Goal: Task Accomplishment & Management: Manage account settings

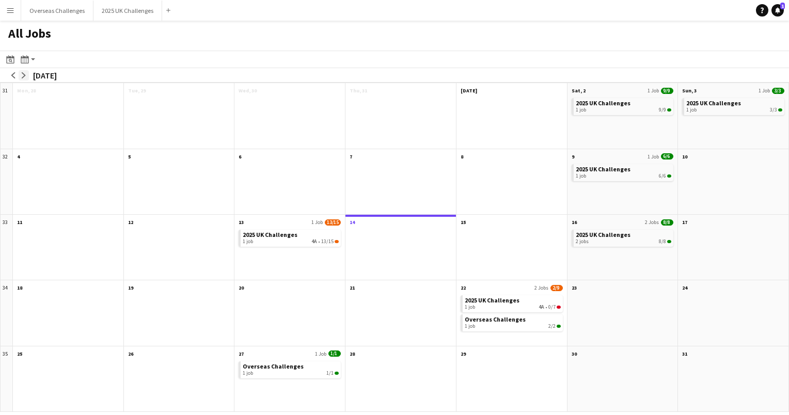
click at [25, 76] on app-icon "arrow-right" at bounding box center [24, 75] width 6 height 6
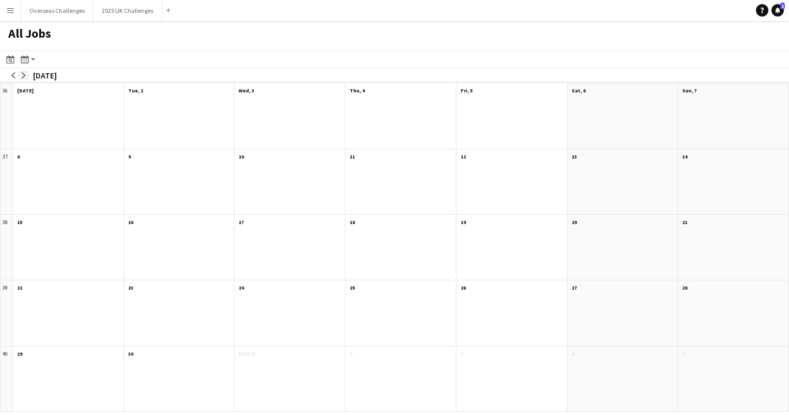
click at [25, 76] on app-icon "arrow-right" at bounding box center [24, 75] width 6 height 6
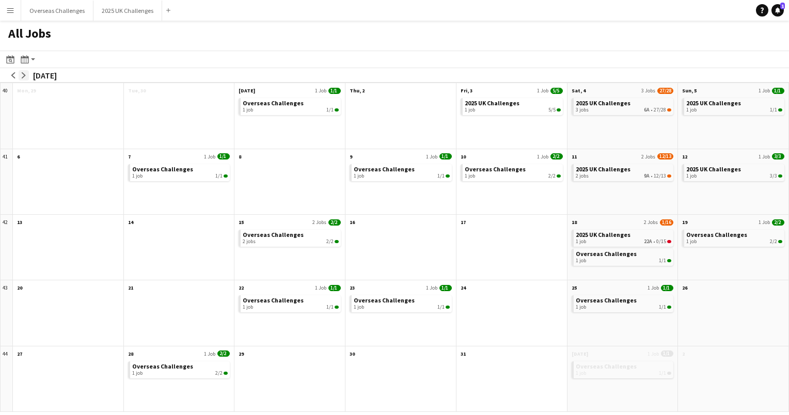
click at [25, 76] on app-icon "arrow-right" at bounding box center [24, 75] width 6 height 6
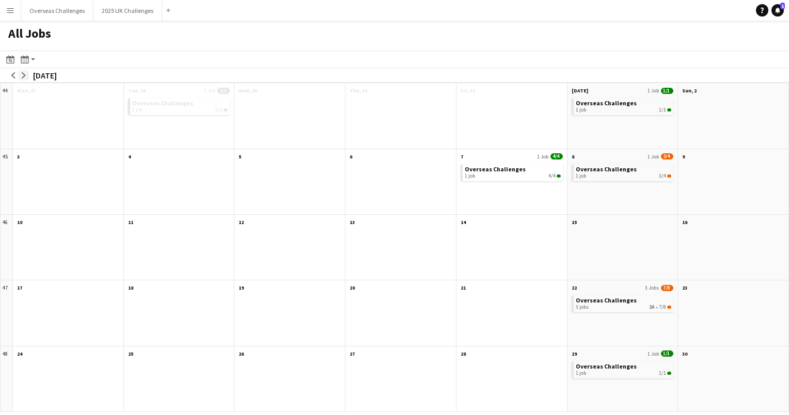
click at [25, 76] on app-icon "arrow-right" at bounding box center [24, 75] width 6 height 6
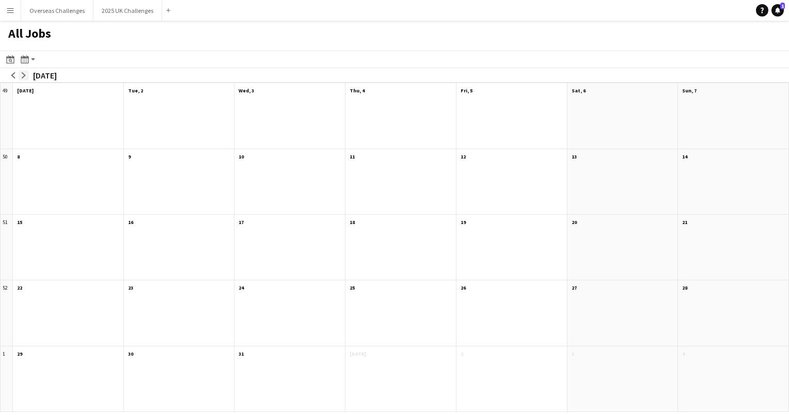
click at [25, 76] on app-icon "arrow-right" at bounding box center [24, 75] width 6 height 6
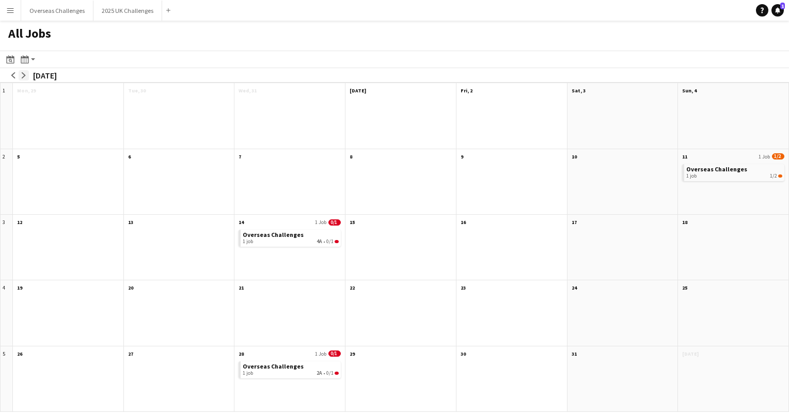
click at [25, 76] on app-icon "arrow-right" at bounding box center [24, 75] width 6 height 6
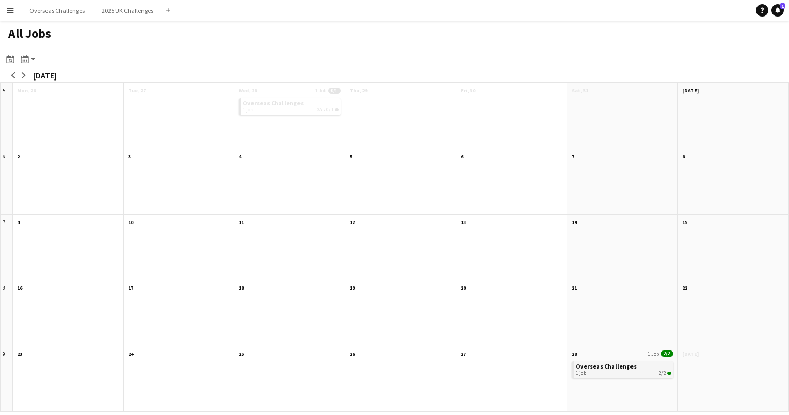
click at [618, 372] on div "1 job 2/2" at bounding box center [624, 373] width 96 height 6
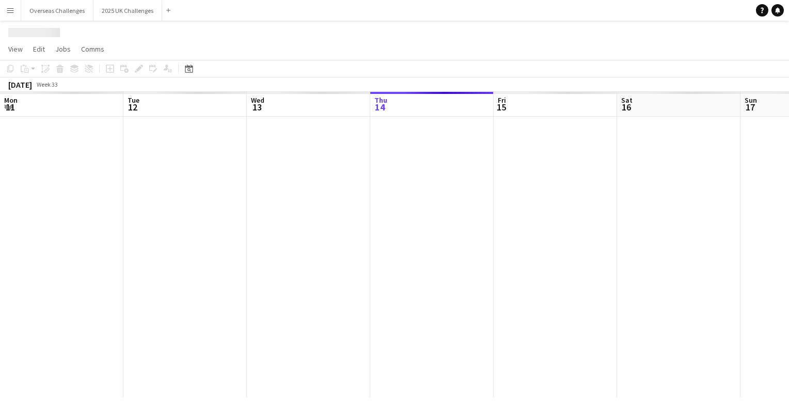
scroll to position [0, 247]
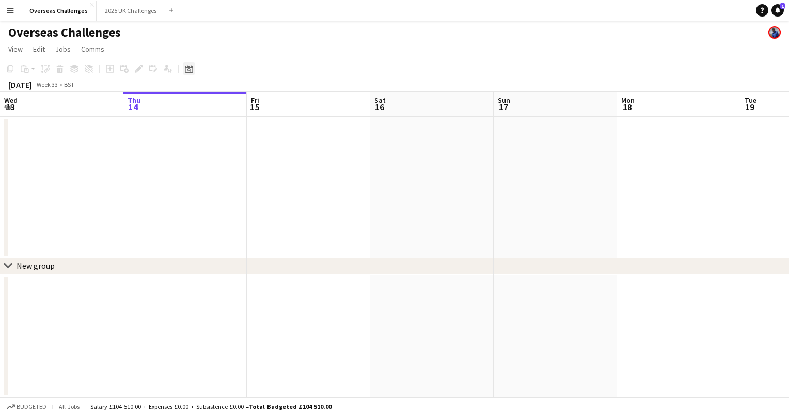
click at [190, 70] on icon "Date picker" at bounding box center [189, 69] width 8 height 8
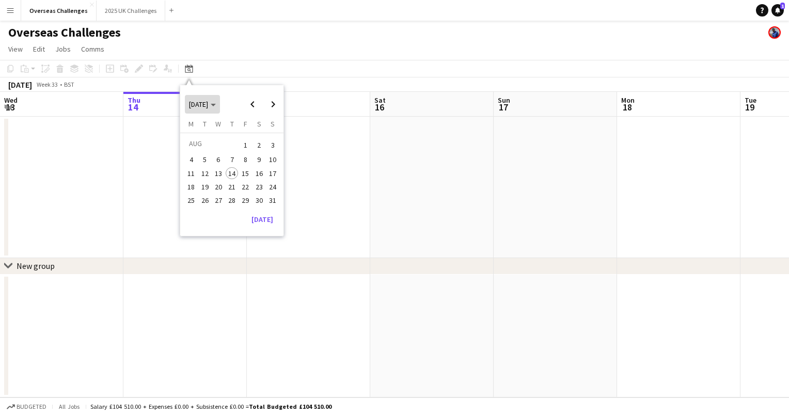
click at [216, 106] on span "[DATE]" at bounding box center [202, 104] width 27 height 9
click at [244, 154] on span "2026" at bounding box center [243, 157] width 21 height 12
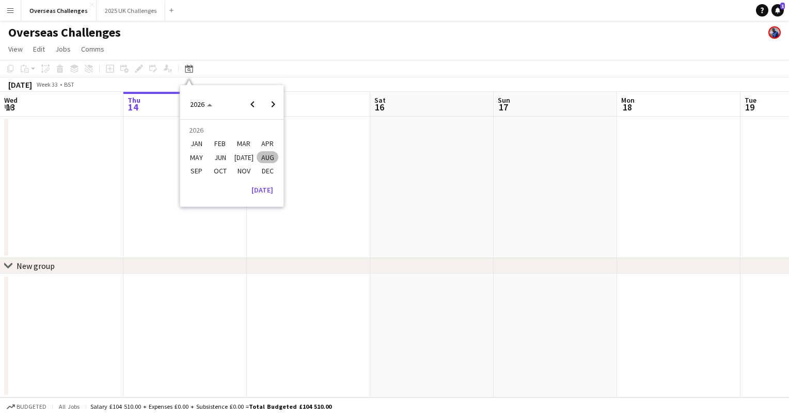
click at [212, 142] on span "FEB" at bounding box center [219, 144] width 21 height 12
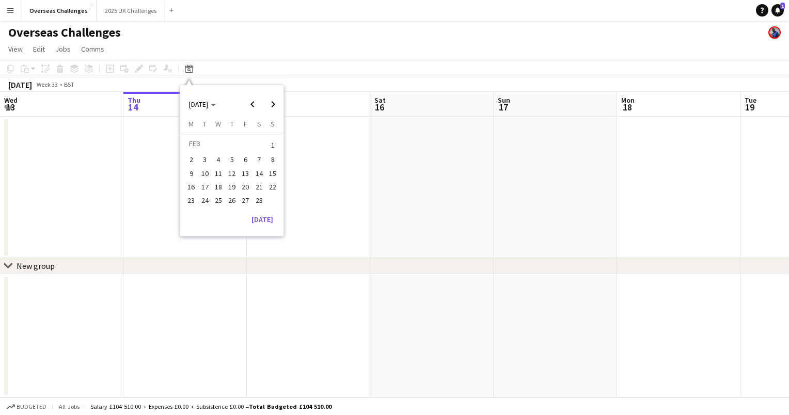
click at [229, 171] on span "12" at bounding box center [232, 173] width 12 height 12
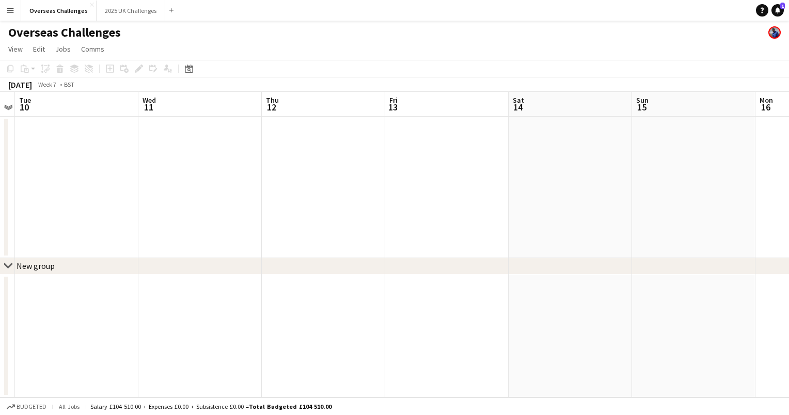
click at [353, 194] on app-date-cell at bounding box center [323, 187] width 123 height 141
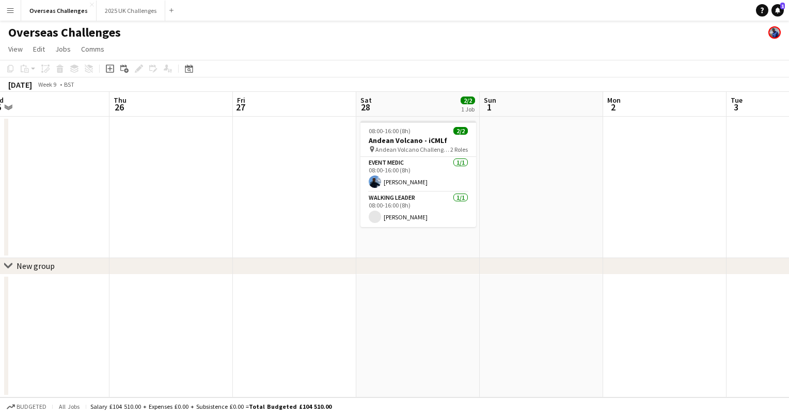
scroll to position [0, 405]
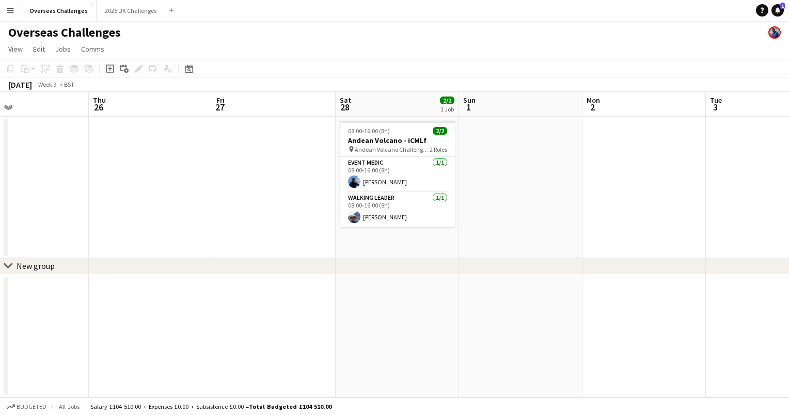
click at [514, 215] on app-date-cell at bounding box center [520, 187] width 123 height 141
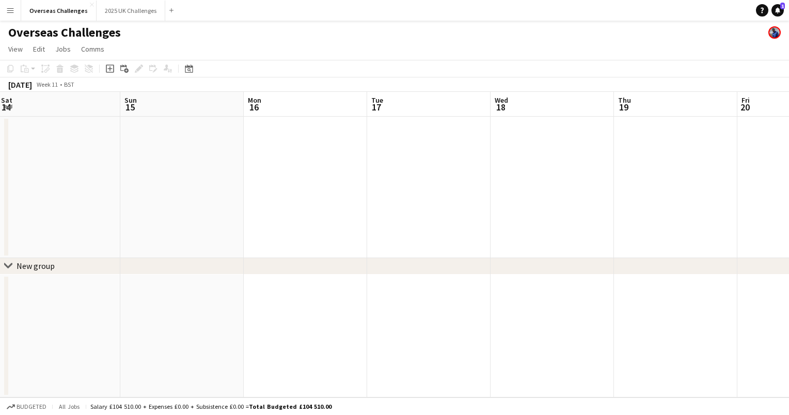
scroll to position [0, 394]
click at [191, 67] on icon at bounding box center [189, 69] width 8 height 8
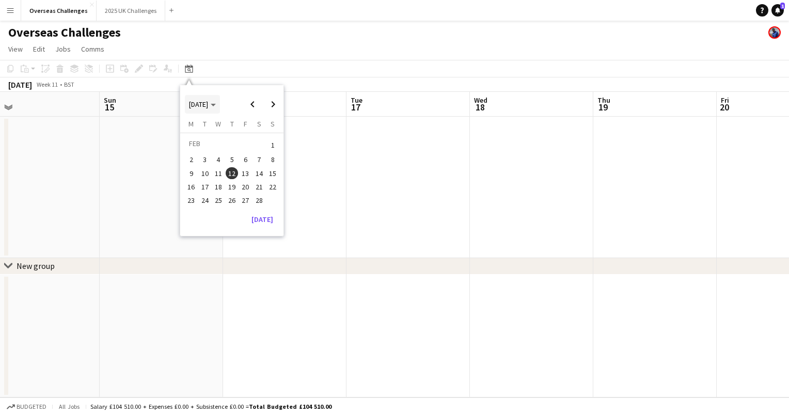
click at [216, 104] on polygon "Choose month and year" at bounding box center [213, 105] width 5 height 3
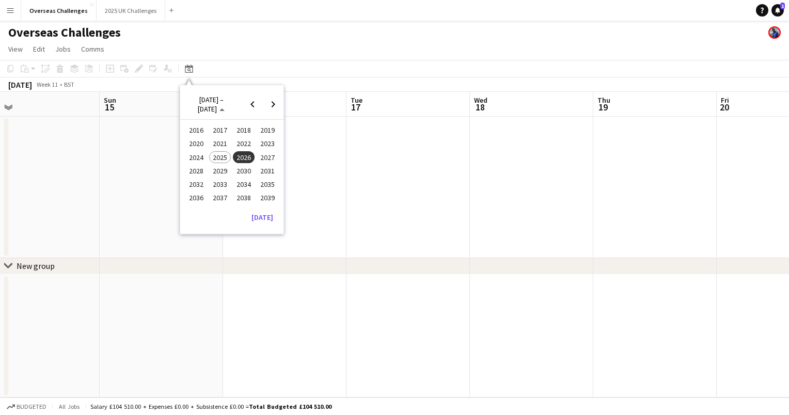
click at [221, 154] on span "2025" at bounding box center [219, 157] width 21 height 12
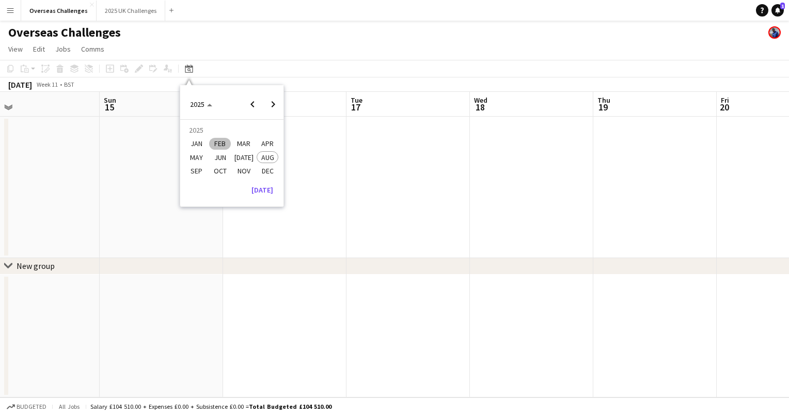
click at [218, 170] on span "OCT" at bounding box center [219, 171] width 21 height 12
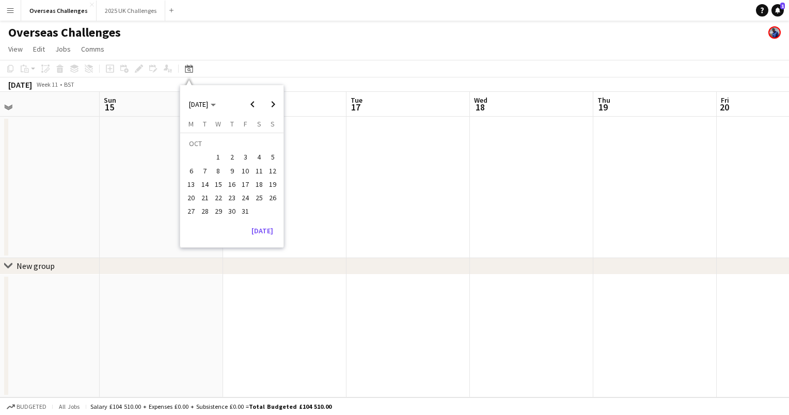
click at [189, 168] on span "6" at bounding box center [191, 171] width 12 height 12
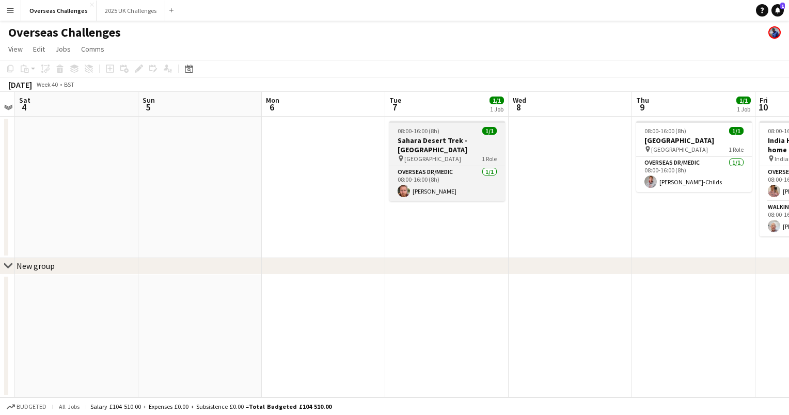
click at [452, 140] on h3 "Sahara Desert Trek - [GEOGRAPHIC_DATA]" at bounding box center [447, 145] width 116 height 19
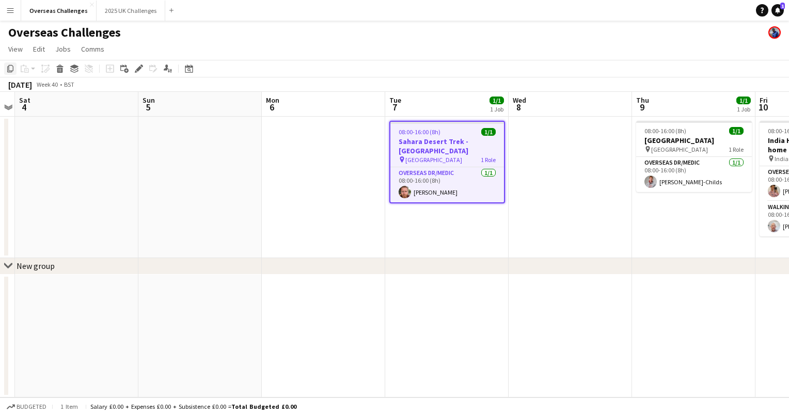
click at [8, 67] on icon at bounding box center [10, 68] width 6 height 7
click at [190, 68] on icon at bounding box center [189, 69] width 8 height 8
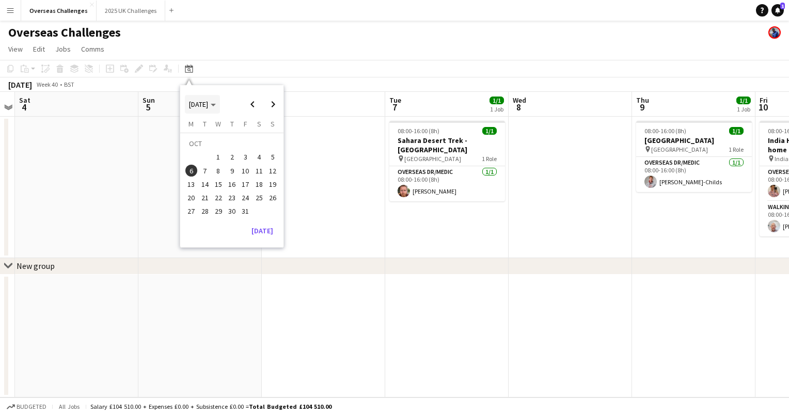
click at [216, 102] on span "[DATE]" at bounding box center [202, 104] width 27 height 9
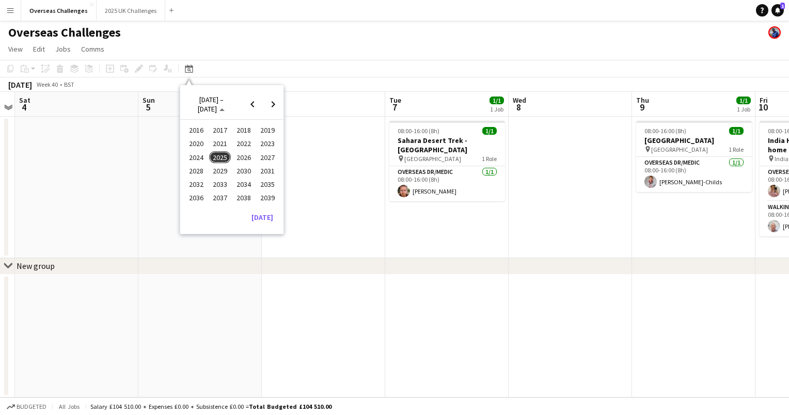
click at [240, 155] on span "2026" at bounding box center [243, 157] width 21 height 12
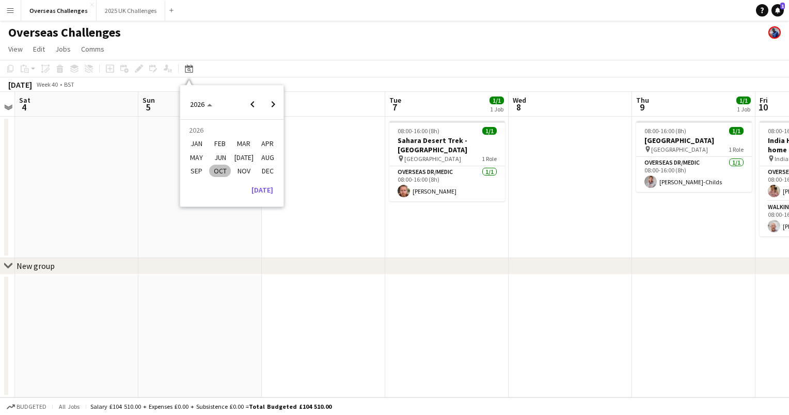
click at [246, 140] on span "MAR" at bounding box center [243, 144] width 21 height 12
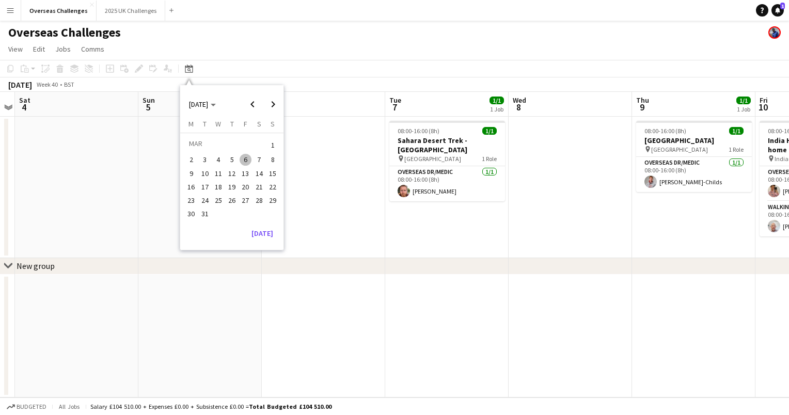
click at [219, 181] on span "18" at bounding box center [218, 187] width 12 height 12
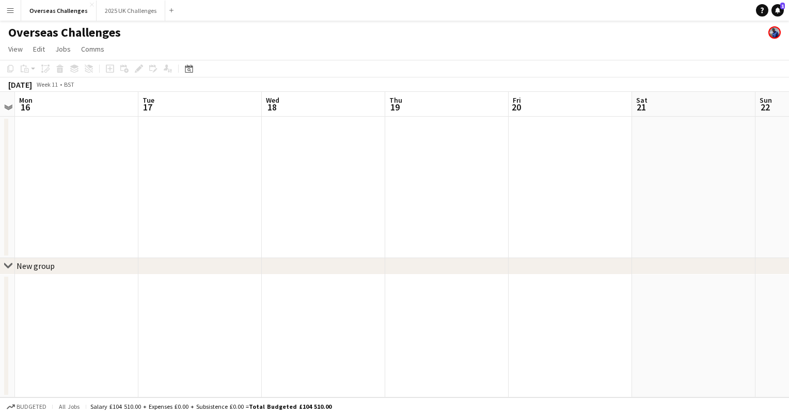
click at [301, 150] on app-date-cell at bounding box center [323, 187] width 123 height 141
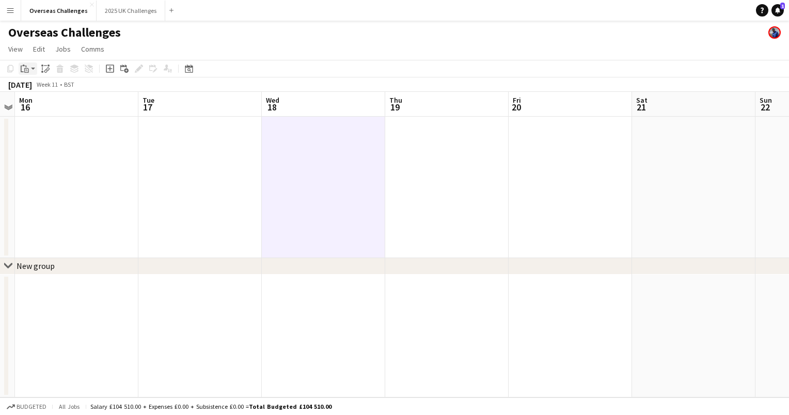
click at [30, 69] on div "Paste" at bounding box center [25, 68] width 12 height 12
click at [67, 105] on link "Paste with crew Ctrl+Shift+V" at bounding box center [75, 105] width 97 height 9
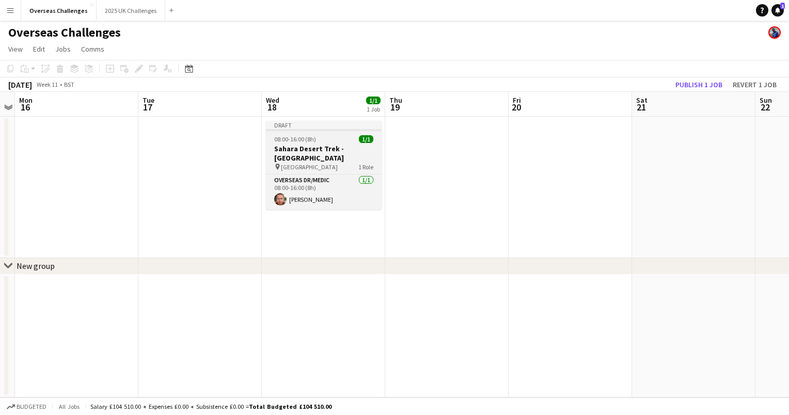
click at [326, 134] on app-job-card "Draft 08:00-16:00 (8h) 1/1 Sahara Desert Trek - [GEOGRAPHIC_DATA] pin Sahara De…" at bounding box center [324, 165] width 116 height 89
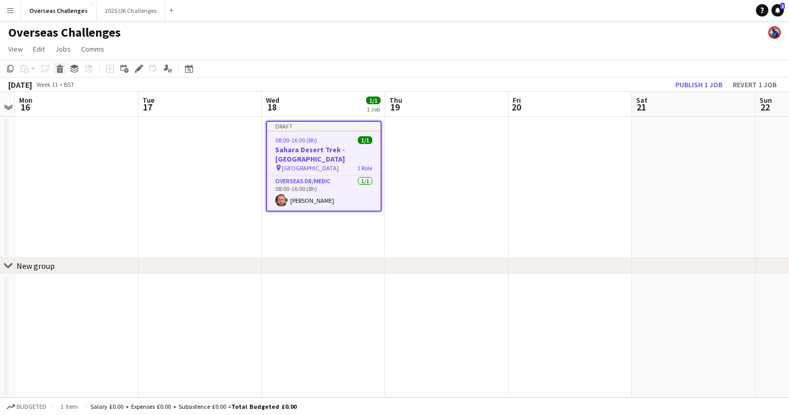
drag, startPoint x: 326, startPoint y: 134, endPoint x: 58, endPoint y: 68, distance: 276.5
click at [58, 68] on icon "Delete" at bounding box center [60, 69] width 8 height 8
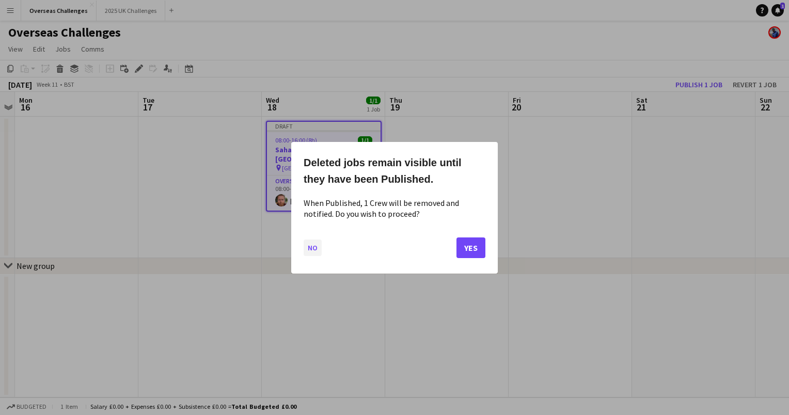
click at [318, 248] on button "No" at bounding box center [313, 247] width 18 height 17
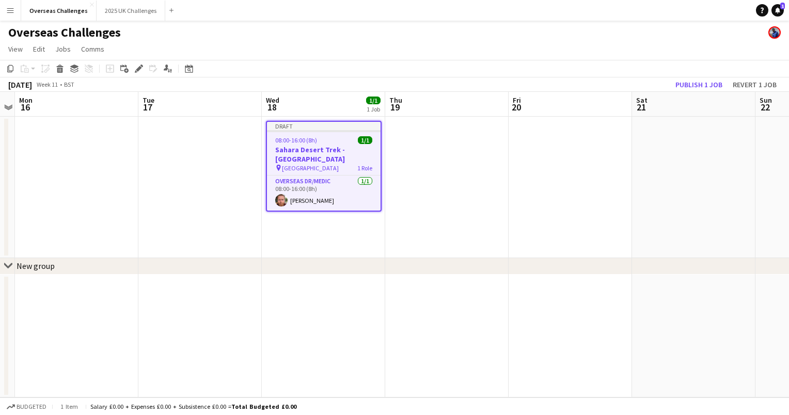
click at [340, 141] on div "08:00-16:00 (8h) 1/1" at bounding box center [324, 140] width 114 height 8
click at [748, 85] on button "Revert 1 job" at bounding box center [754, 84] width 52 height 13
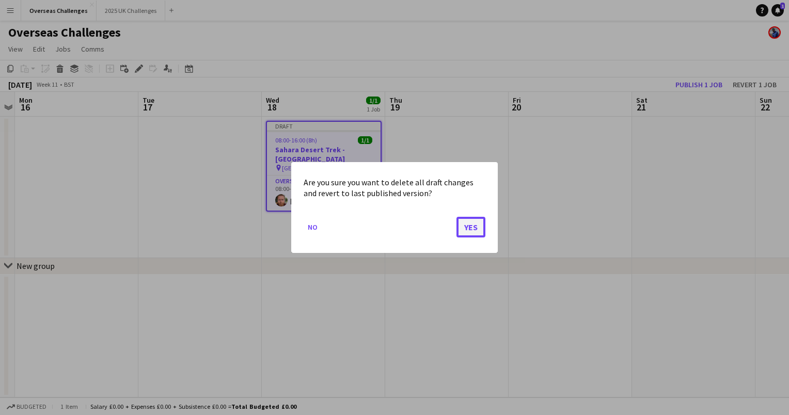
click at [474, 225] on button "Yes" at bounding box center [470, 227] width 29 height 21
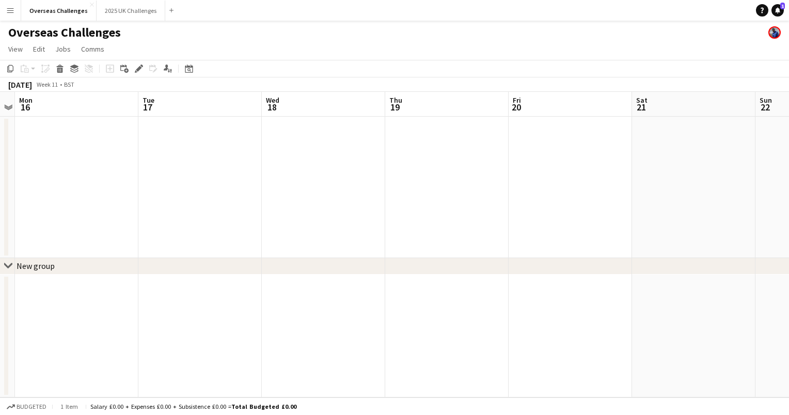
click at [314, 138] on app-date-cell at bounding box center [323, 187] width 123 height 141
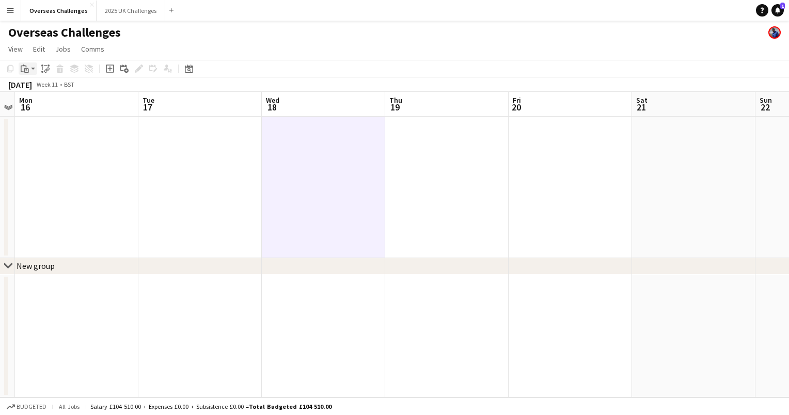
click at [31, 72] on app-action-btn "Paste" at bounding box center [28, 68] width 19 height 12
click at [45, 86] on link "Paste Ctrl+V" at bounding box center [75, 88] width 97 height 9
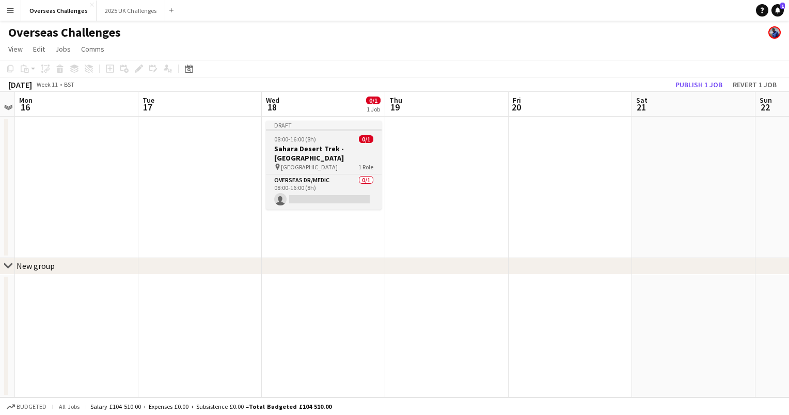
click at [332, 140] on div "08:00-16:00 (8h) 0/1" at bounding box center [324, 139] width 116 height 8
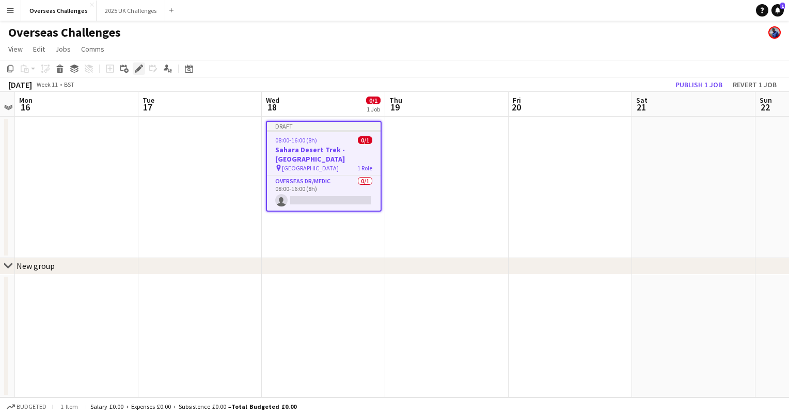
click at [137, 68] on icon "Edit" at bounding box center [139, 69] width 8 height 8
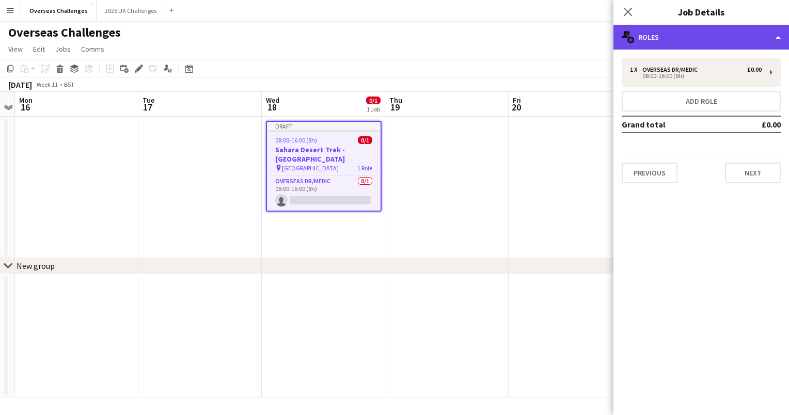
click at [665, 31] on div "multiple-users-add Roles" at bounding box center [701, 37] width 176 height 25
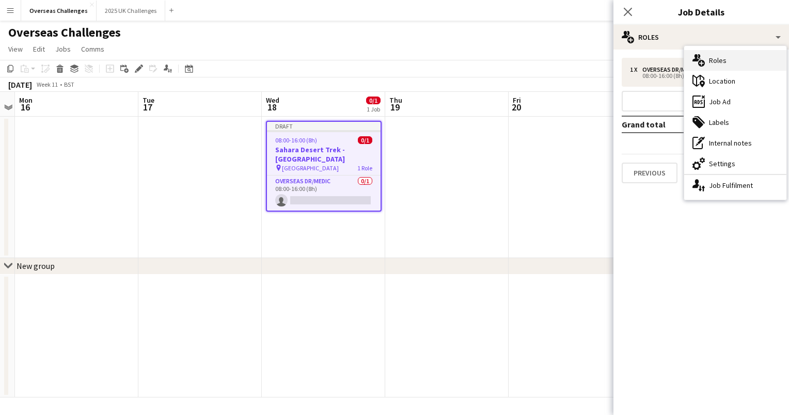
click at [733, 61] on div "multiple-users-add Roles" at bounding box center [735, 60] width 102 height 21
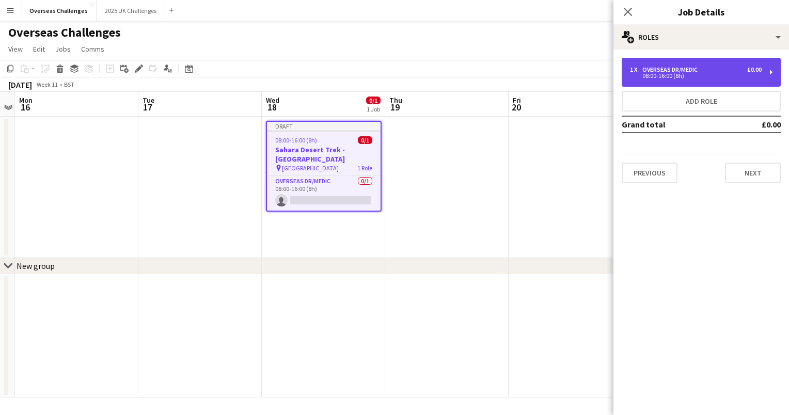
click at [710, 68] on div "1 x Overseas Dr/Medic £0.00" at bounding box center [696, 69] width 132 height 7
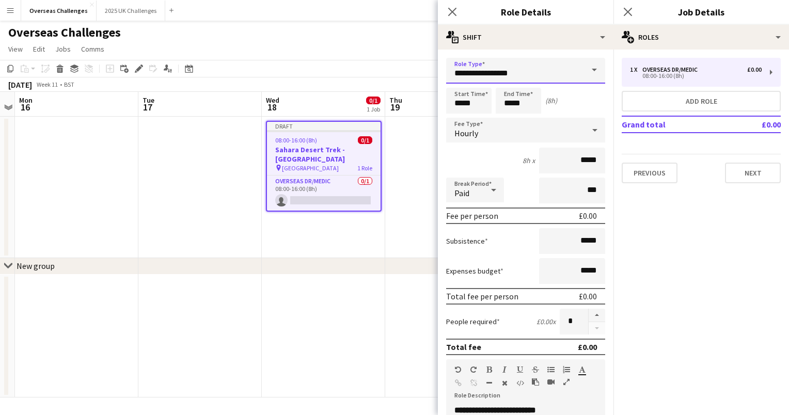
click at [530, 77] on input "**********" at bounding box center [525, 71] width 159 height 26
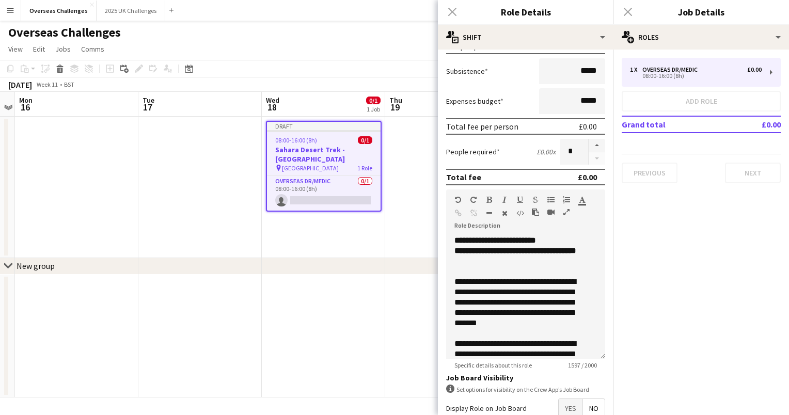
scroll to position [192, 0]
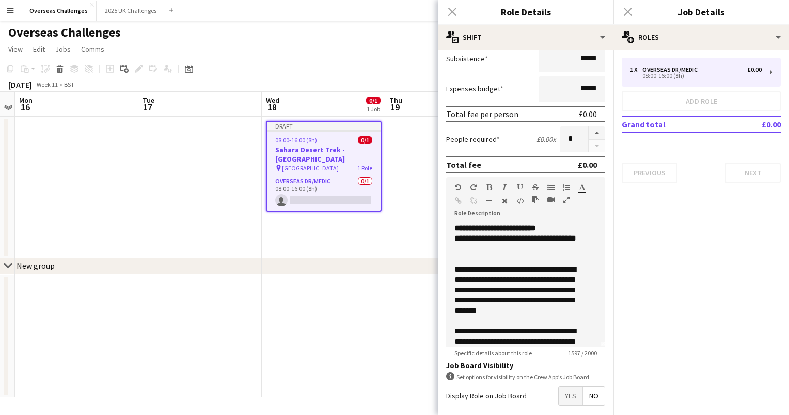
type input "**********"
click at [458, 225] on span "**********" at bounding box center [495, 228] width 82 height 8
click at [513, 227] on span "**********" at bounding box center [496, 228] width 85 height 8
click at [502, 225] on span "**********" at bounding box center [496, 228] width 85 height 8
click at [533, 225] on span "**********" at bounding box center [493, 228] width 78 height 8
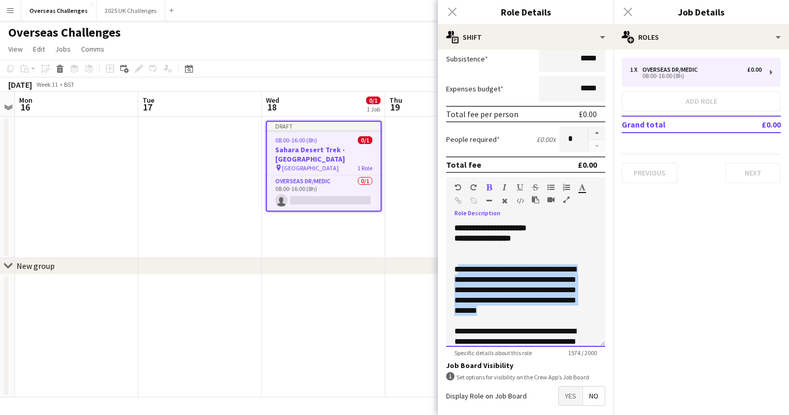
drag, startPoint x: 539, startPoint y: 308, endPoint x: 458, endPoint y: 266, distance: 91.2
click at [458, 266] on div "**********" at bounding box center [517, 290] width 127 height 52
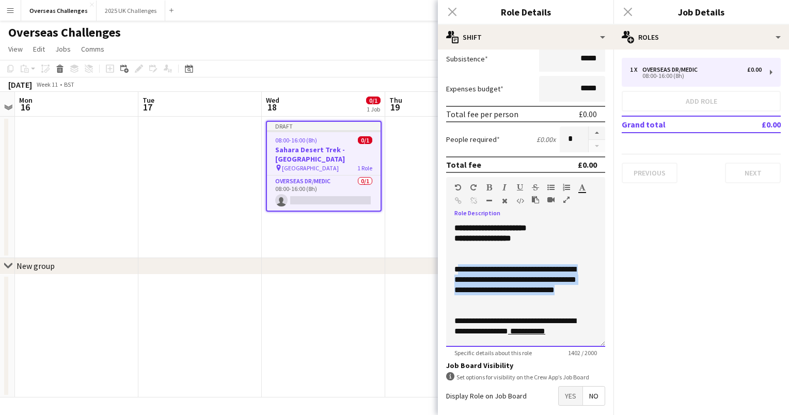
drag, startPoint x: 479, startPoint y: 298, endPoint x: 455, endPoint y: 267, distance: 38.3
click at [455, 267] on div "**********" at bounding box center [517, 284] width 127 height 41
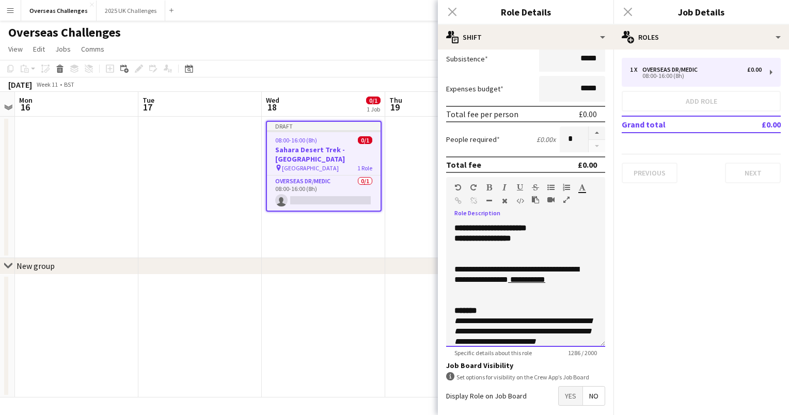
click at [545, 277] on link "**********" at bounding box center [527, 280] width 35 height 8
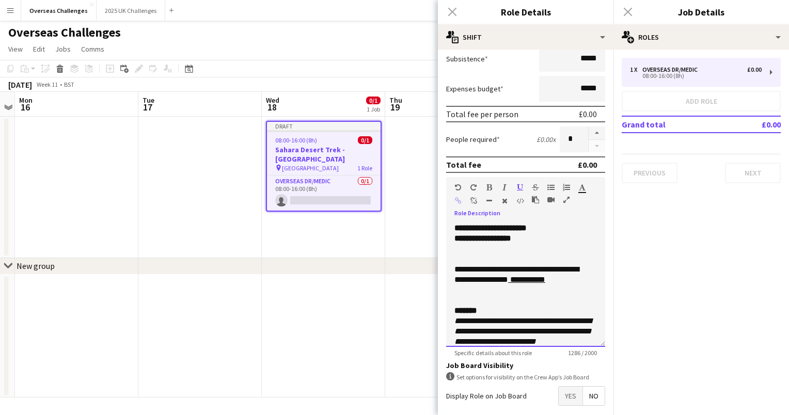
drag, startPoint x: 569, startPoint y: 277, endPoint x: 457, endPoint y: 268, distance: 111.8
click at [457, 268] on span "**********" at bounding box center [516, 274] width 124 height 18
click at [477, 292] on p at bounding box center [525, 290] width 142 height 10
click at [545, 279] on link "**********" at bounding box center [527, 280] width 35 height 8
drag, startPoint x: 544, startPoint y: 278, endPoint x: 576, endPoint y: 279, distance: 32.0
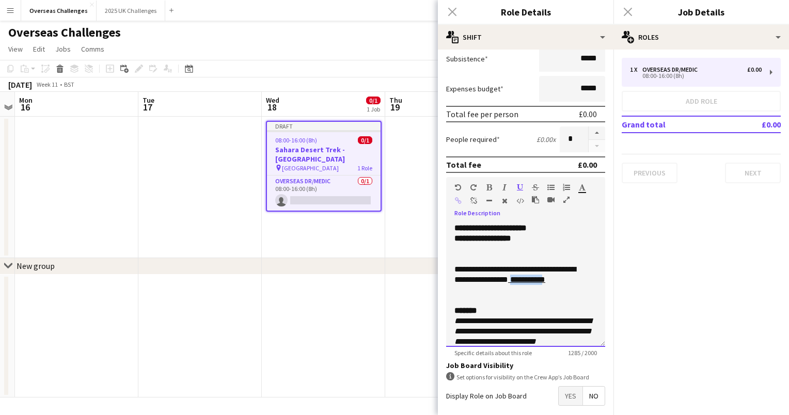
click at [545, 279] on link "**********" at bounding box center [527, 280] width 35 height 8
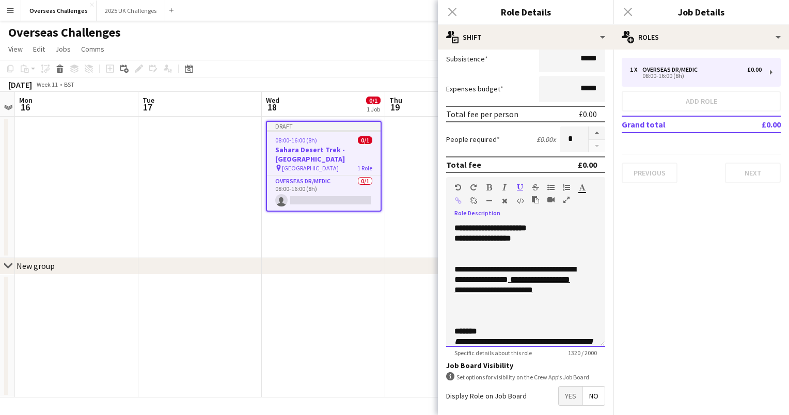
drag, startPoint x: 496, startPoint y: 290, endPoint x: 518, endPoint y: 304, distance: 26.2
click at [518, 306] on p at bounding box center [525, 311] width 142 height 10
click at [541, 277] on span "**********" at bounding box center [514, 274] width 121 height 18
click at [546, 297] on div "**********" at bounding box center [517, 284] width 127 height 41
click at [471, 283] on span "**********" at bounding box center [514, 274] width 121 height 18
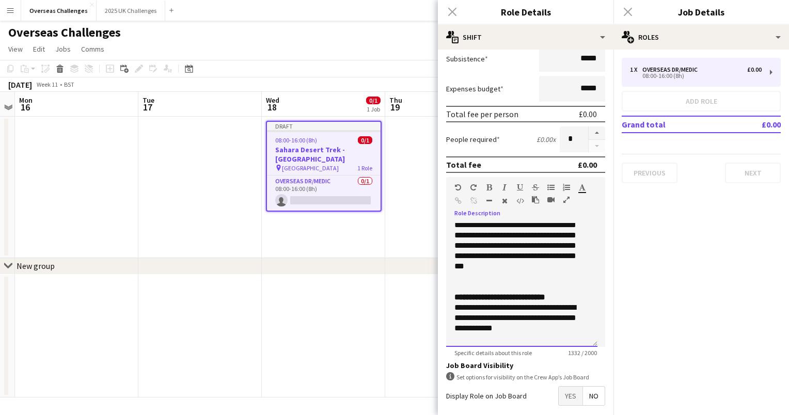
scroll to position [442, 0]
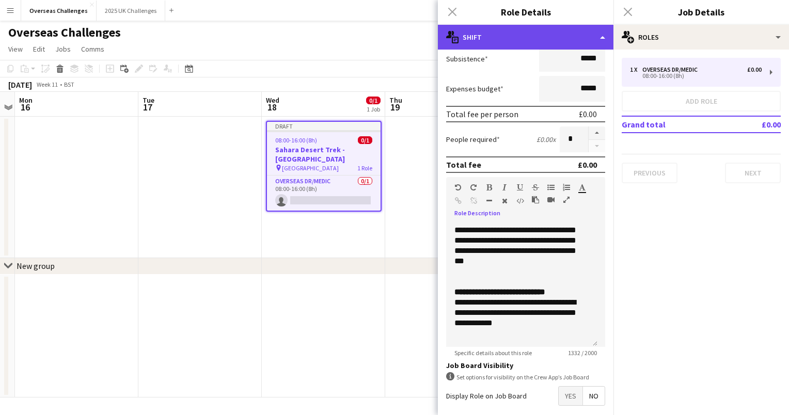
click at [598, 39] on div "multiple-actions-text Shift" at bounding box center [526, 37] width 176 height 25
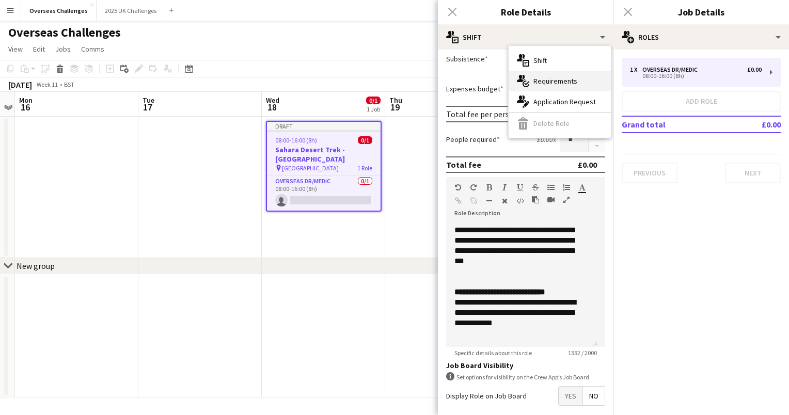
click at [570, 77] on div "multiple-actions-check-2 Requirements" at bounding box center [560, 81] width 102 height 21
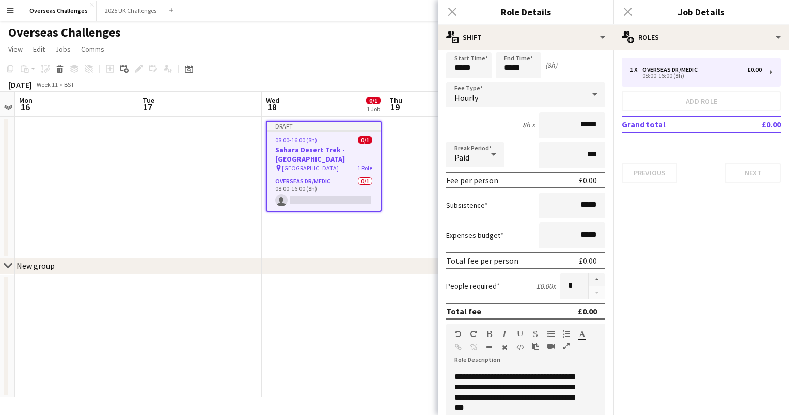
scroll to position [0, 0]
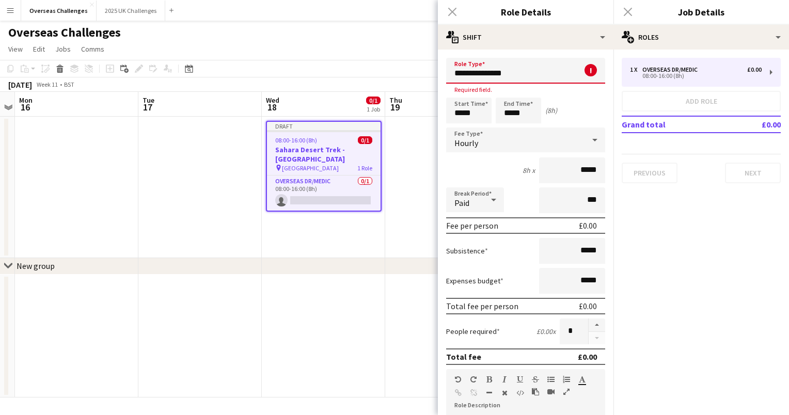
click at [534, 79] on input "**********" at bounding box center [525, 71] width 159 height 26
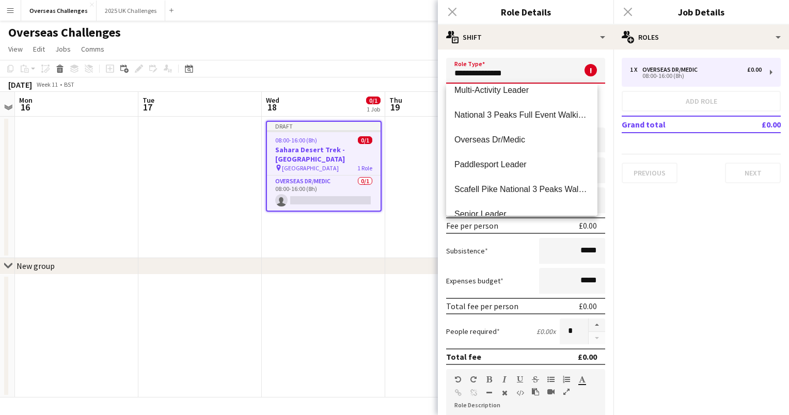
scroll to position [188, 0]
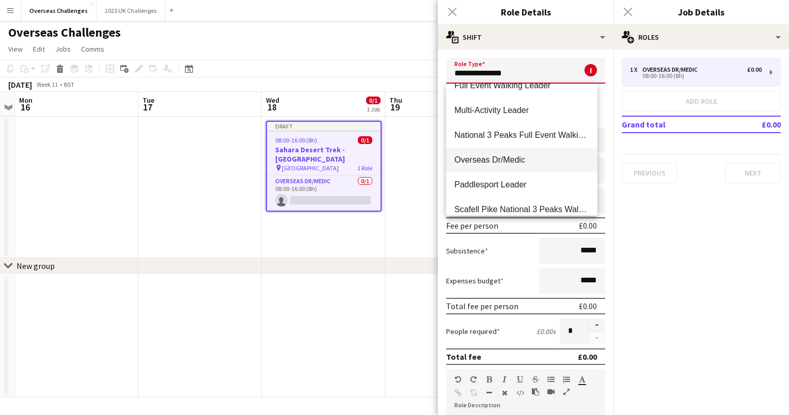
click at [560, 149] on mat-option "Overseas Dr/Medic" at bounding box center [521, 160] width 151 height 25
type input "**********"
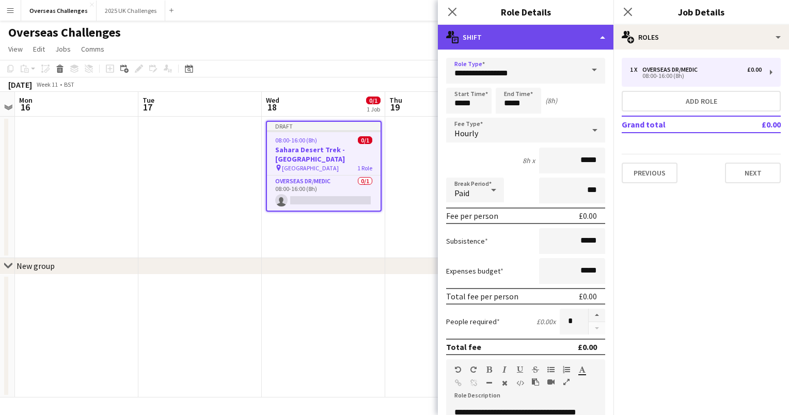
click at [566, 34] on div "multiple-actions-text Shift" at bounding box center [526, 37] width 176 height 25
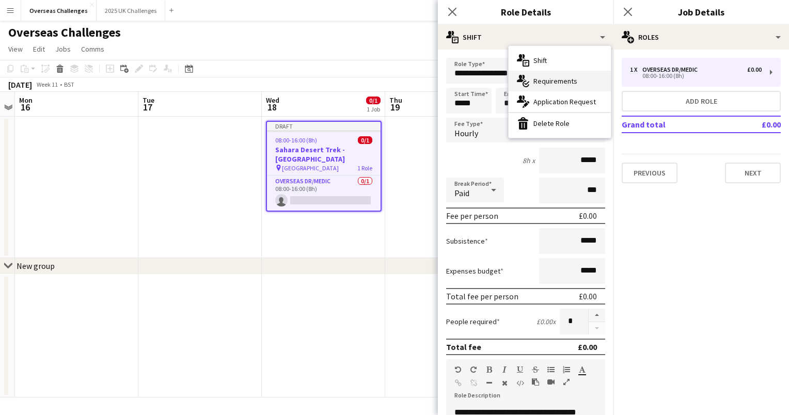
click at [569, 75] on div "multiple-actions-check-2 Requirements" at bounding box center [560, 81] width 102 height 21
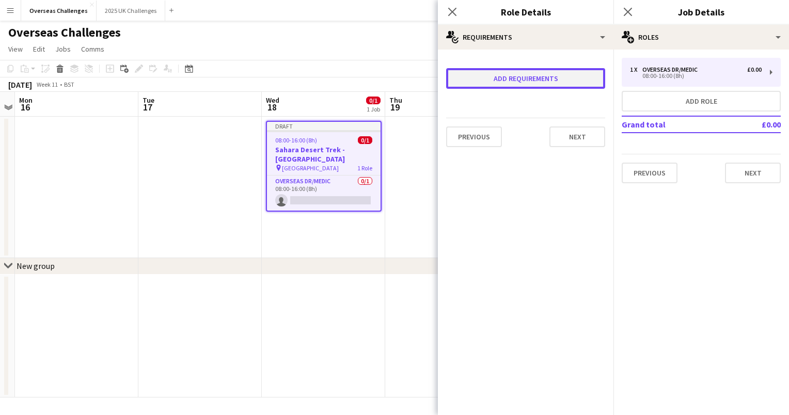
click at [542, 83] on button "Add requirements" at bounding box center [525, 78] width 159 height 21
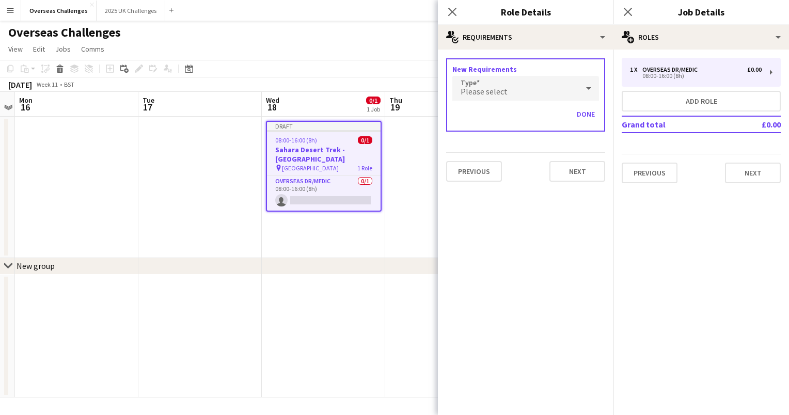
click at [542, 83] on div "Please select" at bounding box center [515, 88] width 126 height 25
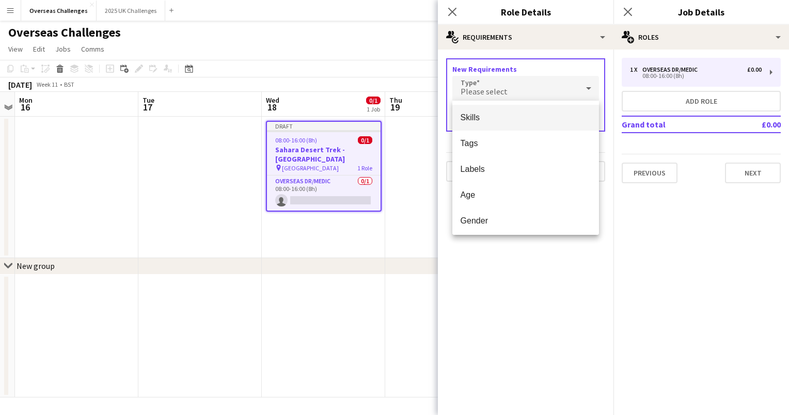
scroll to position [3, 0]
click at [558, 123] on mat-option "Skills" at bounding box center [525, 115] width 147 height 26
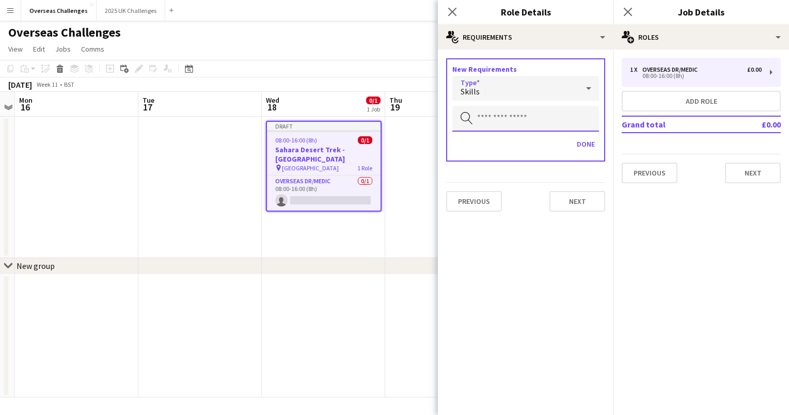
click at [558, 123] on input "text" at bounding box center [525, 119] width 147 height 26
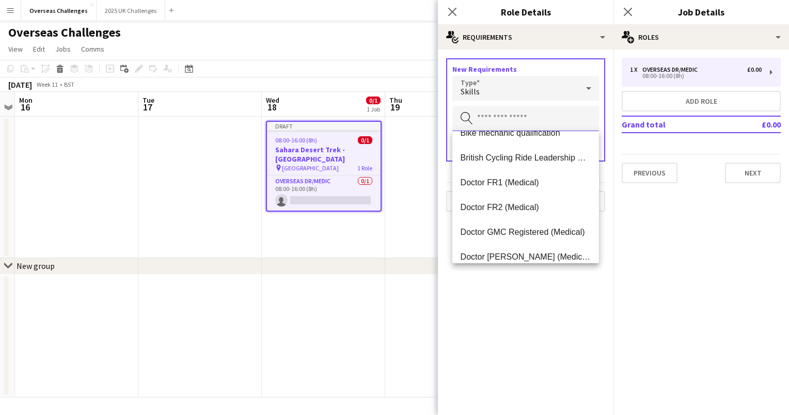
scroll to position [85, 0]
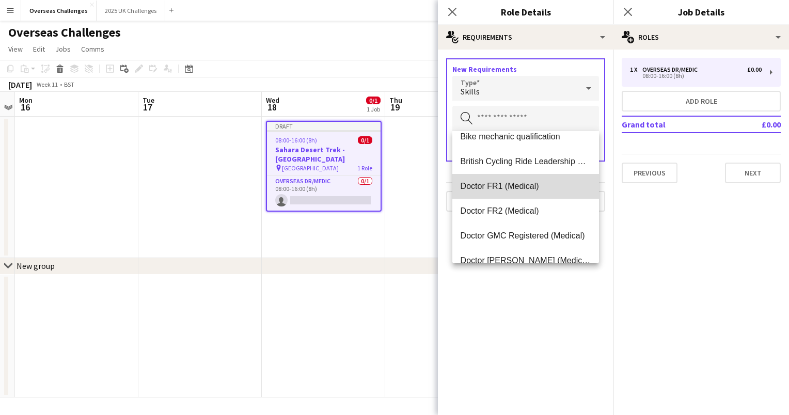
click at [555, 189] on span "Doctor FR1 (Medical)" at bounding box center [525, 186] width 131 height 10
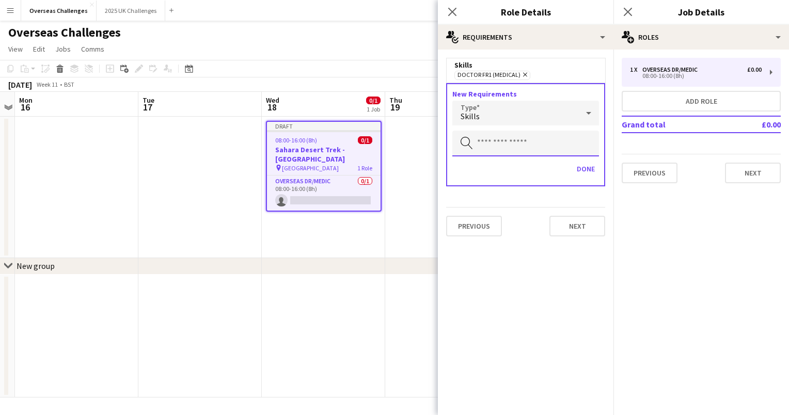
click at [571, 144] on input "text" at bounding box center [525, 144] width 147 height 26
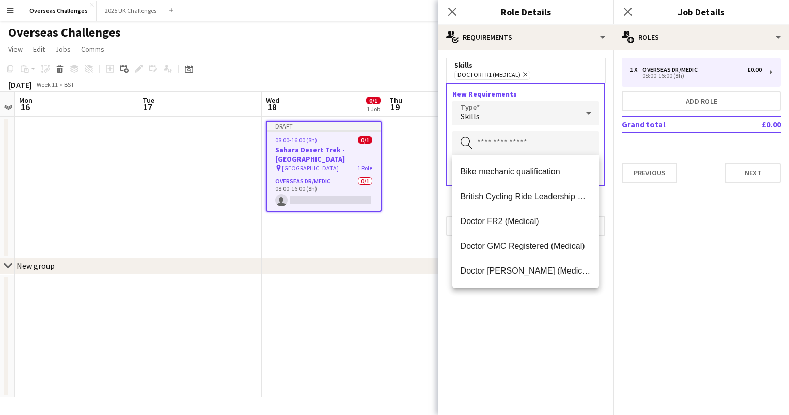
scroll to position [86, 0]
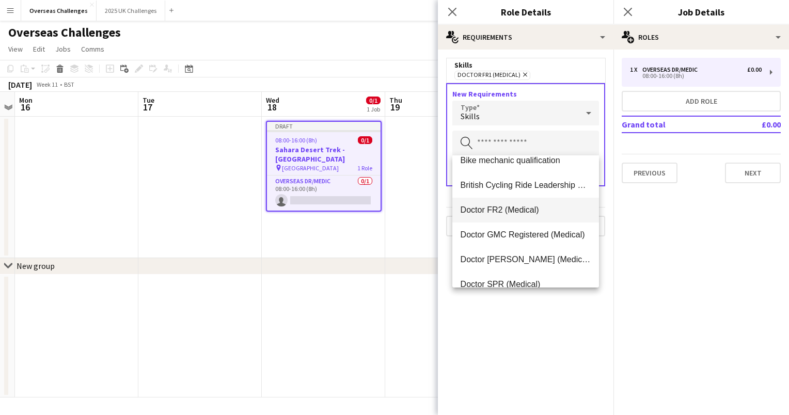
click at [555, 208] on span "Doctor FR2 (Medical)" at bounding box center [525, 210] width 131 height 10
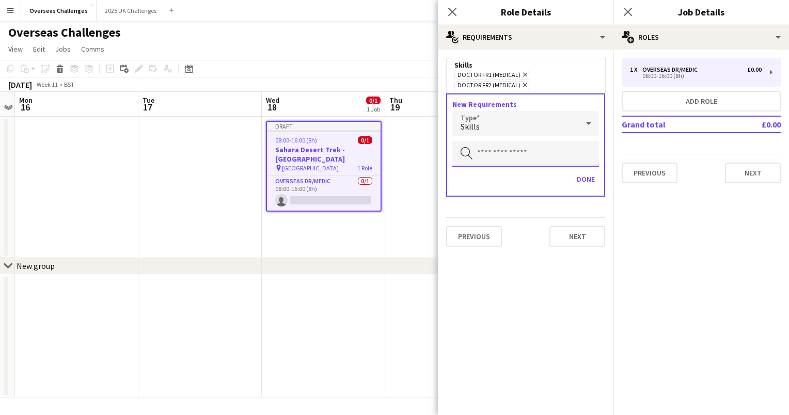
click at [544, 155] on input "text" at bounding box center [525, 154] width 147 height 26
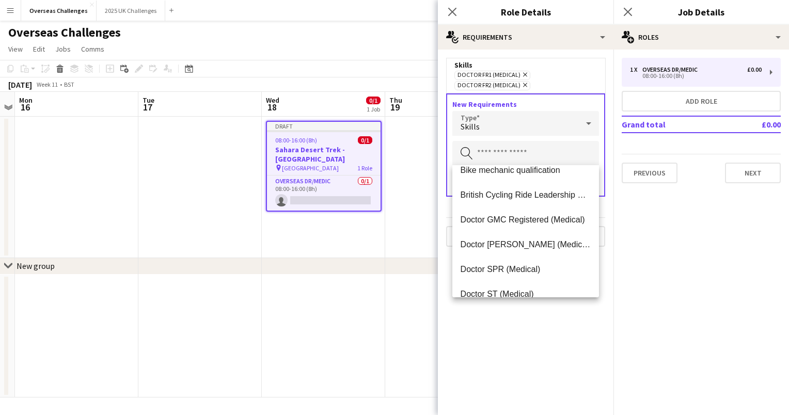
scroll to position [100, 0]
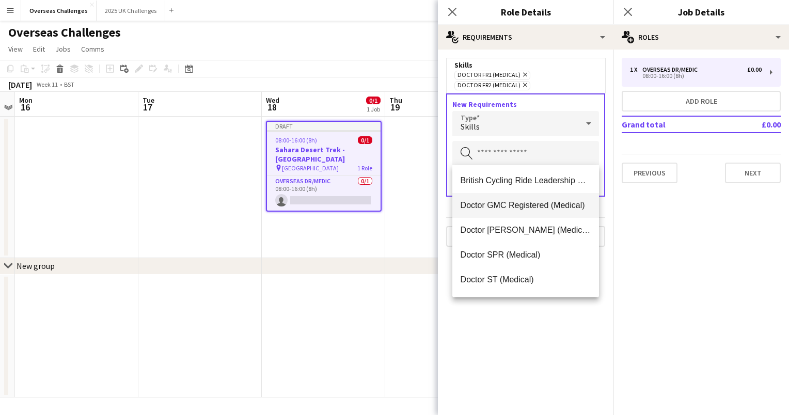
click at [565, 201] on span "Doctor GMC Registered (Medical)" at bounding box center [525, 205] width 131 height 10
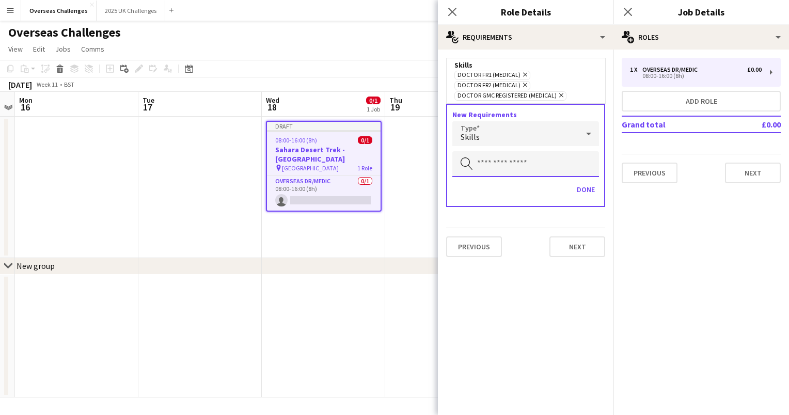
click at [544, 166] on input "text" at bounding box center [525, 164] width 147 height 26
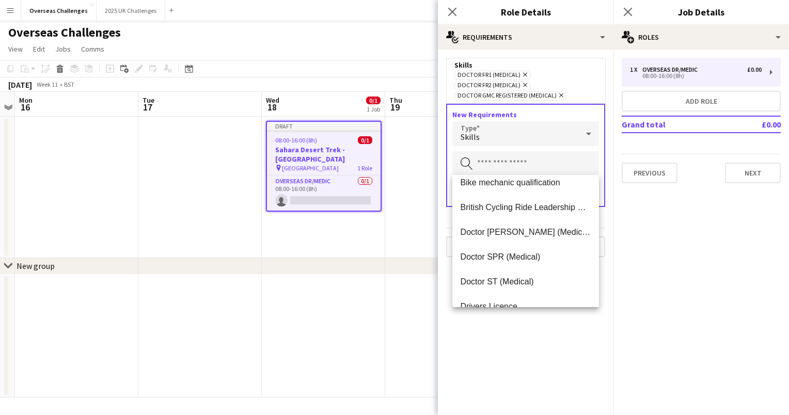
scroll to position [97, 0]
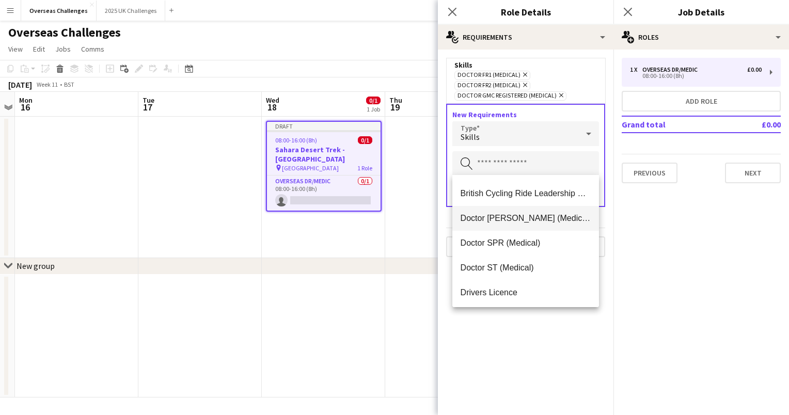
click at [555, 222] on span "Doctor [PERSON_NAME] (Medical)" at bounding box center [525, 218] width 131 height 10
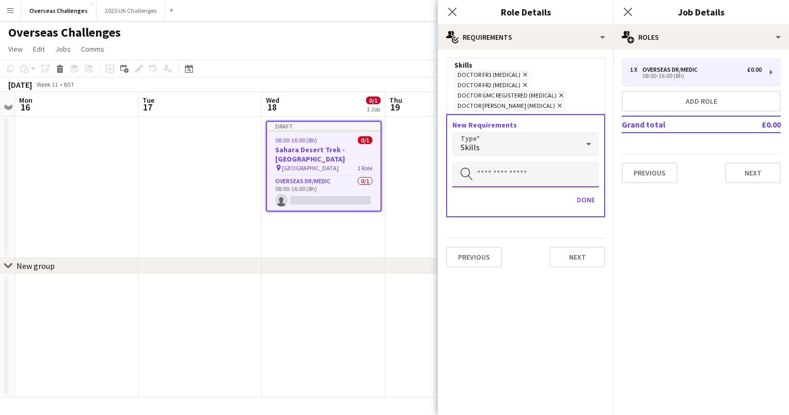
click at [551, 174] on input "text" at bounding box center [525, 175] width 147 height 26
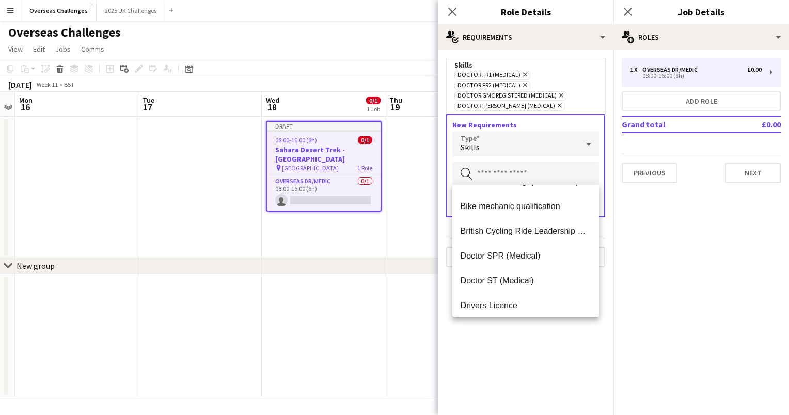
scroll to position [74, 0]
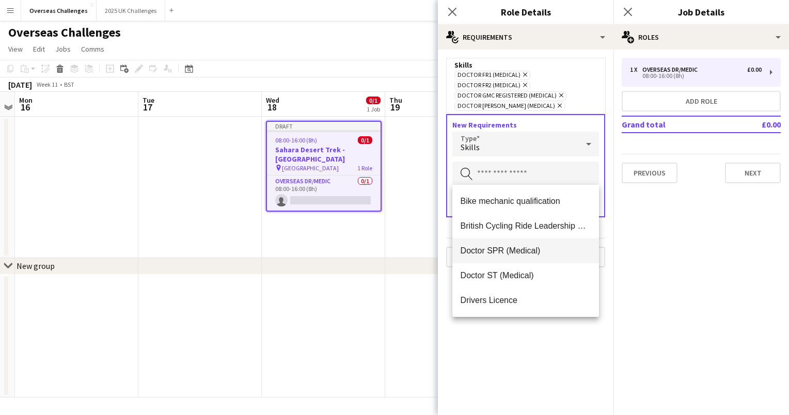
click at [553, 244] on mat-option "Doctor SPR (Medical)" at bounding box center [525, 251] width 147 height 25
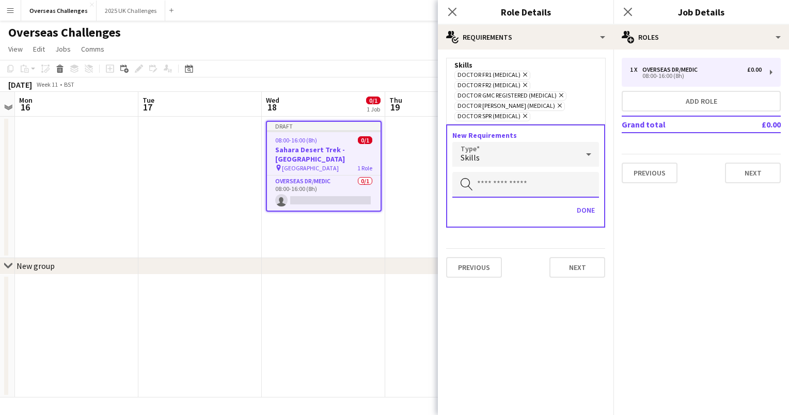
click at [549, 179] on input "text" at bounding box center [525, 185] width 147 height 26
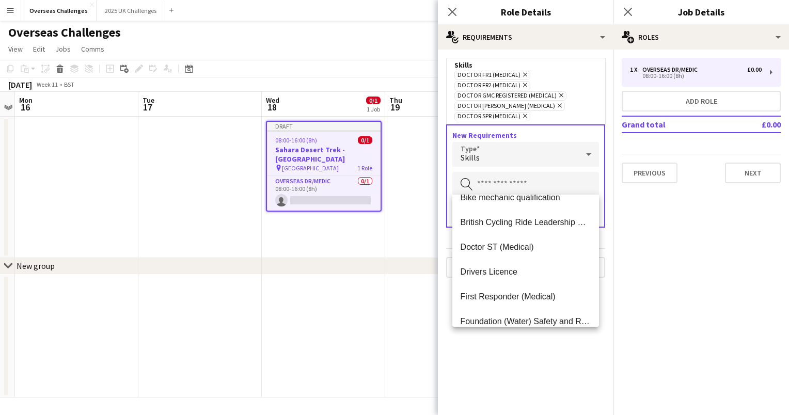
scroll to position [90, 0]
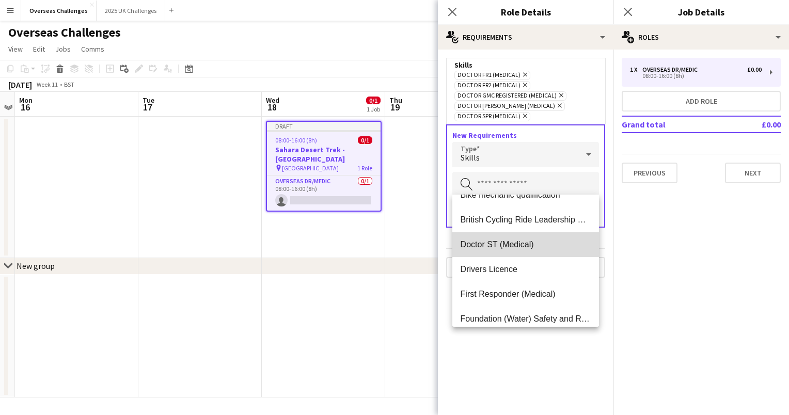
click at [557, 240] on span "Doctor ST (Medical)" at bounding box center [525, 245] width 131 height 10
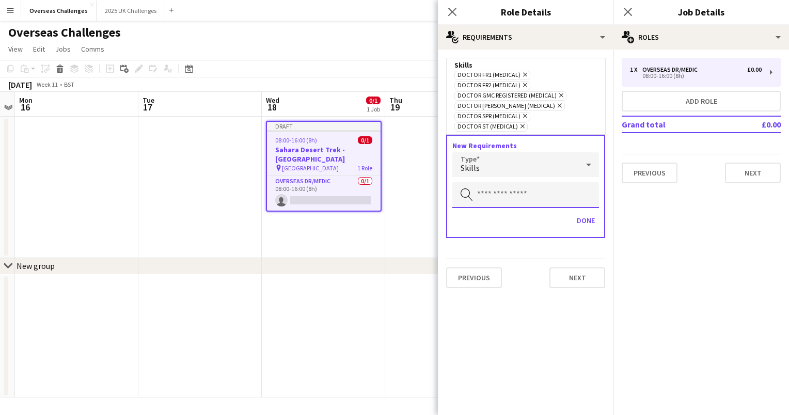
click at [544, 192] on input "text" at bounding box center [525, 195] width 147 height 26
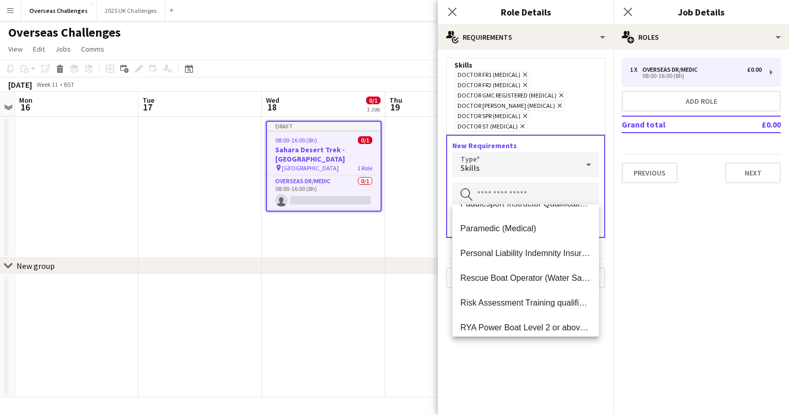
scroll to position [520, 0]
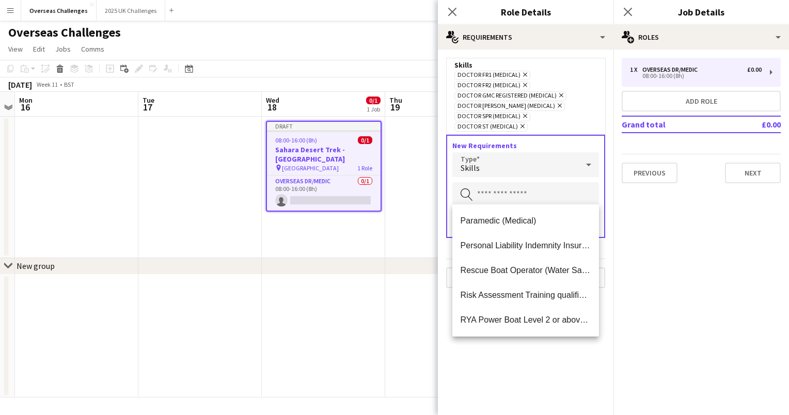
click at [642, 250] on mat-expansion-panel "pencil3 General details 1 x Overseas Dr/Medic £0.00 08:00-16:00 (8h) Add role G…" at bounding box center [701, 233] width 176 height 366
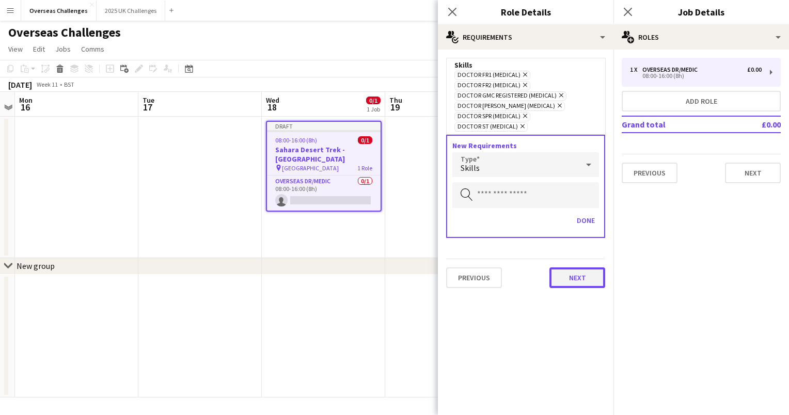
click at [579, 273] on button "Next" at bounding box center [577, 277] width 56 height 21
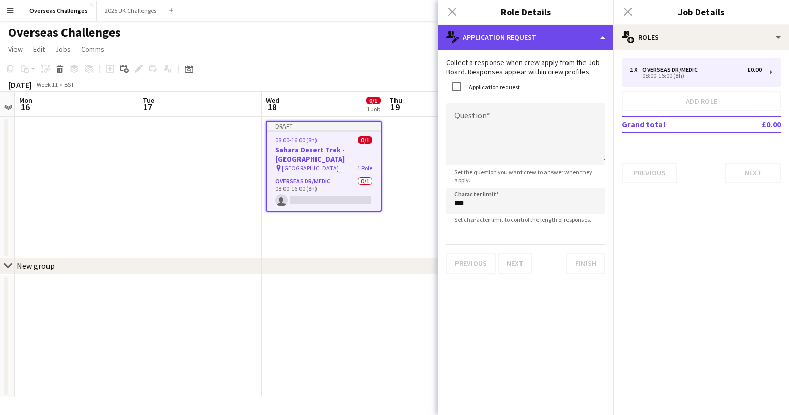
click at [596, 33] on div "multiple-actions-edit-1 Application Request" at bounding box center [526, 37] width 176 height 25
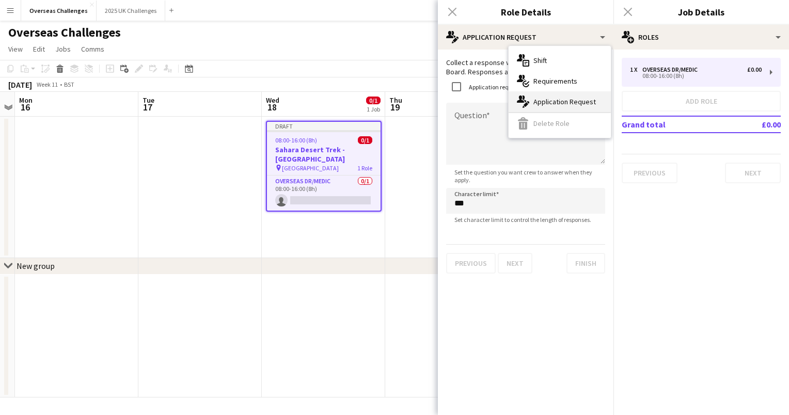
click at [579, 98] on div "multiple-actions-edit-1 Application Request" at bounding box center [560, 101] width 102 height 21
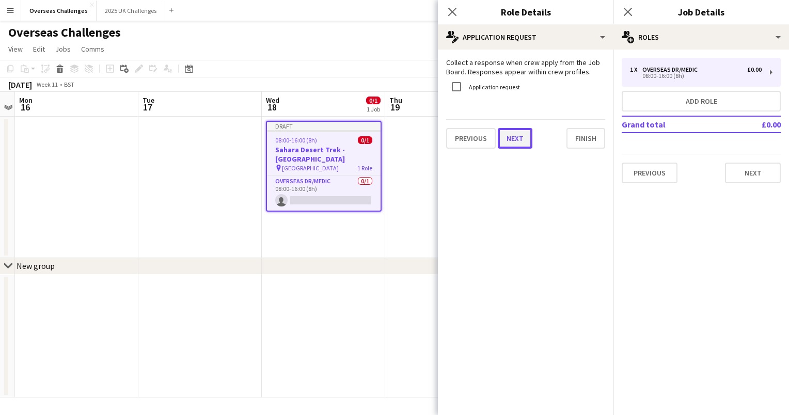
click at [519, 136] on button "Next" at bounding box center [515, 138] width 35 height 21
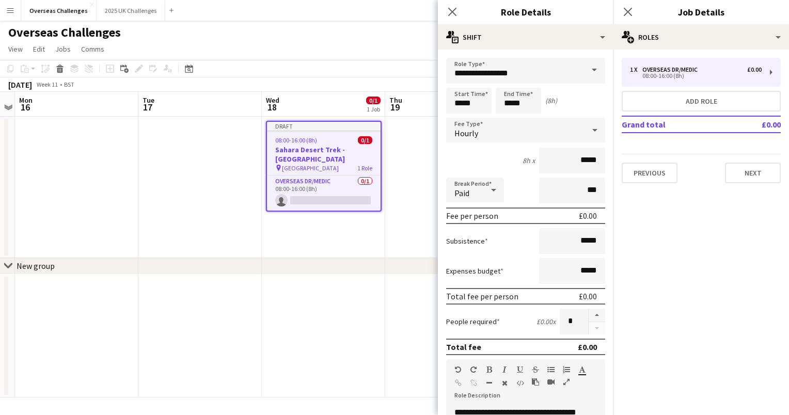
click at [395, 212] on app-date-cell at bounding box center [446, 187] width 123 height 141
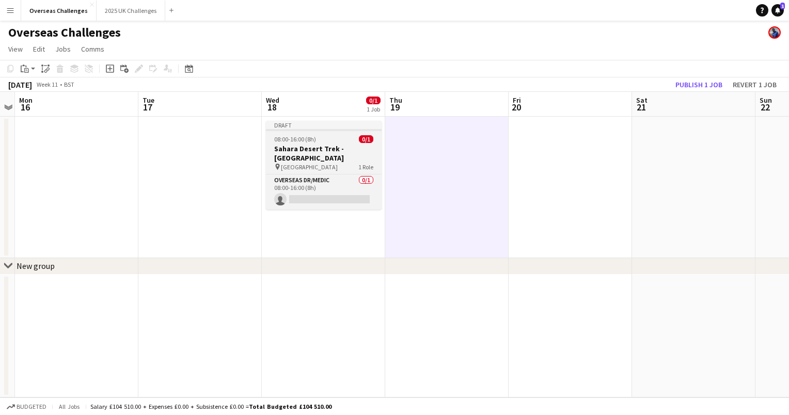
click at [325, 152] on h3 "Sahara Desert Trek - [GEOGRAPHIC_DATA]" at bounding box center [324, 153] width 116 height 19
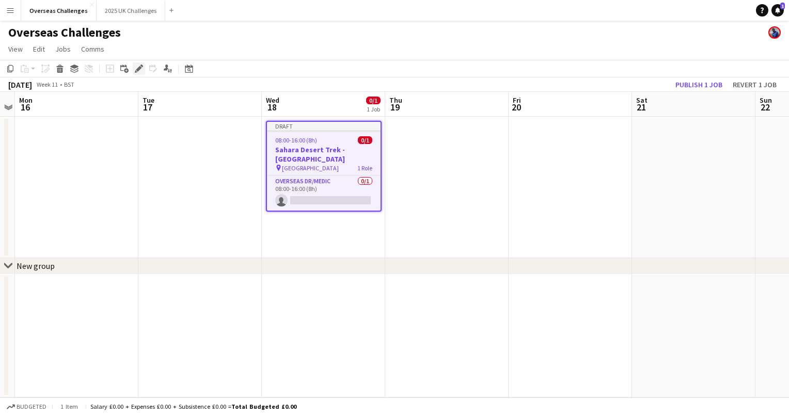
click at [138, 72] on icon "Edit" at bounding box center [139, 69] width 8 height 8
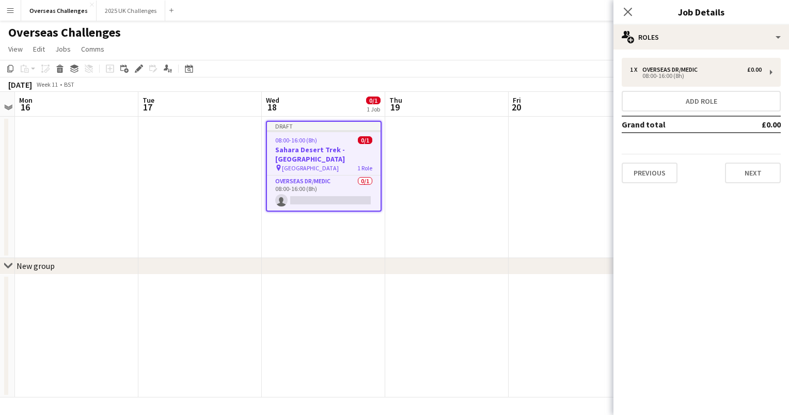
click at [315, 137] on span "08:00-16:00 (8h)" at bounding box center [296, 140] width 42 height 8
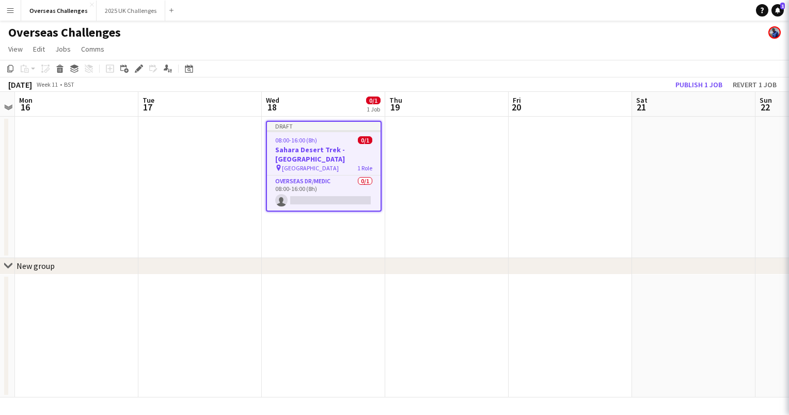
click at [315, 137] on div "08:00-16:00 (8h) 0/1" at bounding box center [324, 140] width 114 height 8
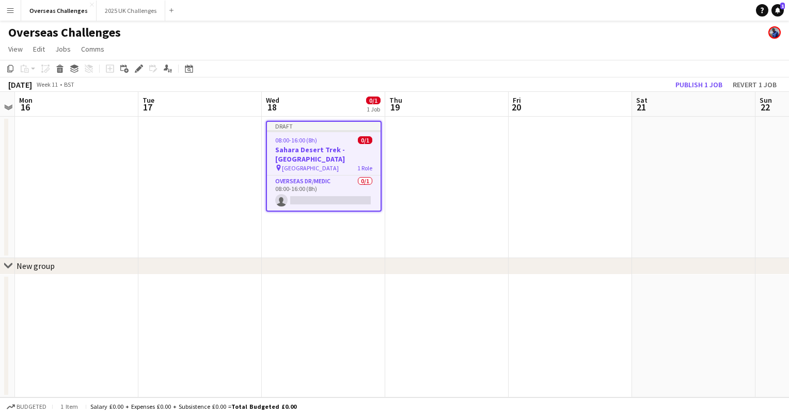
drag, startPoint x: 315, startPoint y: 137, endPoint x: 303, endPoint y: 146, distance: 14.5
click at [303, 146] on h3 "Sahara Desert Trek - [GEOGRAPHIC_DATA]" at bounding box center [324, 154] width 114 height 19
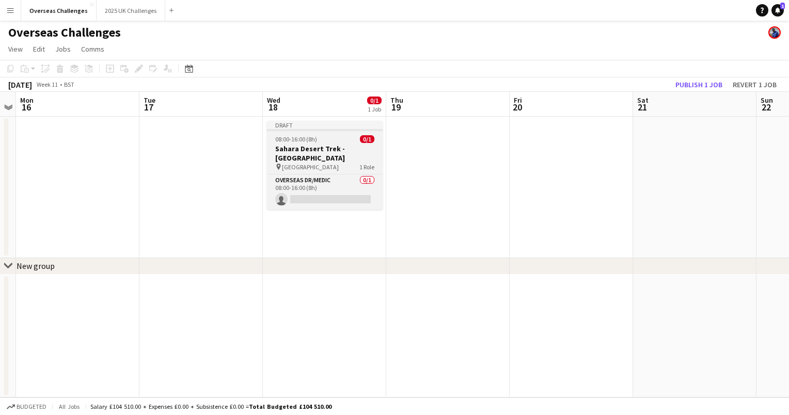
click at [324, 149] on h3 "Sahara Desert Trek - [GEOGRAPHIC_DATA]" at bounding box center [325, 153] width 116 height 19
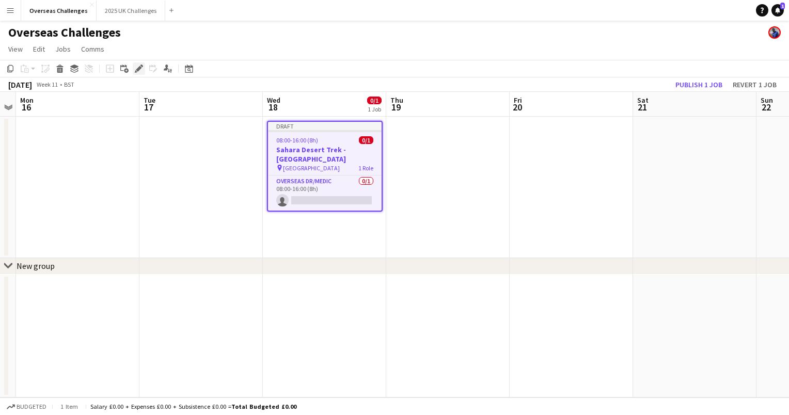
click at [141, 72] on icon "Edit" at bounding box center [139, 69] width 8 height 8
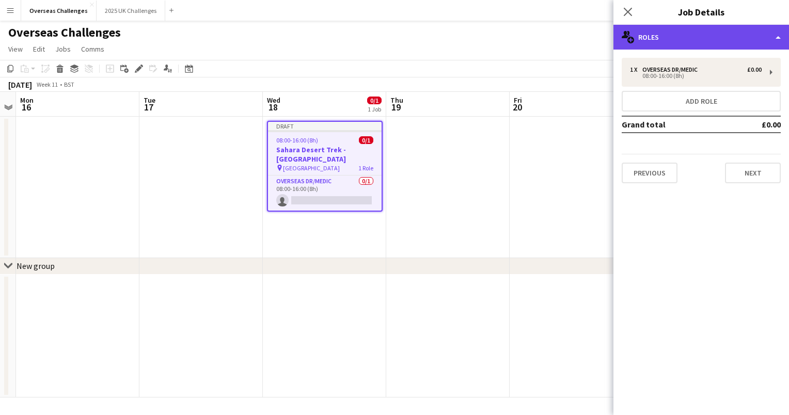
click at [720, 33] on div "multiple-users-add Roles" at bounding box center [701, 37] width 176 height 25
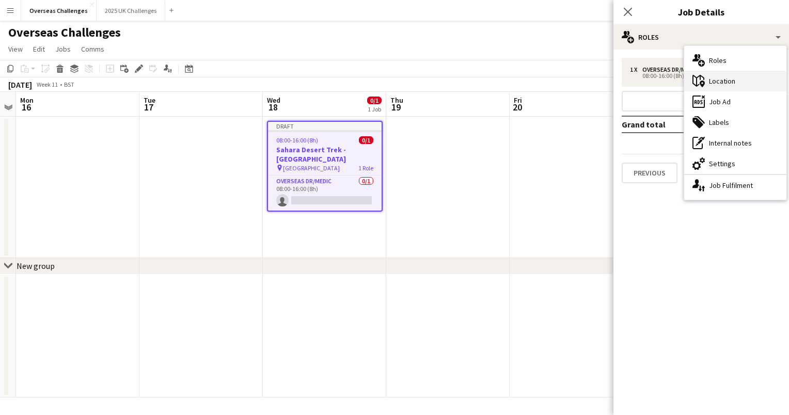
click at [729, 77] on div "maps-pin-1 Location" at bounding box center [735, 81] width 102 height 21
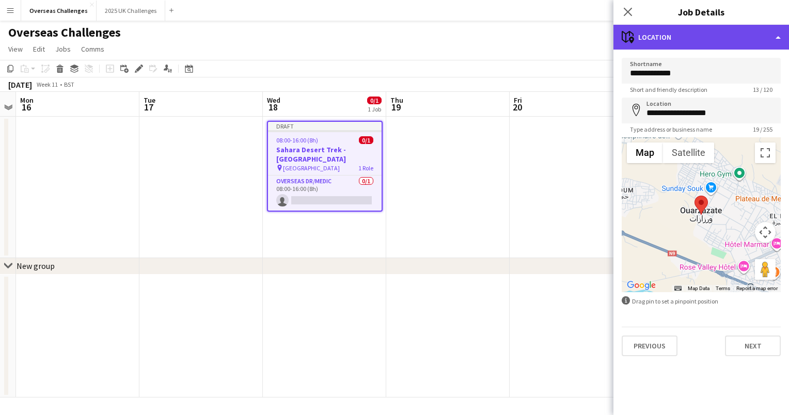
click at [687, 44] on div "maps-pin-1 Location" at bounding box center [701, 37] width 176 height 25
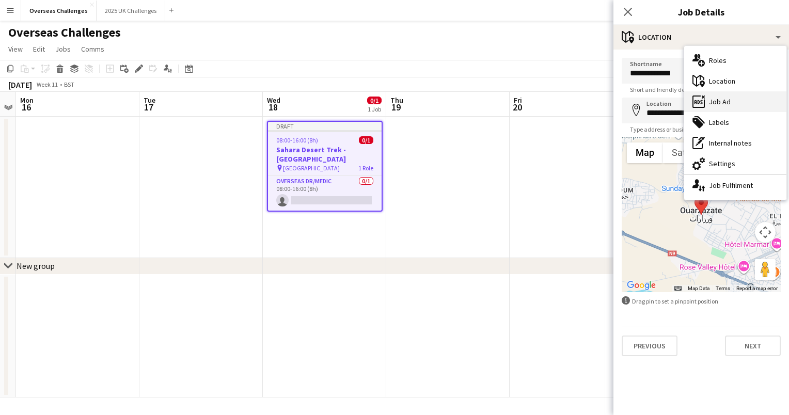
click at [708, 100] on div "ads-window Job Ad" at bounding box center [735, 101] width 102 height 21
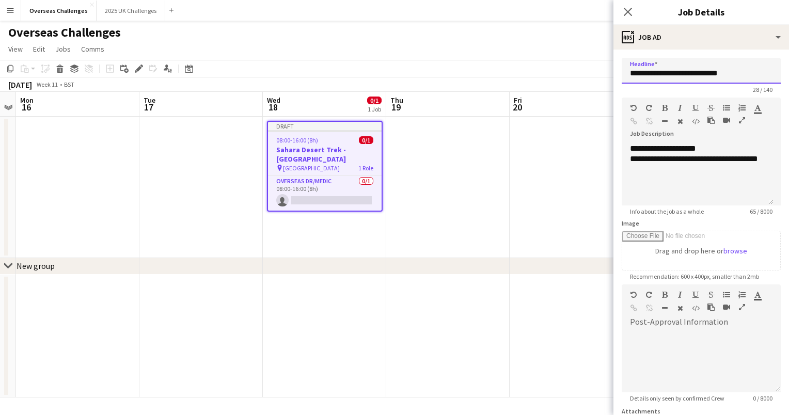
click at [730, 69] on input "**********" at bounding box center [701, 71] width 159 height 26
type input "**********"
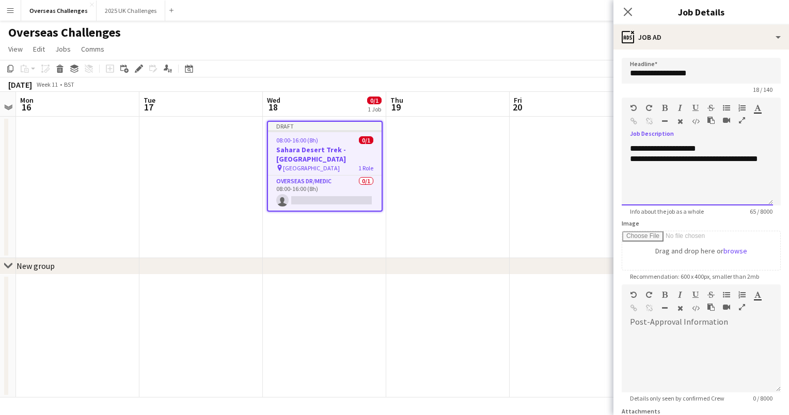
click at [633, 148] on p "**********" at bounding box center [697, 149] width 135 height 10
click at [655, 148] on p "**********" at bounding box center [697, 149] width 135 height 10
click at [669, 148] on p "**********" at bounding box center [697, 149] width 135 height 10
click at [704, 148] on p "**********" at bounding box center [697, 149] width 135 height 10
drag, startPoint x: 681, startPoint y: 166, endPoint x: 632, endPoint y: 160, distance: 49.9
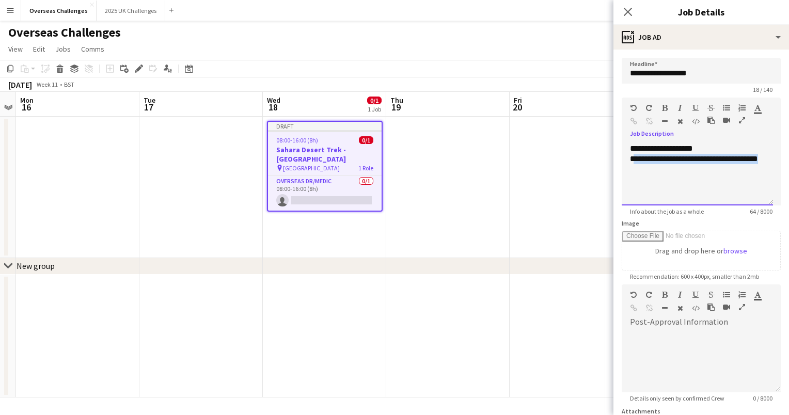
click at [632, 160] on p "**********" at bounding box center [697, 164] width 135 height 21
click at [706, 149] on p "**********" at bounding box center [697, 149] width 135 height 10
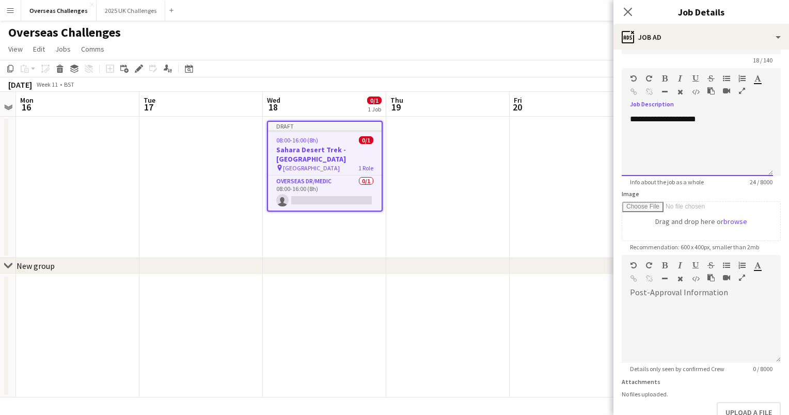
scroll to position [0, 0]
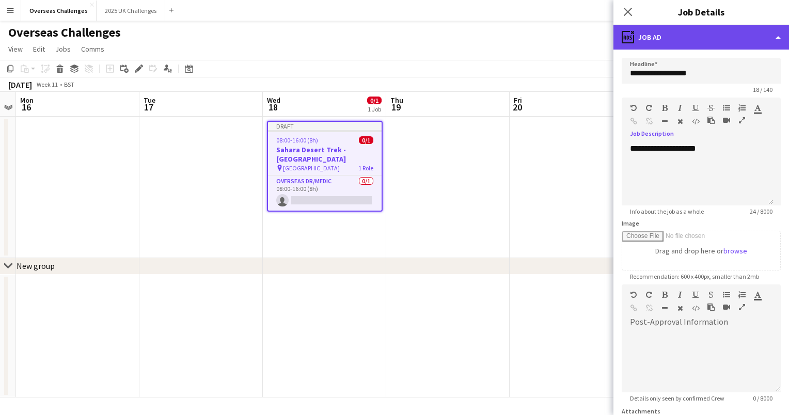
click at [754, 39] on div "ads-window Job Ad" at bounding box center [701, 37] width 176 height 25
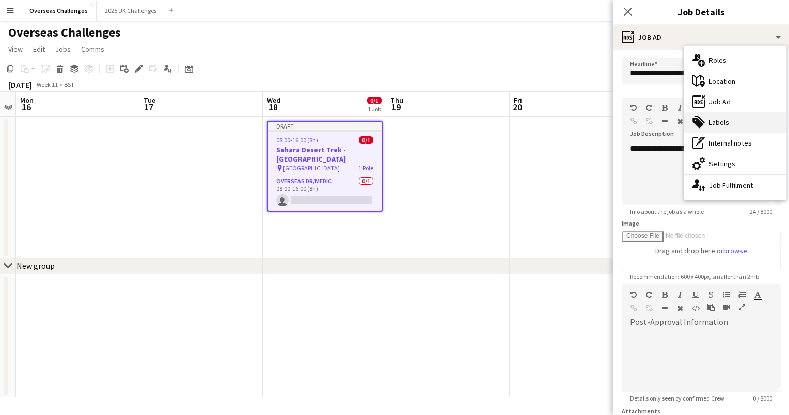
click at [750, 119] on div "tags-double Labels" at bounding box center [735, 122] width 102 height 21
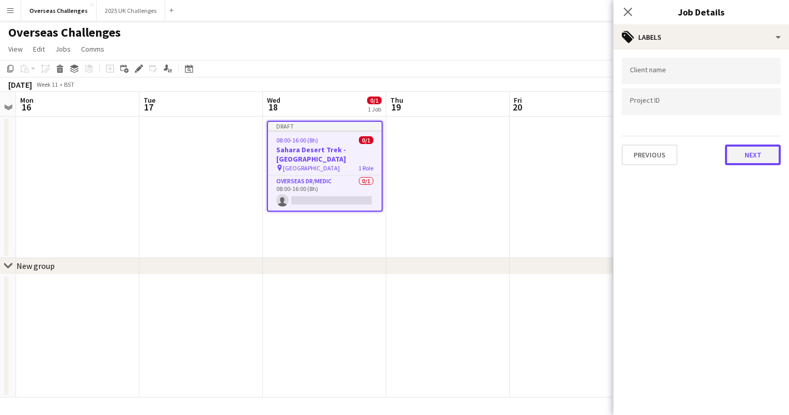
click at [751, 155] on button "Next" at bounding box center [753, 155] width 56 height 21
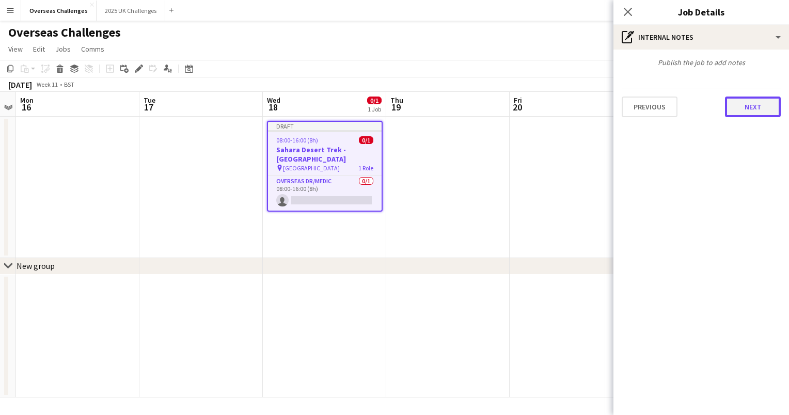
click at [743, 107] on button "Next" at bounding box center [753, 107] width 56 height 21
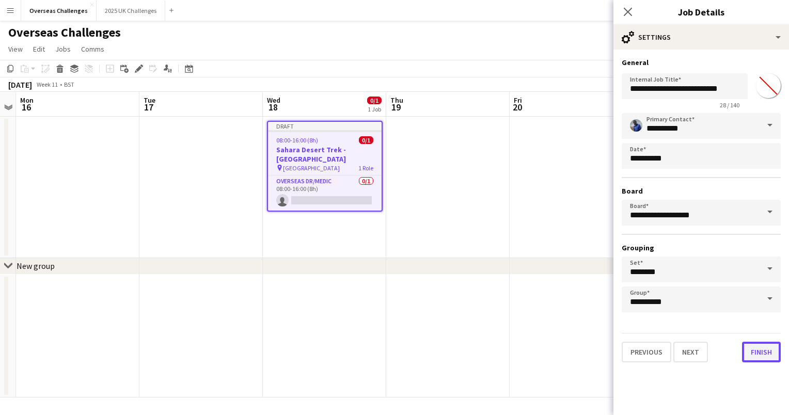
click at [757, 352] on button "Finish" at bounding box center [761, 352] width 39 height 21
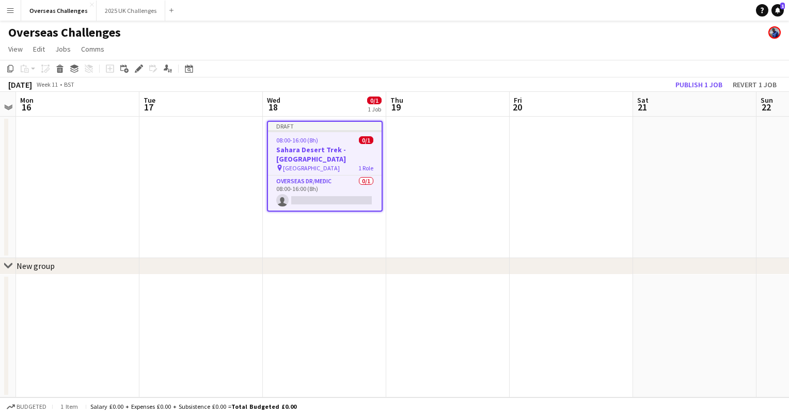
click at [242, 187] on app-date-cell at bounding box center [200, 187] width 123 height 141
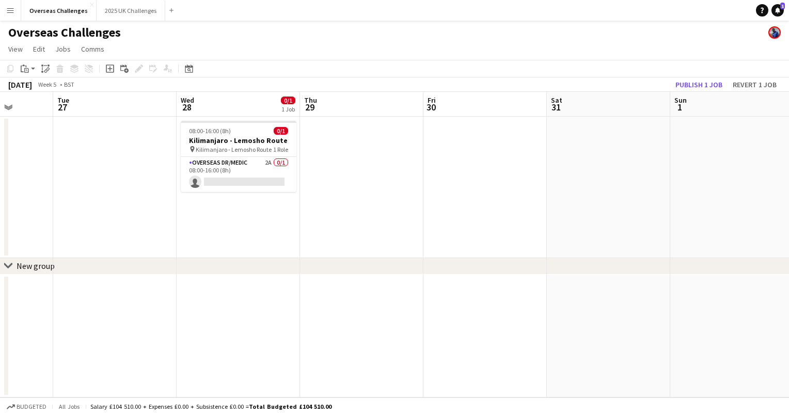
scroll to position [0, 273]
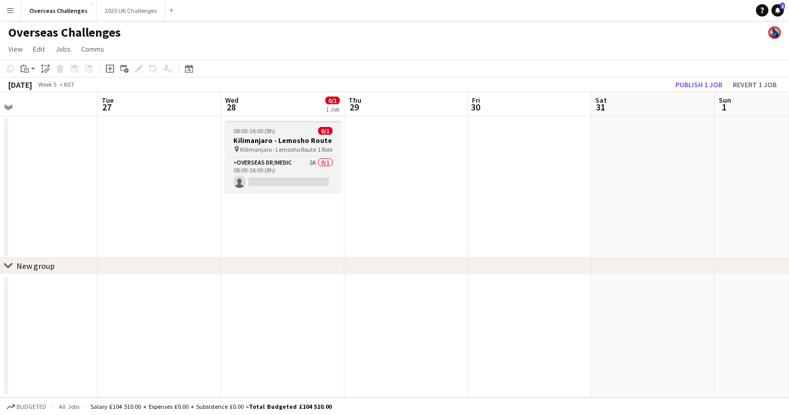
click at [295, 136] on h3 "Kilimanjaro - Lemosho Route" at bounding box center [283, 140] width 116 height 9
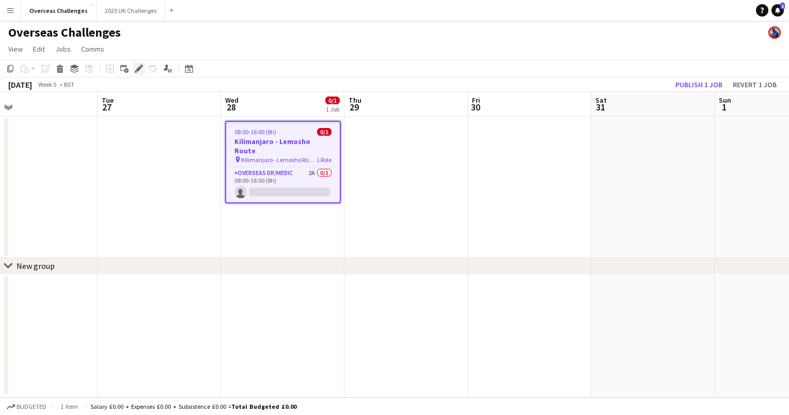
click at [140, 70] on icon "Edit" at bounding box center [139, 69] width 8 height 8
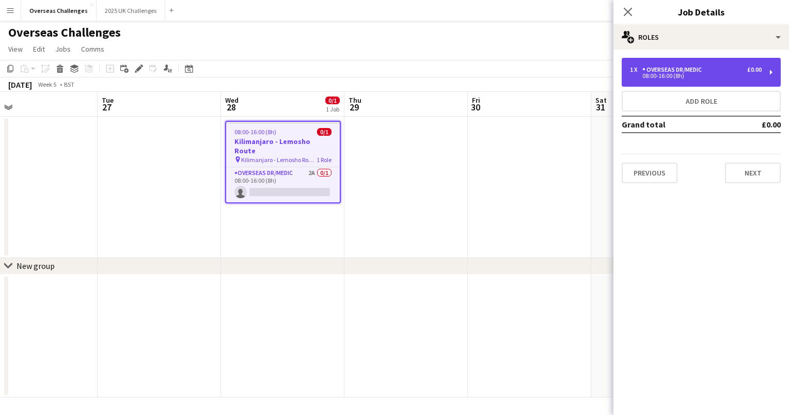
click at [688, 75] on div "08:00-16:00 (8h)" at bounding box center [696, 75] width 132 height 5
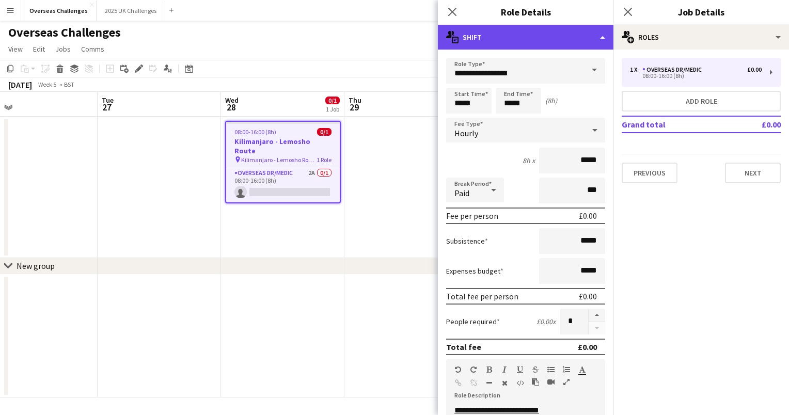
click at [601, 34] on div "multiple-actions-text Shift" at bounding box center [526, 37] width 176 height 25
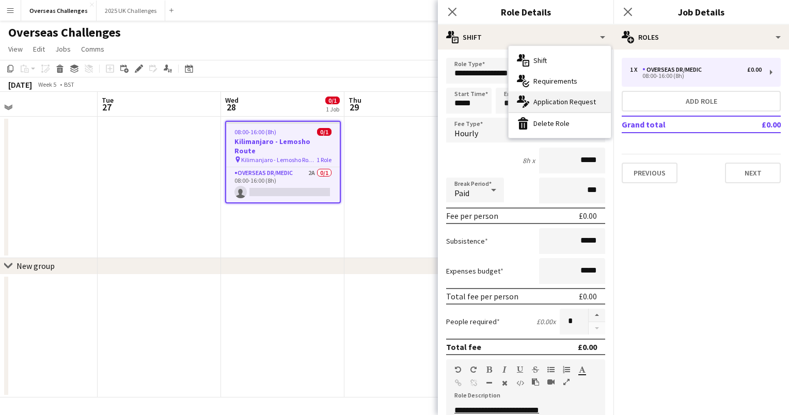
click at [590, 99] on div "multiple-actions-edit-1 Application Request" at bounding box center [560, 101] width 102 height 21
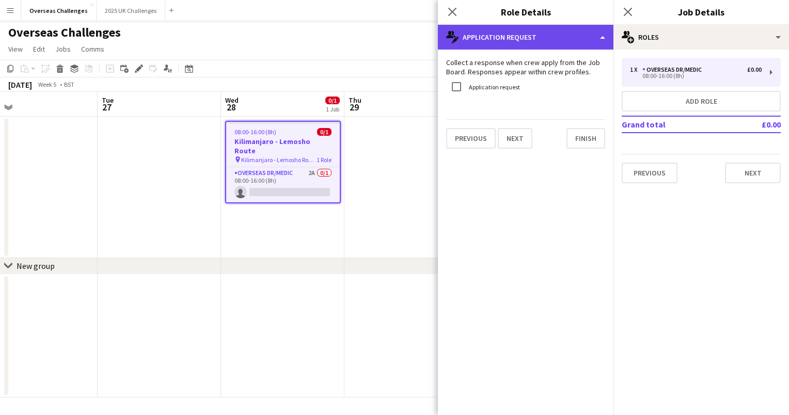
click at [565, 42] on div "multiple-actions-edit-1 Application Request" at bounding box center [526, 37] width 176 height 25
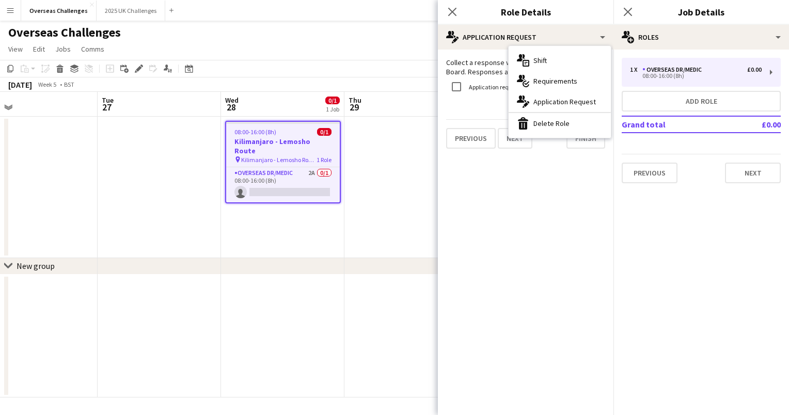
click at [568, 155] on div "Collect a response when crew apply from the Job Board. Responses appear within …" at bounding box center [526, 103] width 176 height 107
click at [404, 173] on app-date-cell at bounding box center [405, 187] width 123 height 141
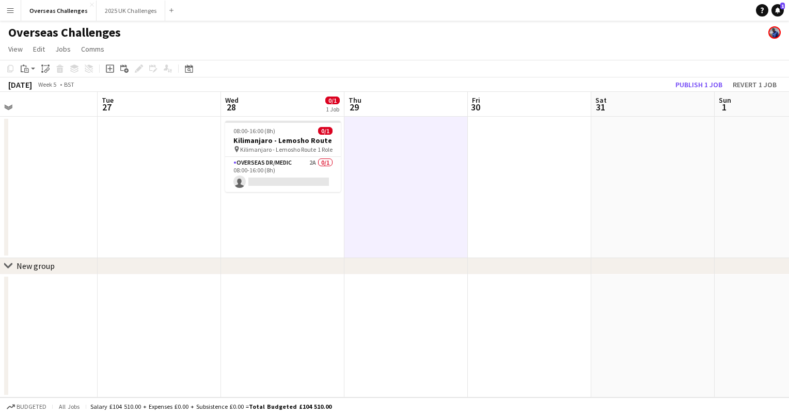
click at [191, 172] on app-date-cell at bounding box center [159, 187] width 123 height 141
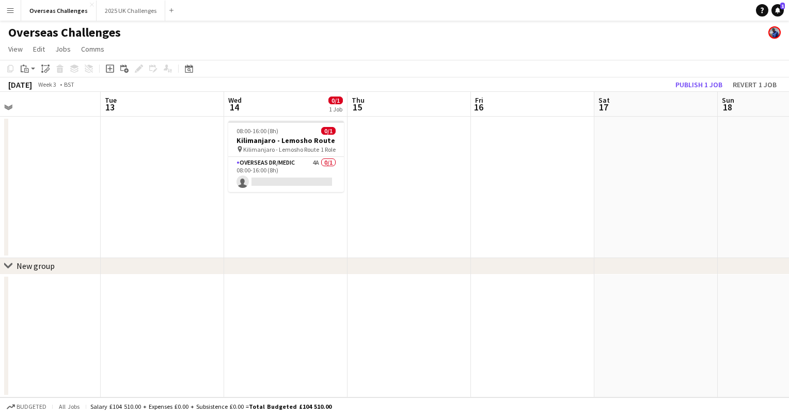
scroll to position [0, 266]
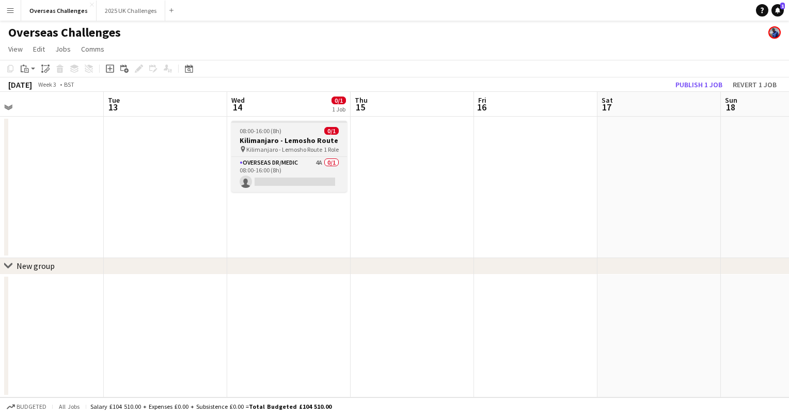
click at [311, 133] on div "08:00-16:00 (8h) 0/1" at bounding box center [289, 131] width 116 height 8
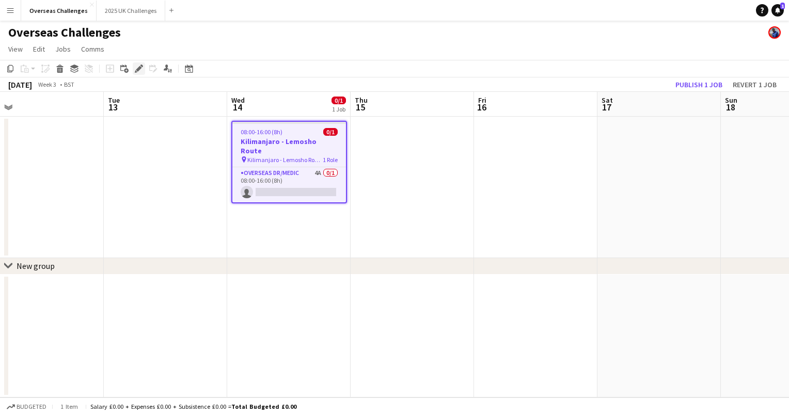
click at [137, 72] on icon "Edit" at bounding box center [139, 69] width 8 height 8
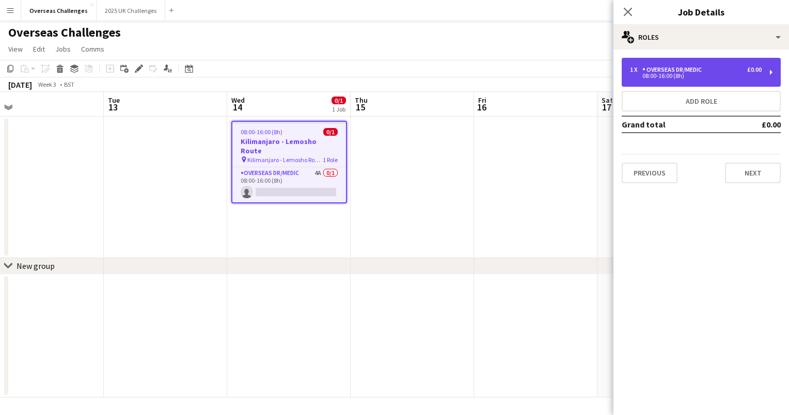
click at [681, 68] on div "Overseas Dr/Medic" at bounding box center [673, 69] width 63 height 7
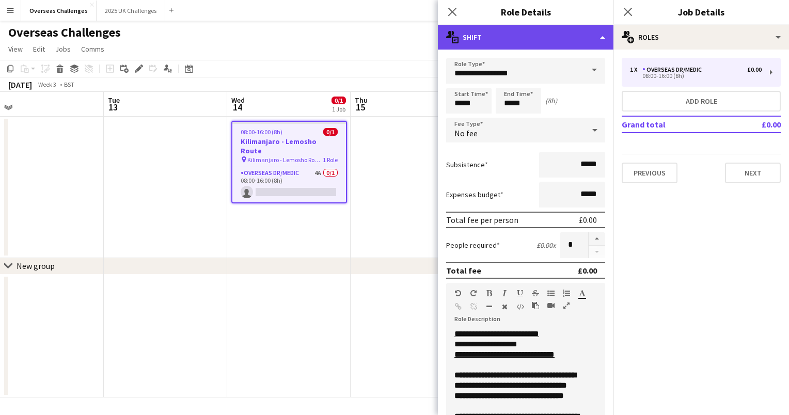
click at [599, 37] on div "multiple-actions-text Shift" at bounding box center [526, 37] width 176 height 25
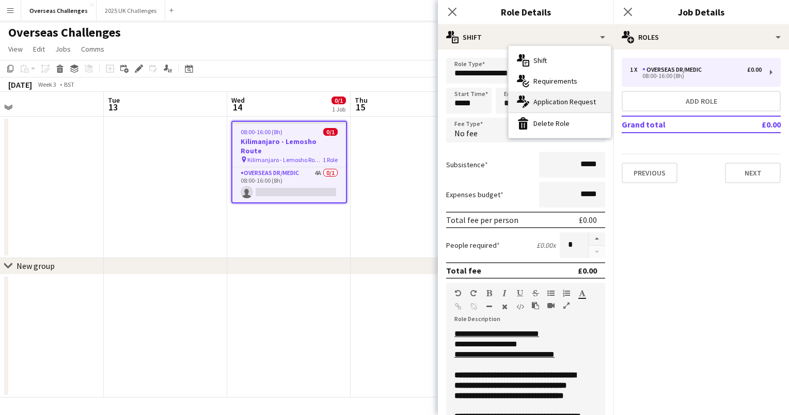
click at [594, 99] on div "multiple-actions-edit-1 Application Request" at bounding box center [560, 101] width 102 height 21
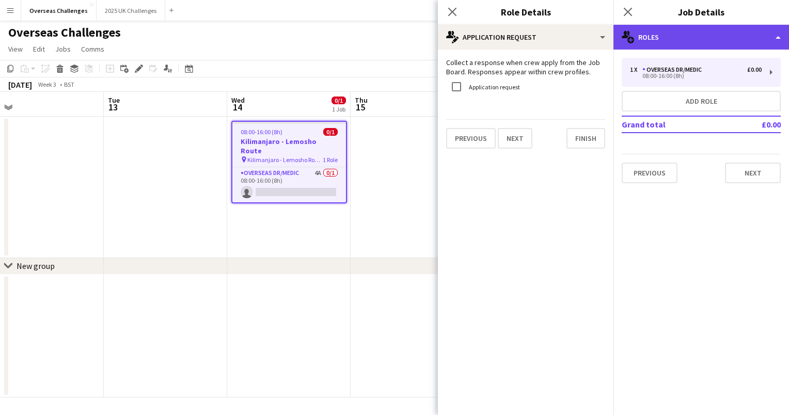
click at [675, 41] on div "multiple-users-add Roles" at bounding box center [701, 37] width 176 height 25
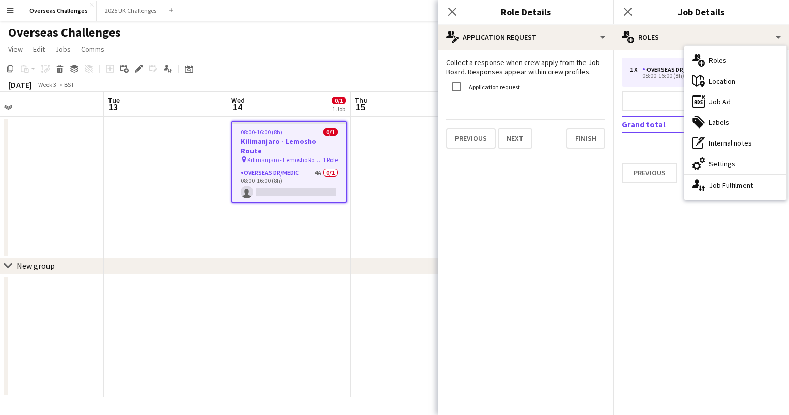
click at [182, 164] on app-date-cell at bounding box center [165, 187] width 123 height 141
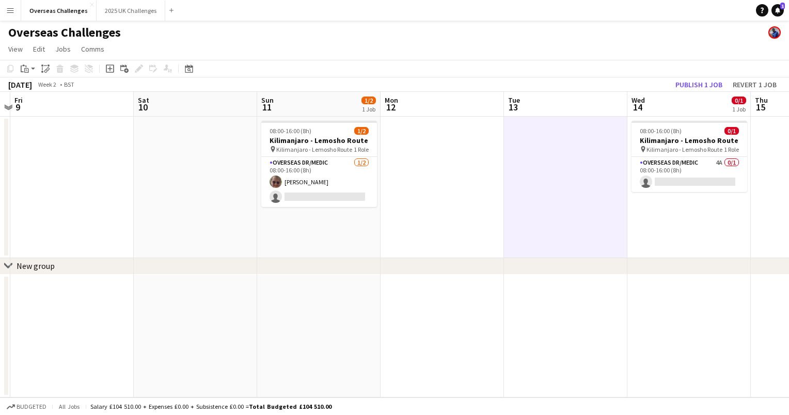
scroll to position [0, 286]
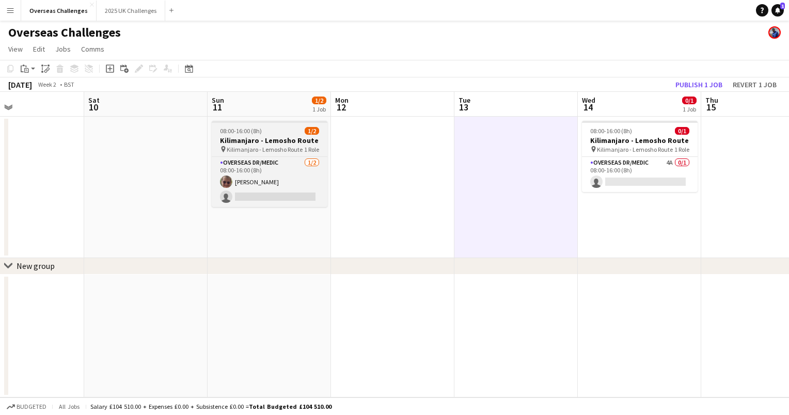
click at [271, 128] on div "08:00-16:00 (8h) 1/2" at bounding box center [270, 131] width 116 height 8
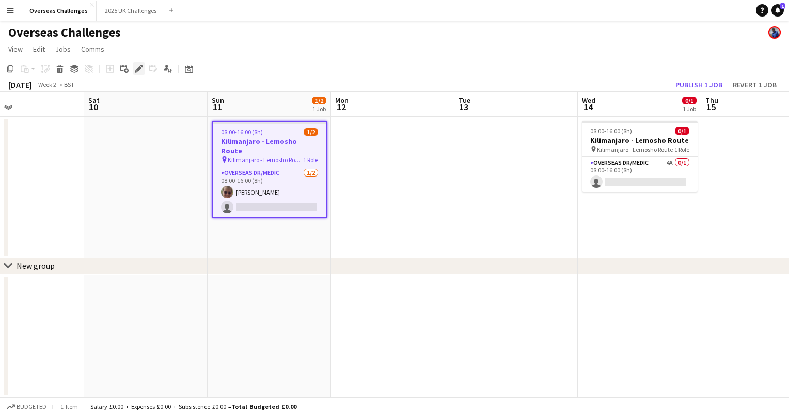
click at [137, 70] on icon at bounding box center [139, 69] width 6 height 6
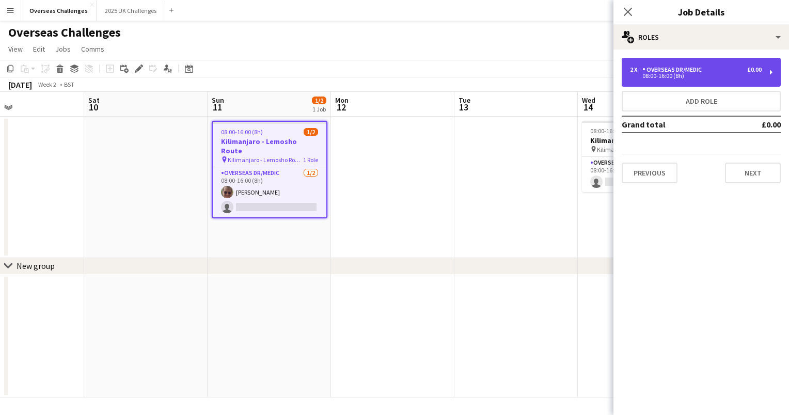
click at [650, 66] on div "Overseas Dr/Medic" at bounding box center [673, 69] width 63 height 7
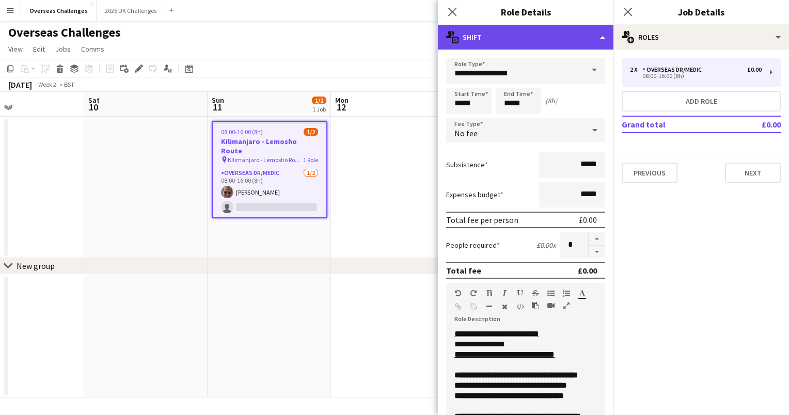
click at [597, 41] on div "multiple-actions-text Shift" at bounding box center [526, 37] width 176 height 25
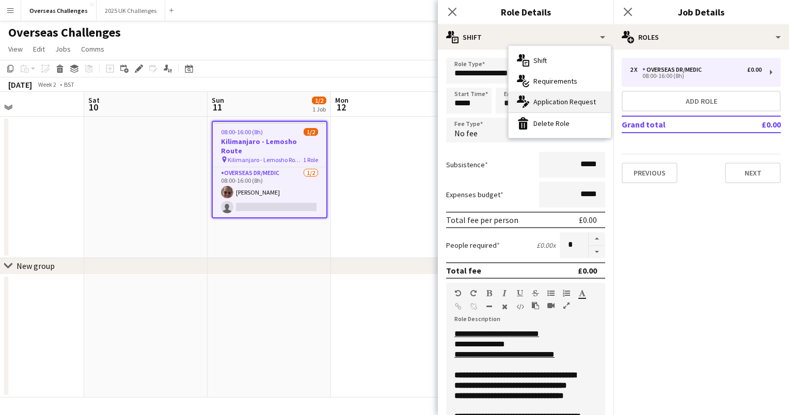
click at [591, 99] on div "multiple-actions-edit-1 Application Request" at bounding box center [560, 101] width 102 height 21
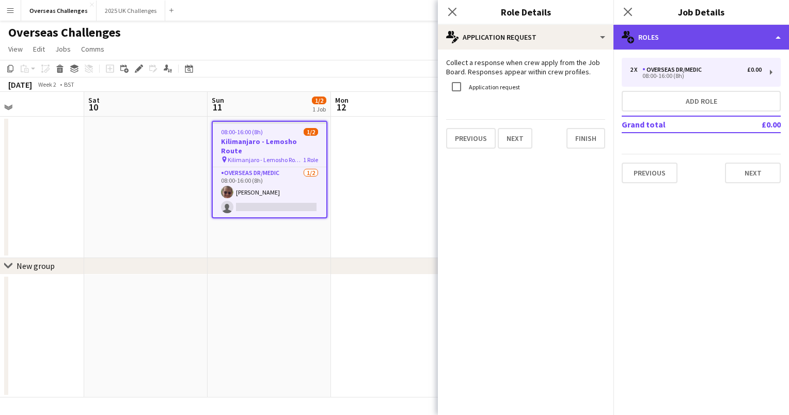
click at [695, 41] on div "multiple-users-add Roles" at bounding box center [701, 37] width 176 height 25
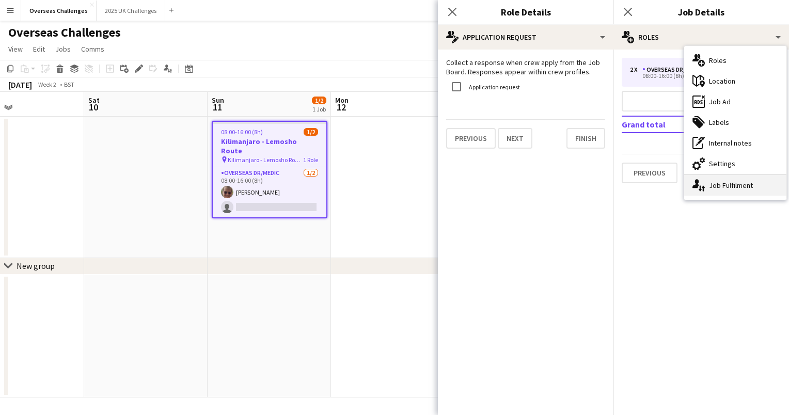
click at [745, 179] on div "single-neutral-actions-up-down Job Fulfilment" at bounding box center [735, 185] width 102 height 21
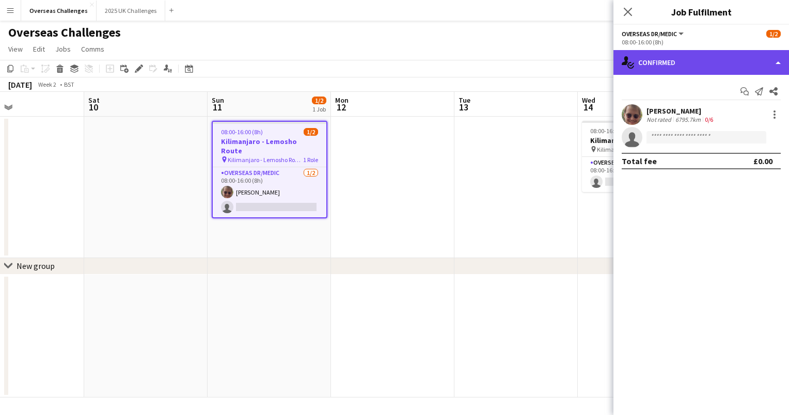
click at [708, 63] on div "single-neutral-actions-check-2 Confirmed" at bounding box center [701, 62] width 176 height 25
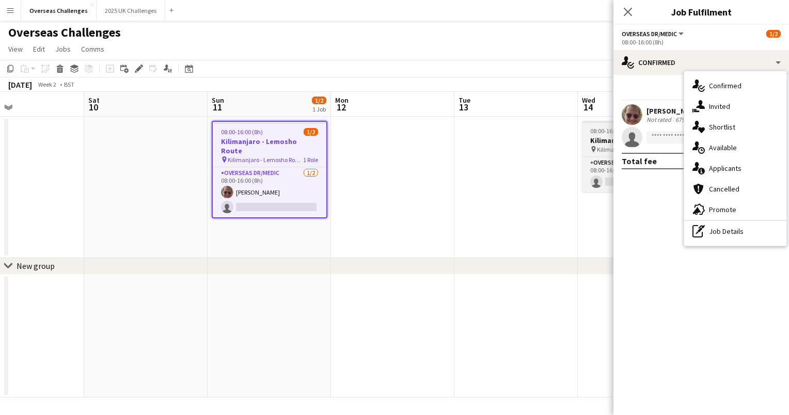
click at [591, 135] on app-job-card "08:00-16:00 (8h) 0/1 [GEOGRAPHIC_DATA] - Lemosho Route pin Kilimanjaro - Lemosh…" at bounding box center [640, 156] width 116 height 71
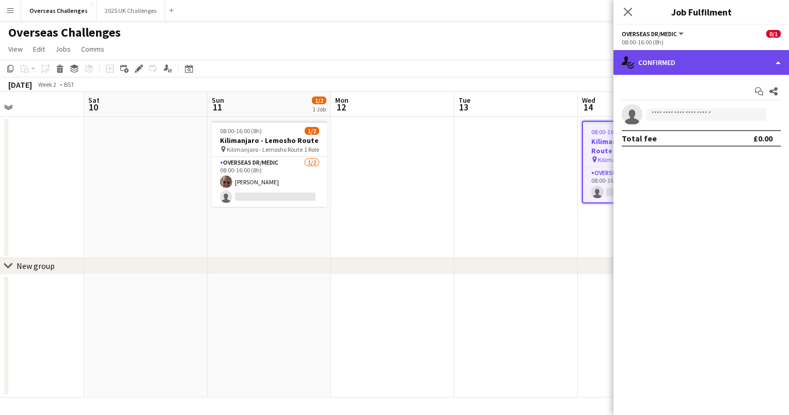
click at [684, 58] on div "single-neutral-actions-check-2 Confirmed" at bounding box center [701, 62] width 176 height 25
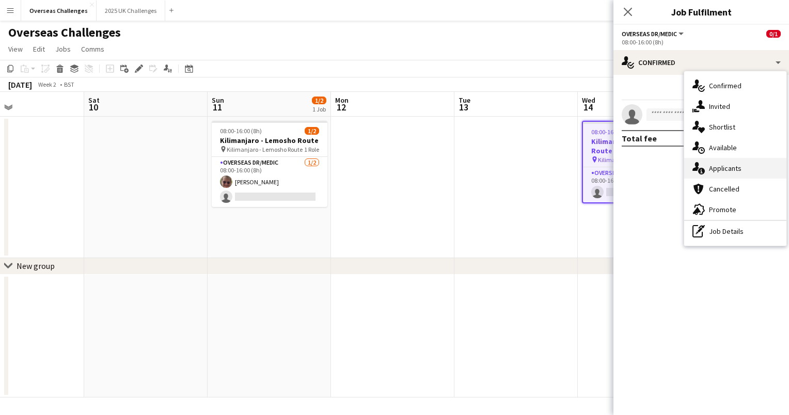
click at [725, 163] on div "single-neutral-actions-information Applicants" at bounding box center [735, 168] width 102 height 21
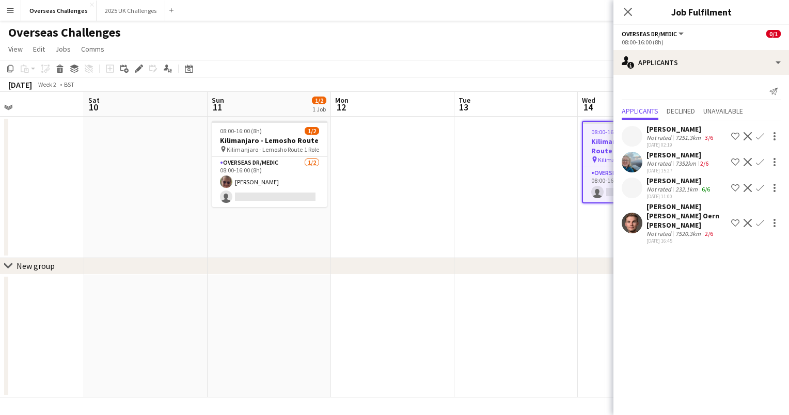
click at [553, 202] on app-date-cell at bounding box center [515, 187] width 123 height 141
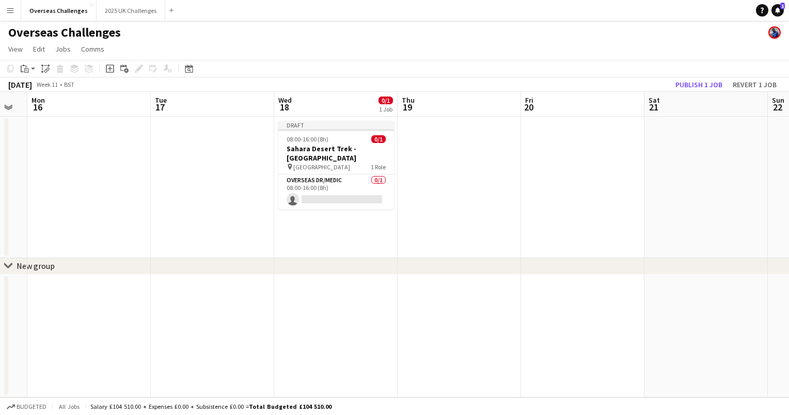
scroll to position [0, 363]
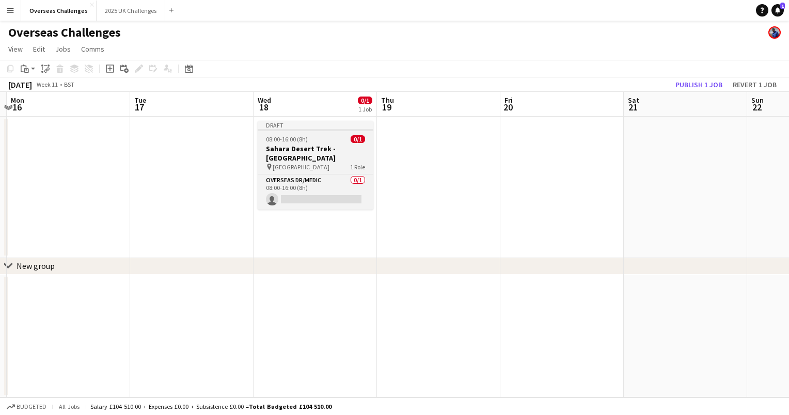
click at [324, 152] on h3 "Sahara Desert Trek - [GEOGRAPHIC_DATA]" at bounding box center [316, 153] width 116 height 19
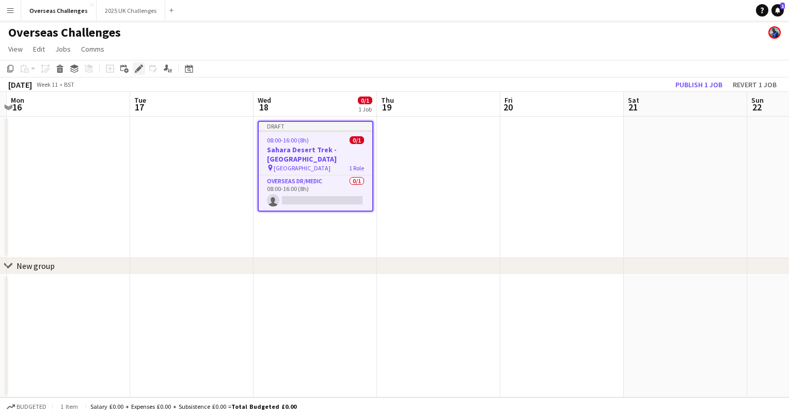
click at [141, 71] on icon "Edit" at bounding box center [139, 69] width 8 height 8
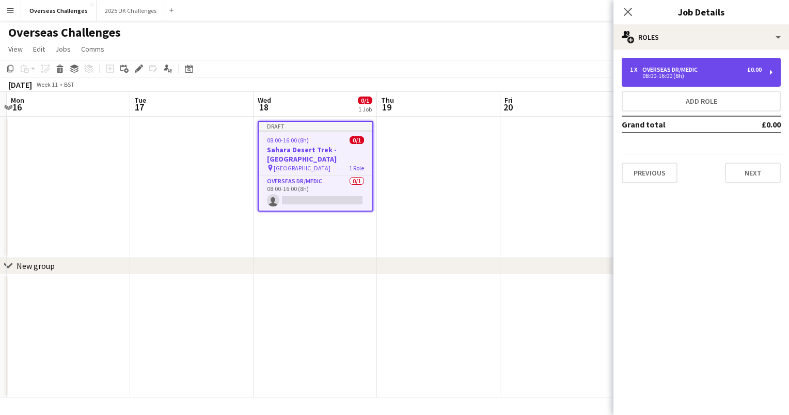
click at [686, 78] on div "1 x Overseas Dr/Medic £0.00 08:00-16:00 (8h)" at bounding box center [701, 72] width 159 height 29
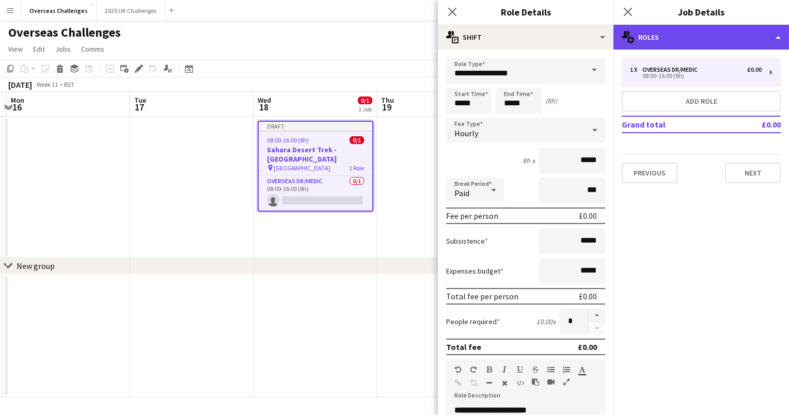
click at [671, 45] on div "multiple-users-add Roles" at bounding box center [701, 37] width 176 height 25
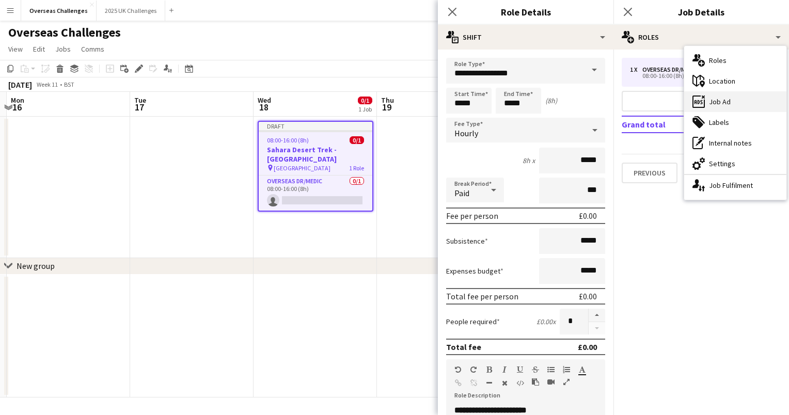
click at [716, 102] on div "ads-window Job Ad" at bounding box center [735, 101] width 102 height 21
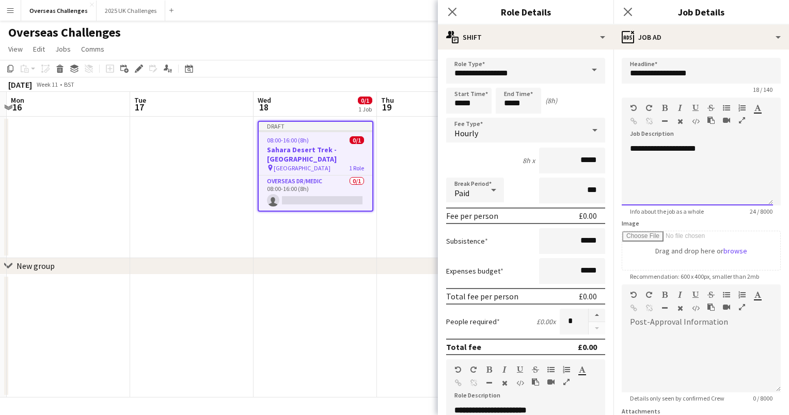
click at [720, 147] on p "**********" at bounding box center [697, 149] width 135 height 10
click at [706, 174] on p at bounding box center [697, 179] width 135 height 10
click at [703, 166] on p "**********" at bounding box center [697, 169] width 135 height 10
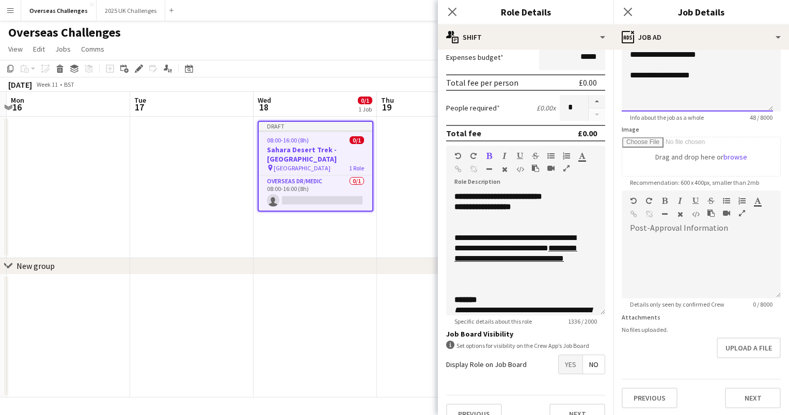
scroll to position [216, 0]
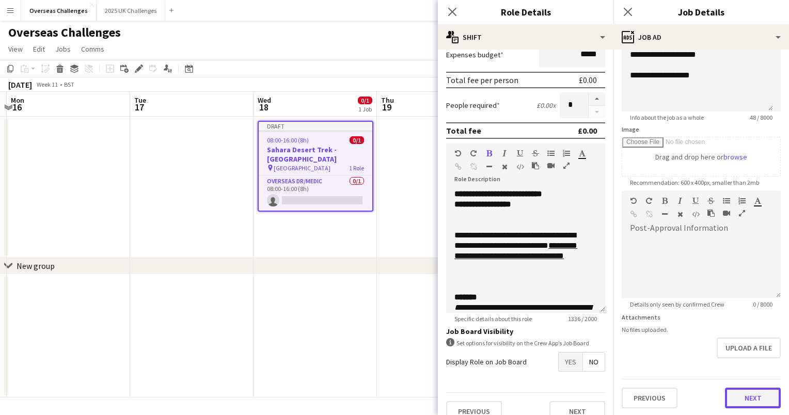
click at [734, 395] on button "Next" at bounding box center [753, 398] width 56 height 21
type input "*******"
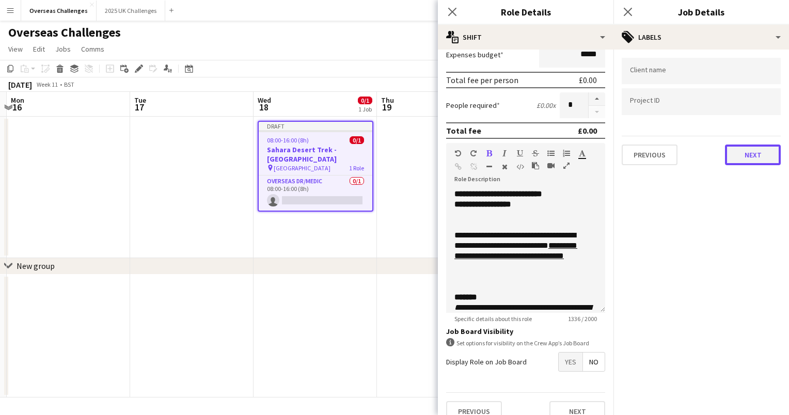
click at [737, 152] on button "Next" at bounding box center [753, 155] width 56 height 21
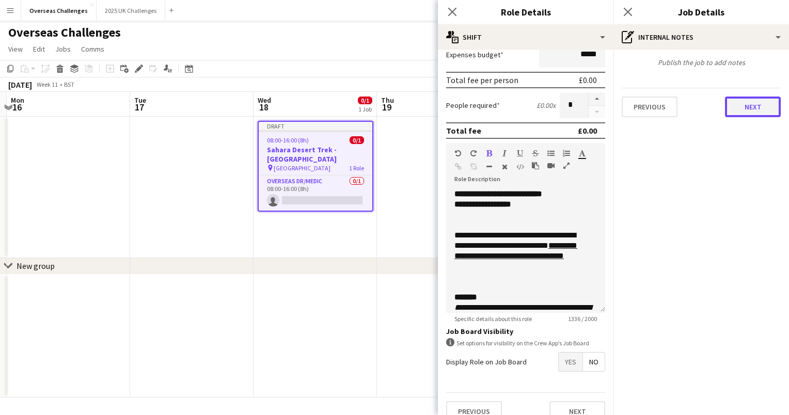
click at [740, 106] on button "Next" at bounding box center [753, 107] width 56 height 21
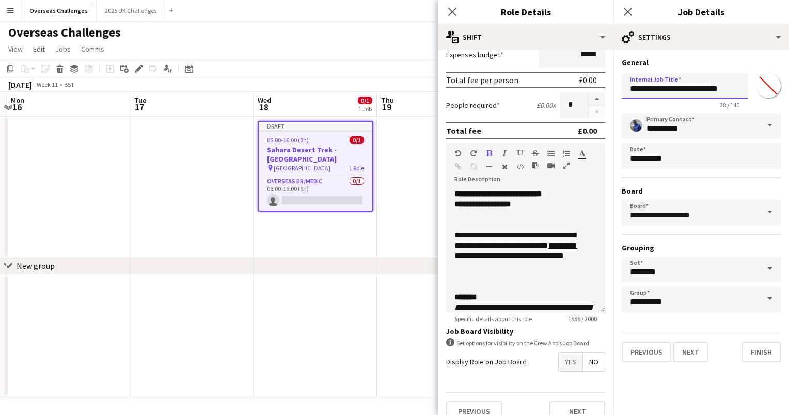
click at [733, 90] on input "**********" at bounding box center [685, 86] width 126 height 26
type input "**********"
click at [758, 351] on button "Finish" at bounding box center [761, 352] width 39 height 21
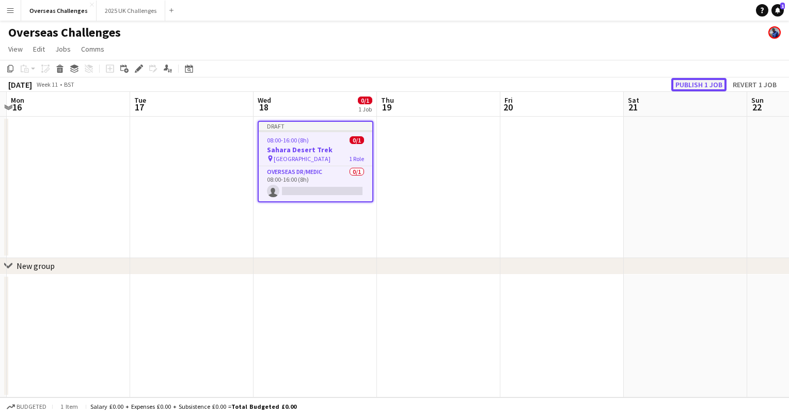
click at [710, 87] on button "Publish 1 job" at bounding box center [698, 84] width 55 height 13
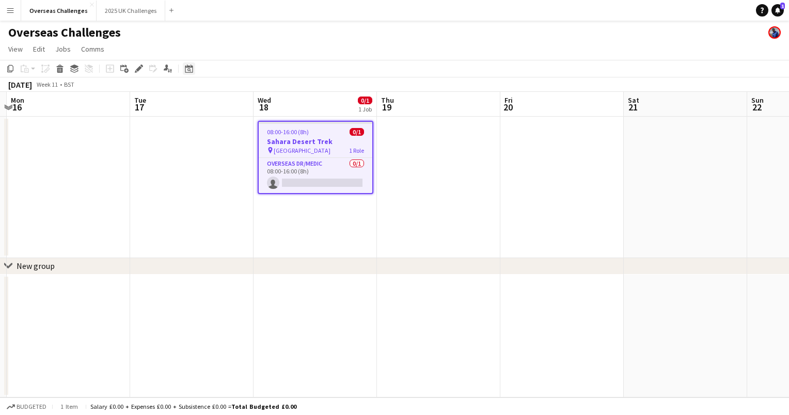
click at [190, 69] on icon "Date picker" at bounding box center [189, 69] width 8 height 8
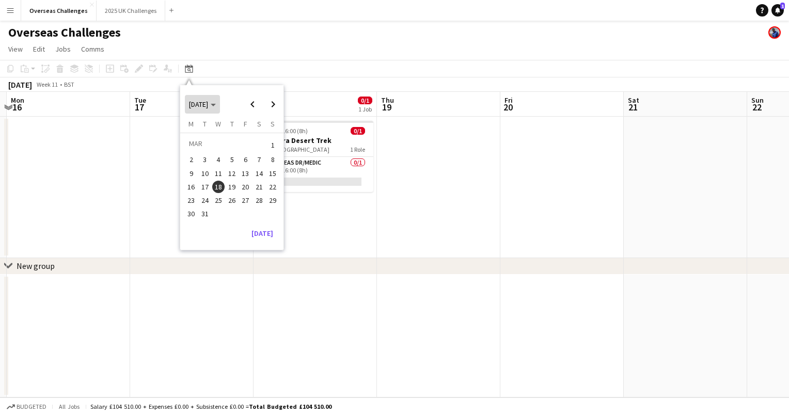
click at [220, 105] on span "Choose month and year" at bounding box center [202, 104] width 35 height 25
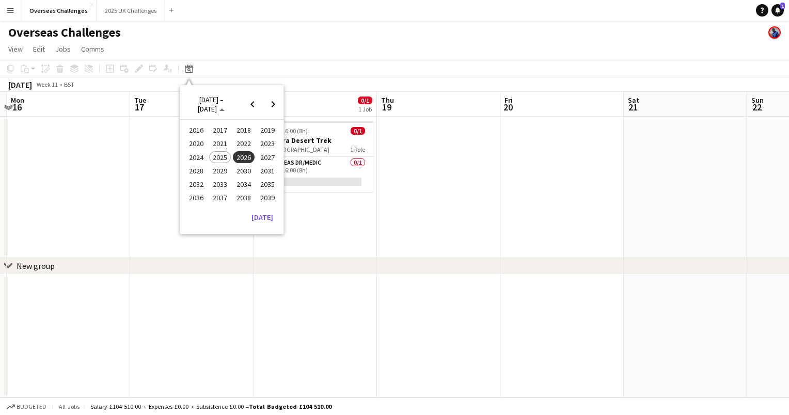
click at [243, 156] on span "2026" at bounding box center [243, 157] width 21 height 12
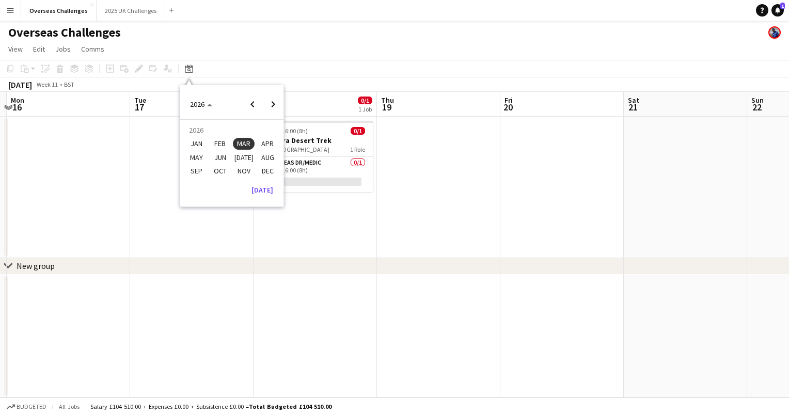
click at [224, 169] on span "OCT" at bounding box center [219, 171] width 21 height 12
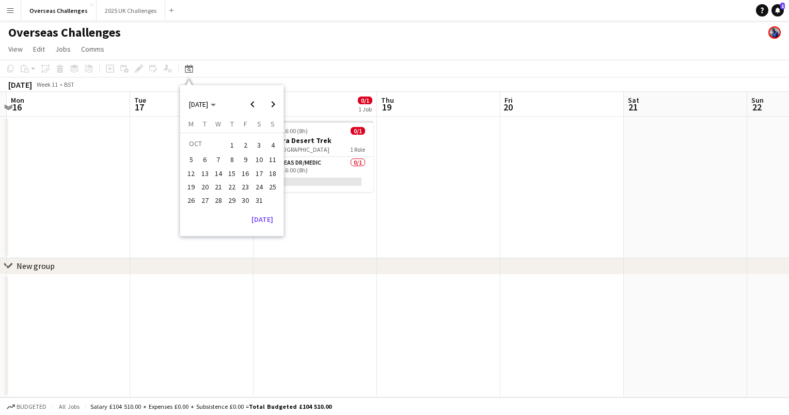
click at [231, 148] on span "1" at bounding box center [232, 145] width 12 height 14
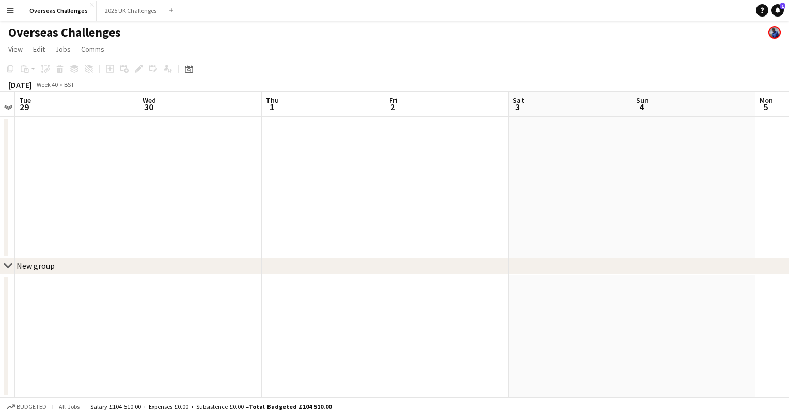
click at [292, 181] on app-date-cell at bounding box center [323, 187] width 123 height 141
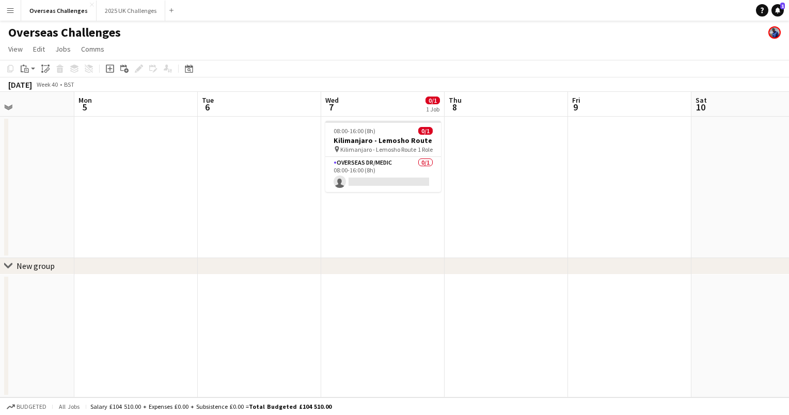
scroll to position [0, 420]
click at [189, 69] on icon at bounding box center [189, 70] width 4 height 4
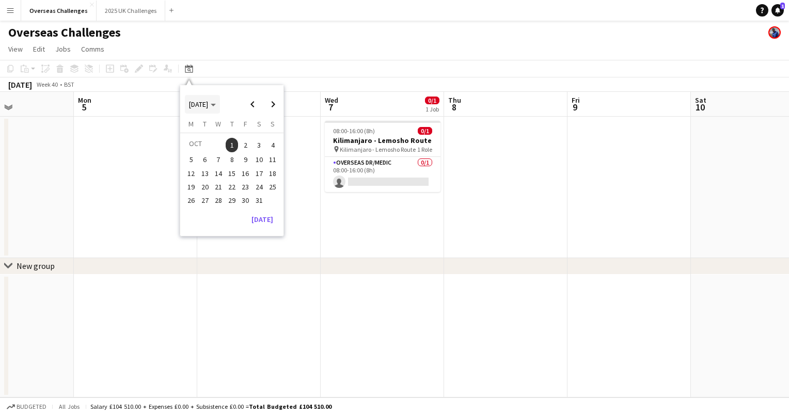
click at [216, 101] on span "[DATE]" at bounding box center [202, 104] width 27 height 9
click at [223, 155] on span "2025" at bounding box center [219, 157] width 21 height 12
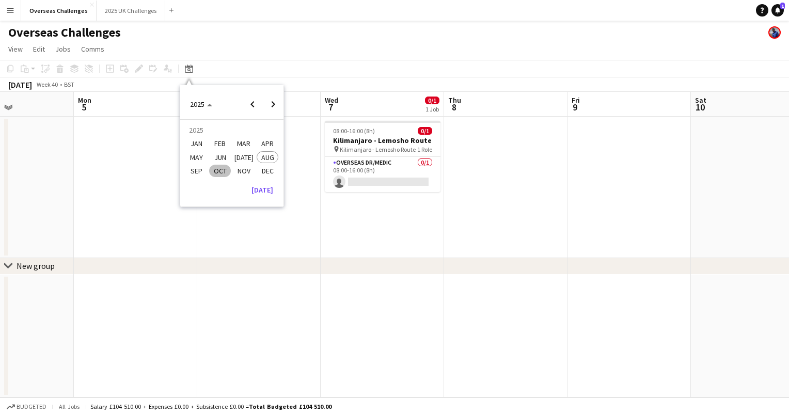
click at [222, 169] on span "OCT" at bounding box center [219, 171] width 21 height 12
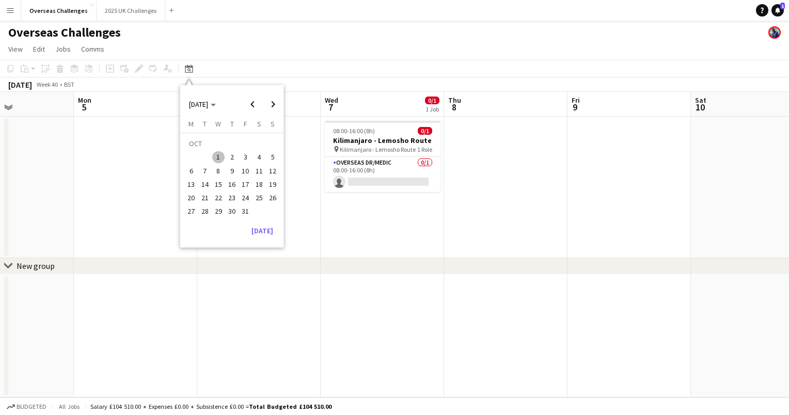
click at [227, 169] on span "9" at bounding box center [232, 171] width 12 height 12
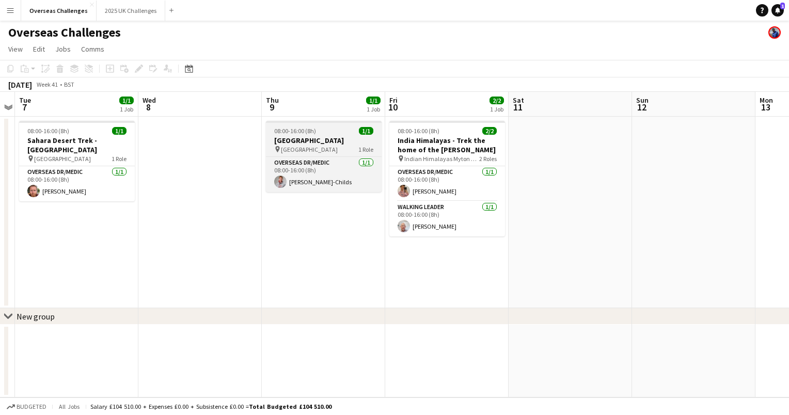
click at [339, 134] on div "08:00-16:00 (8h) 1/1" at bounding box center [324, 131] width 116 height 8
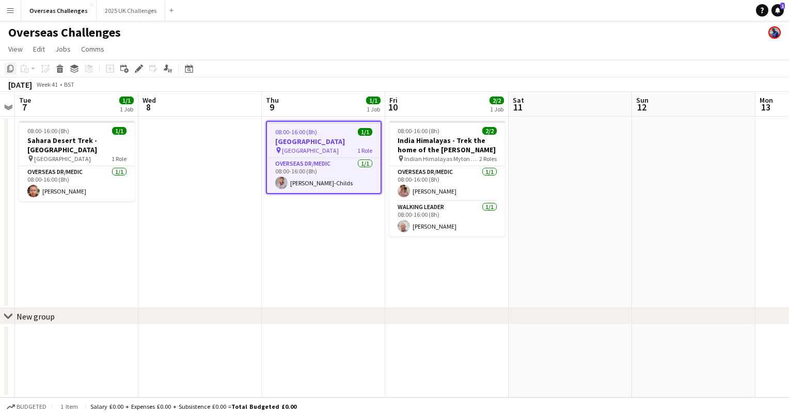
click at [11, 68] on icon "Copy" at bounding box center [10, 69] width 8 height 8
click at [190, 69] on icon "Date picker" at bounding box center [189, 69] width 8 height 8
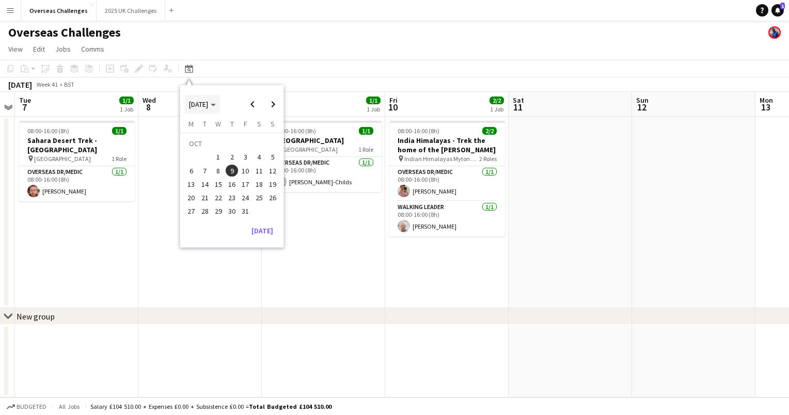
click at [216, 104] on polygon "Choose month and year" at bounding box center [213, 105] width 5 height 3
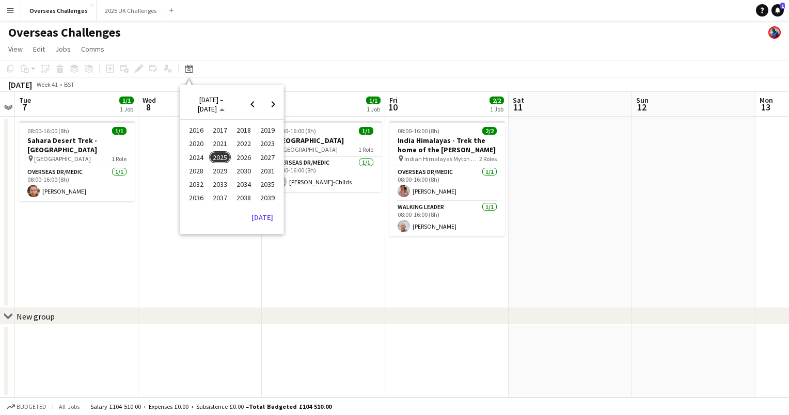
click at [240, 156] on span "2026" at bounding box center [243, 157] width 21 height 12
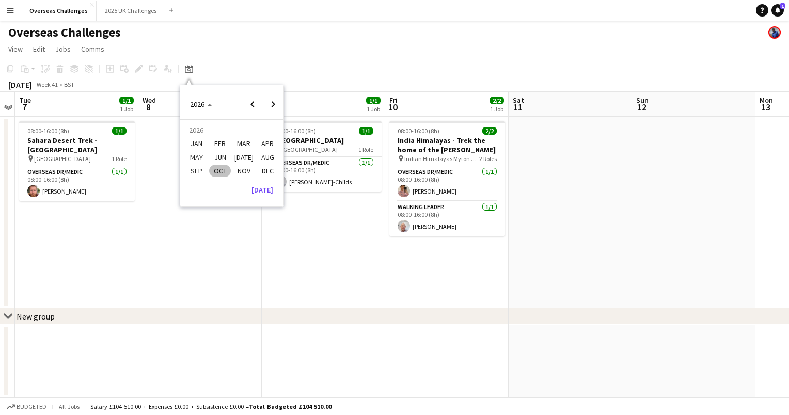
click at [225, 167] on span "OCT" at bounding box center [219, 171] width 21 height 12
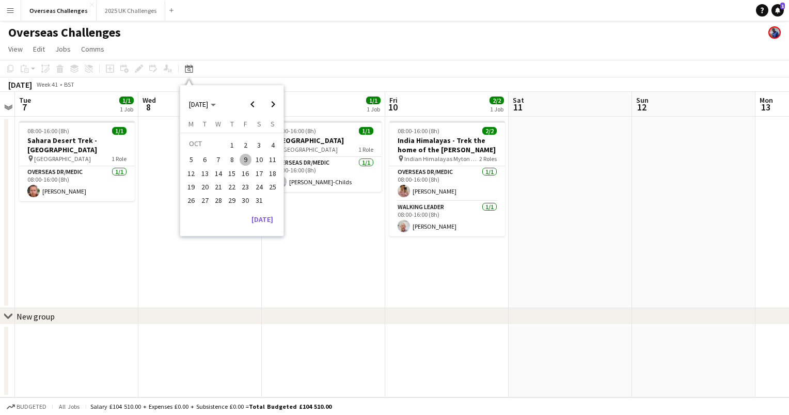
click at [232, 145] on span "1" at bounding box center [232, 145] width 12 height 14
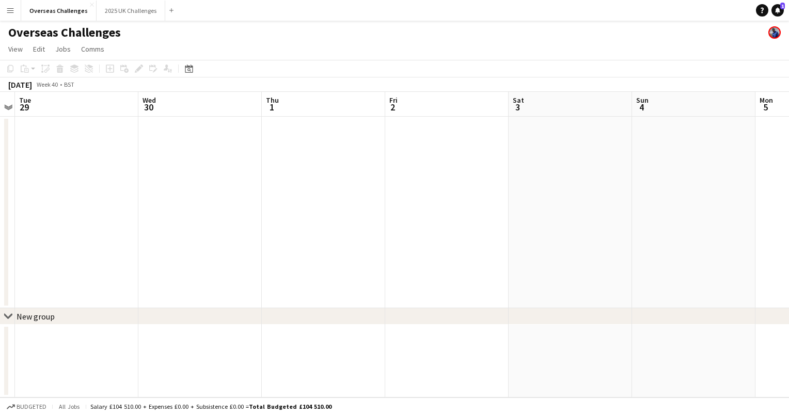
click at [302, 173] on app-date-cell at bounding box center [323, 213] width 123 height 192
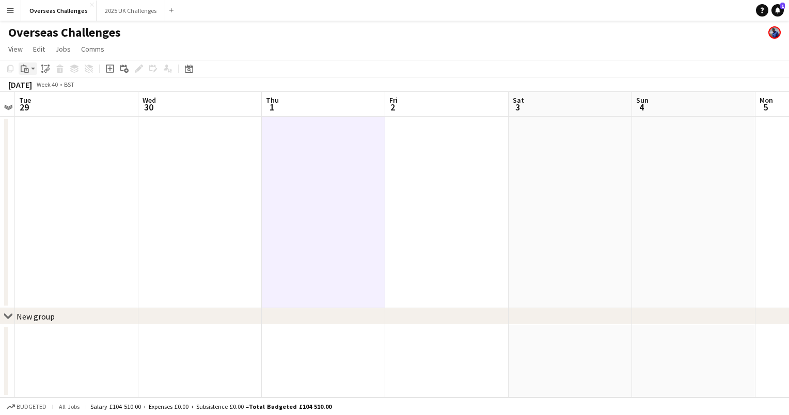
click at [31, 69] on app-action-btn "Paste" at bounding box center [28, 68] width 19 height 12
click at [43, 88] on link "Paste Ctrl+V" at bounding box center [75, 88] width 97 height 9
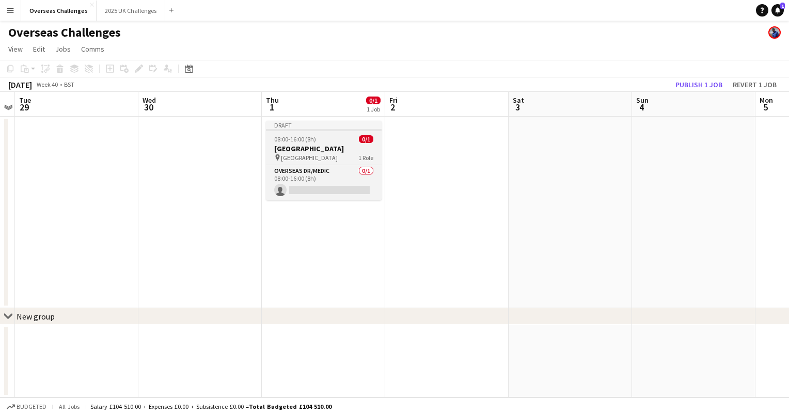
click at [320, 151] on h3 "[GEOGRAPHIC_DATA]" at bounding box center [324, 148] width 116 height 9
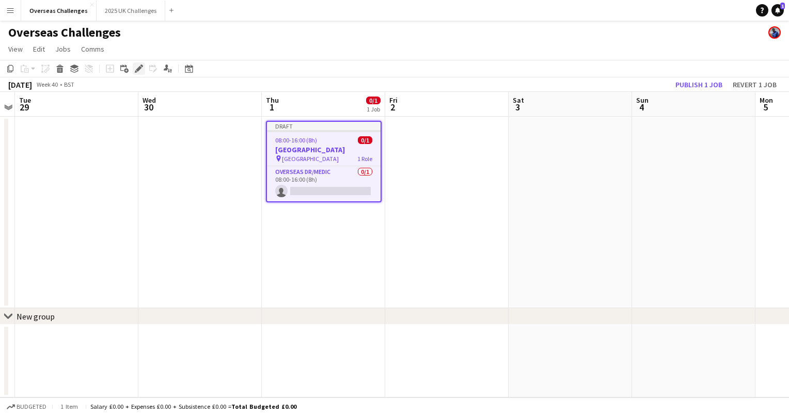
click at [139, 68] on icon at bounding box center [139, 69] width 6 height 6
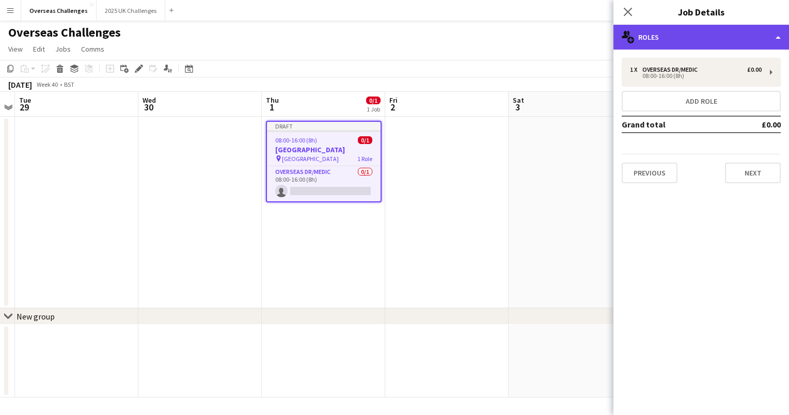
click at [671, 42] on div "multiple-users-add Roles" at bounding box center [701, 37] width 176 height 25
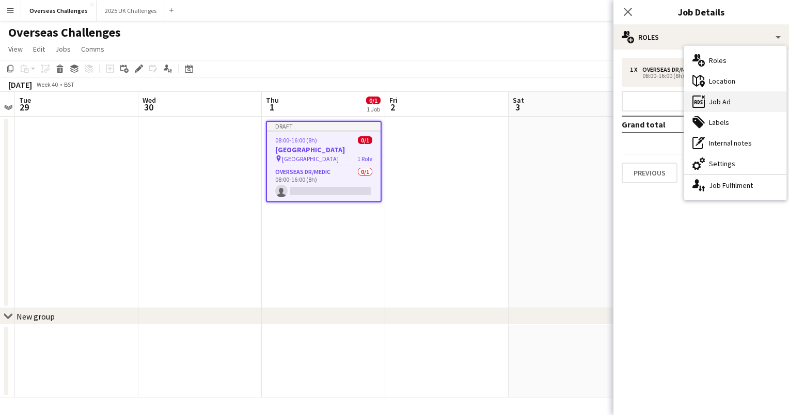
click at [727, 97] on div "ads-window Job Ad" at bounding box center [735, 101] width 102 height 21
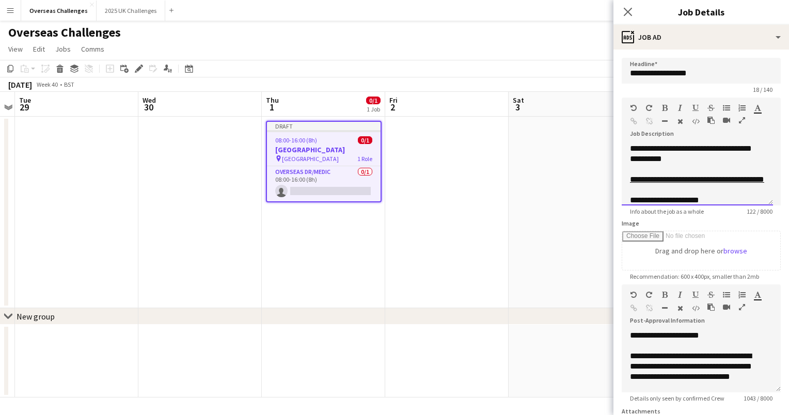
click at [649, 149] on div "**********" at bounding box center [697, 175] width 151 height 62
click at [725, 182] on link "**********" at bounding box center [697, 180] width 134 height 8
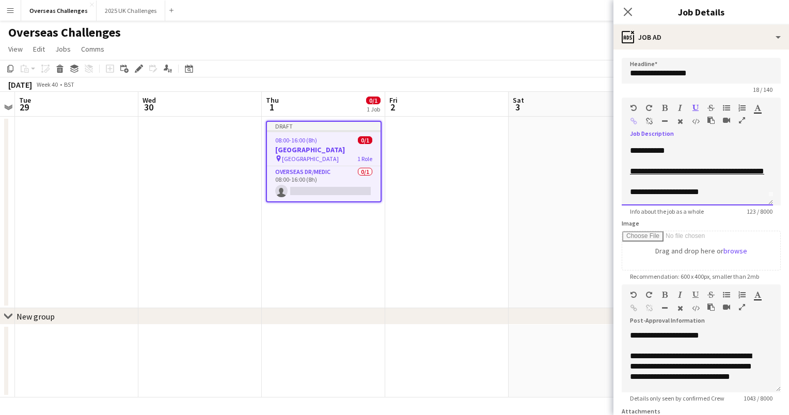
scroll to position [19, 0]
click at [661, 192] on span "**********" at bounding box center [664, 192] width 69 height 8
click at [682, 192] on span "**********" at bounding box center [669, 192] width 78 height 8
click at [691, 188] on span "**********" at bounding box center [671, 192] width 82 height 8
drag, startPoint x: 663, startPoint y: 171, endPoint x: 631, endPoint y: 165, distance: 33.1
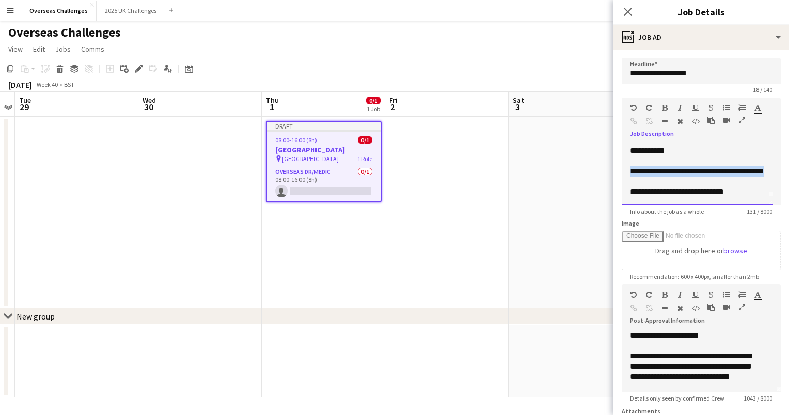
click at [631, 166] on div "**********" at bounding box center [697, 171] width 135 height 10
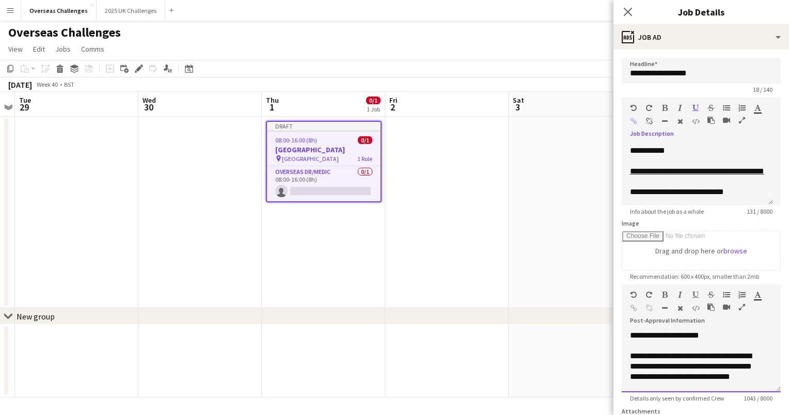
click at [661, 335] on span "**********" at bounding box center [664, 335] width 69 height 8
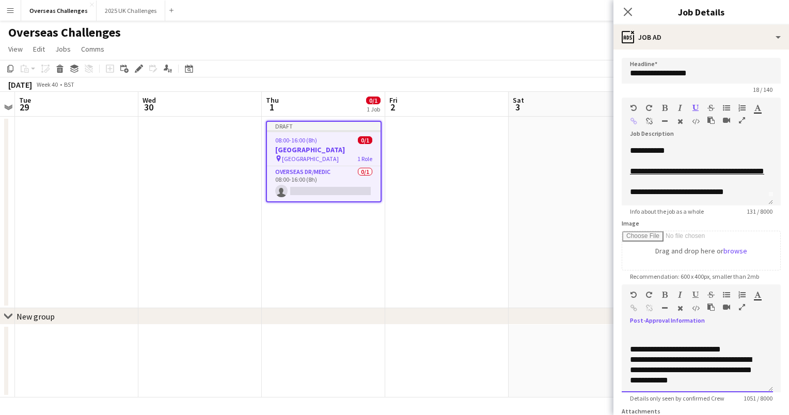
scroll to position [390, 0]
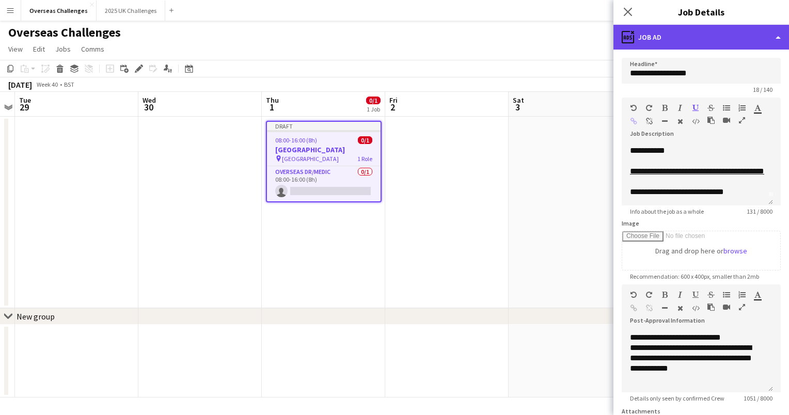
click at [666, 38] on div "ads-window Job Ad" at bounding box center [701, 37] width 176 height 25
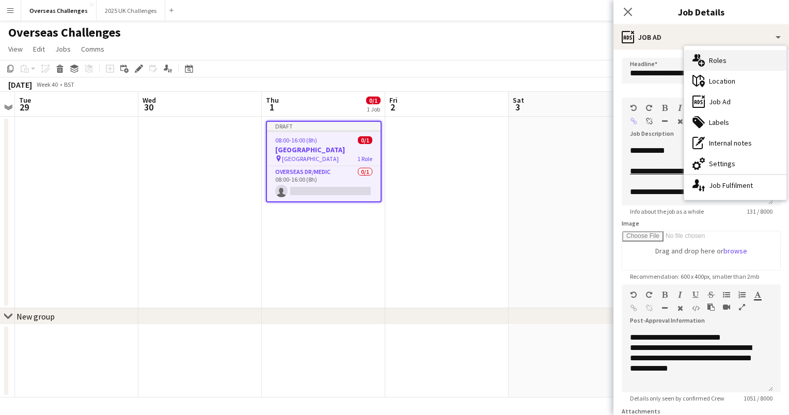
click at [710, 61] on div "multiple-users-add Roles" at bounding box center [735, 60] width 102 height 21
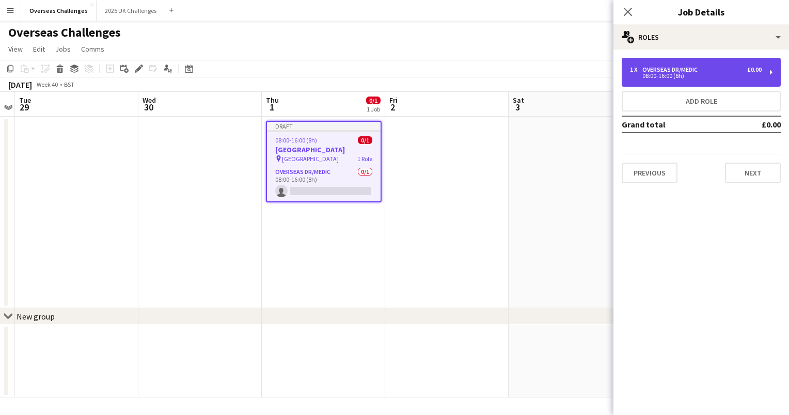
click at [717, 71] on div "1 x Overseas Dr/Medic £0.00" at bounding box center [696, 69] width 132 height 7
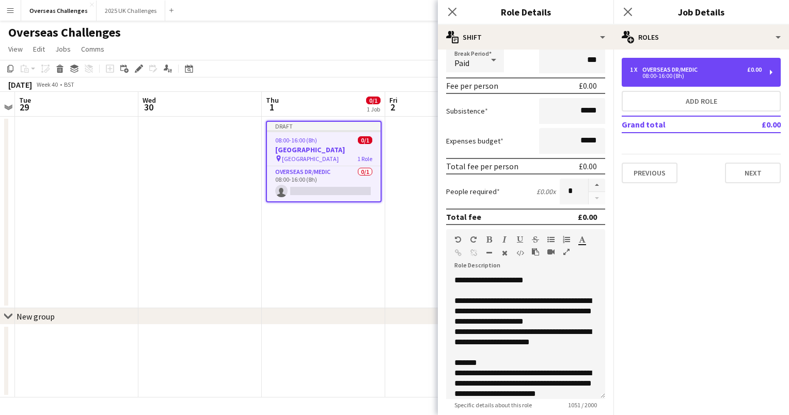
scroll to position [140, 0]
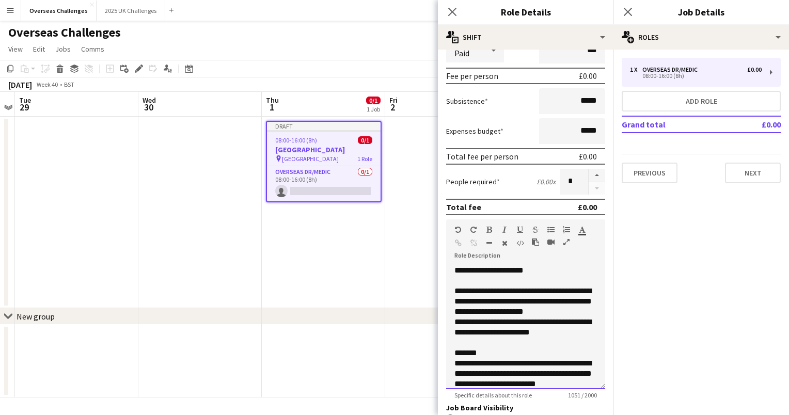
click at [484, 268] on div "**********" at bounding box center [517, 270] width 127 height 10
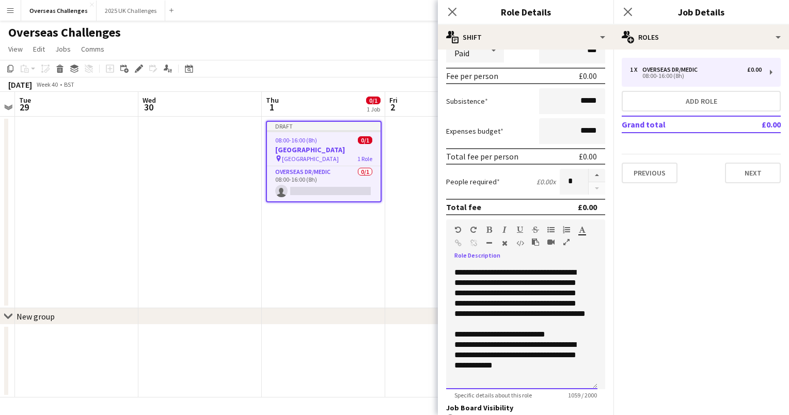
scroll to position [338, 0]
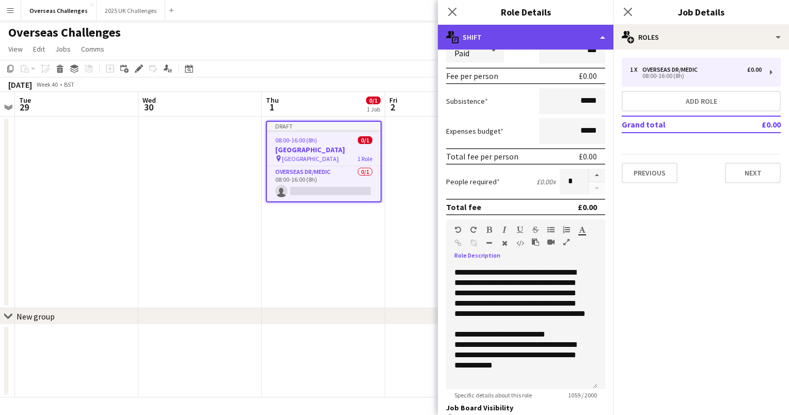
click at [528, 39] on div "multiple-actions-text Shift" at bounding box center [526, 37] width 176 height 25
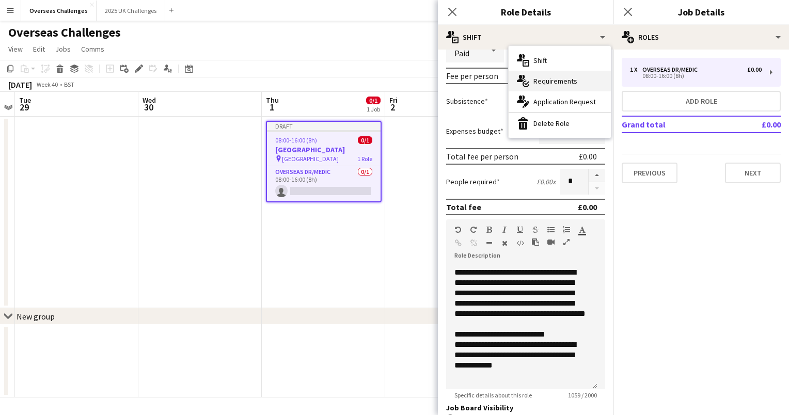
click at [538, 78] on div "multiple-actions-check-2 Requirements" at bounding box center [560, 81] width 102 height 21
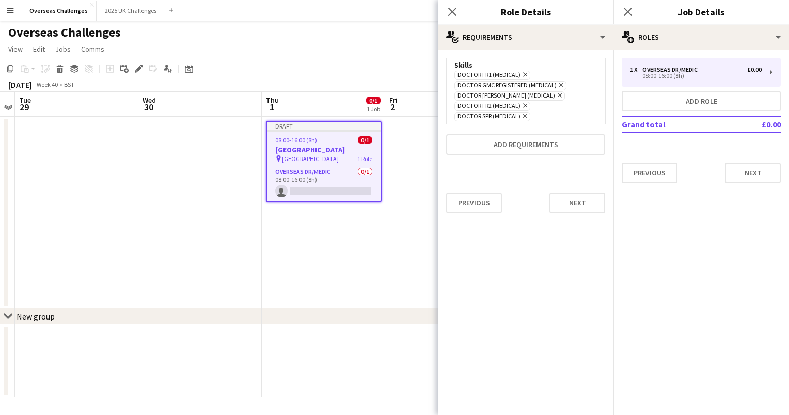
scroll to position [0, 0]
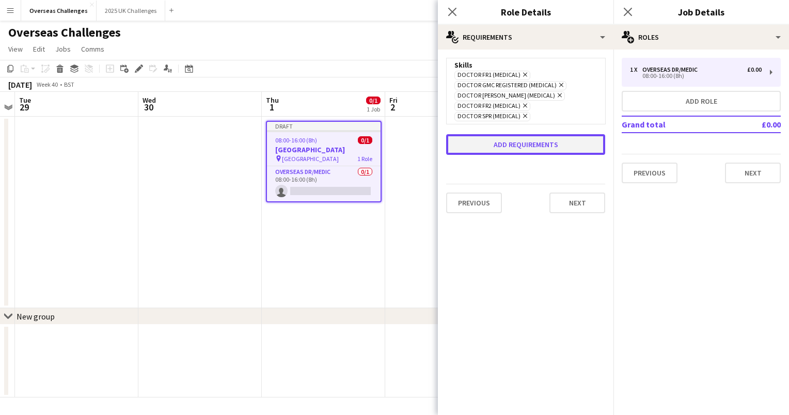
click at [545, 136] on button "Add requirements" at bounding box center [525, 144] width 159 height 21
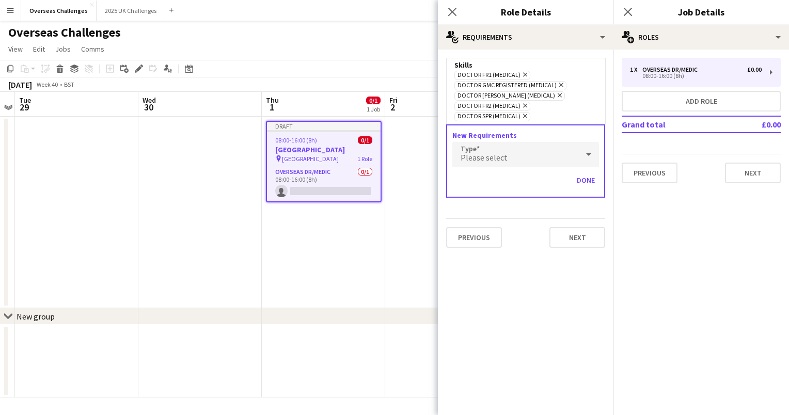
click at [534, 152] on div "Please select" at bounding box center [515, 154] width 126 height 25
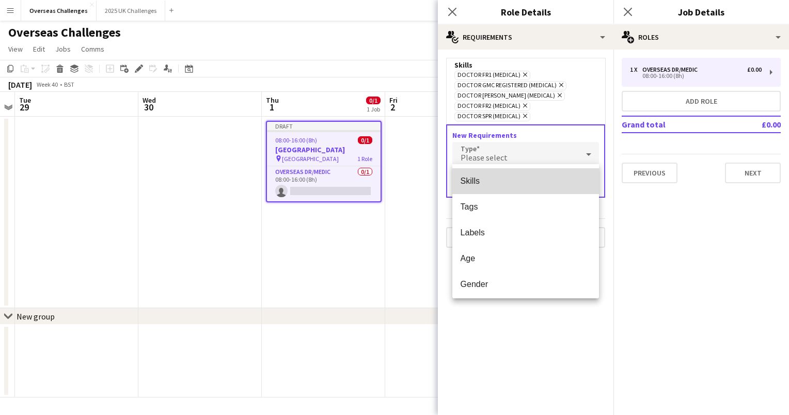
click at [557, 183] on span "Skills" at bounding box center [525, 181] width 131 height 10
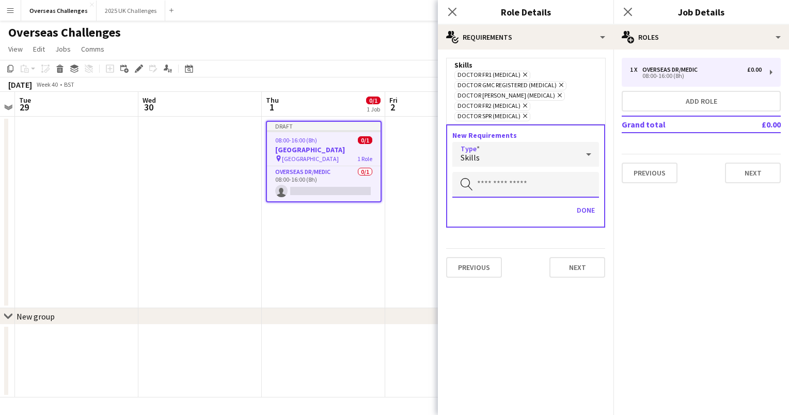
click at [547, 184] on input "text" at bounding box center [525, 185] width 147 height 26
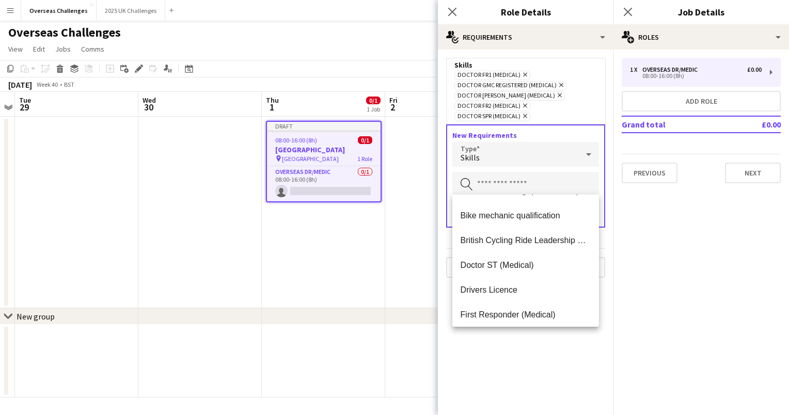
scroll to position [70, 0]
click at [543, 264] on span "Doctor ST (Medical)" at bounding box center [525, 265] width 131 height 10
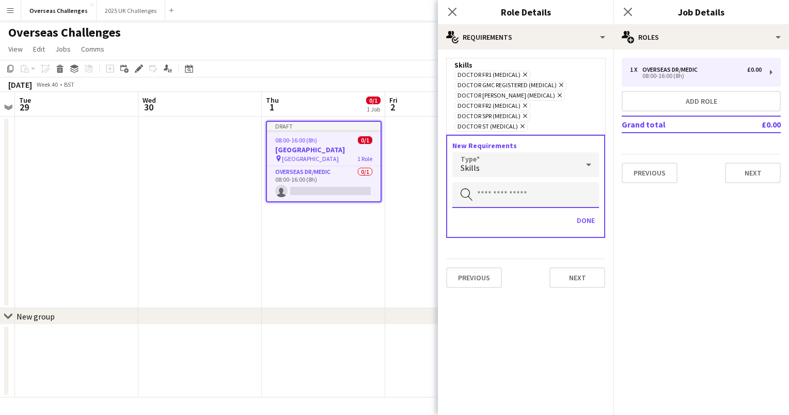
click at [535, 187] on input "text" at bounding box center [525, 195] width 147 height 26
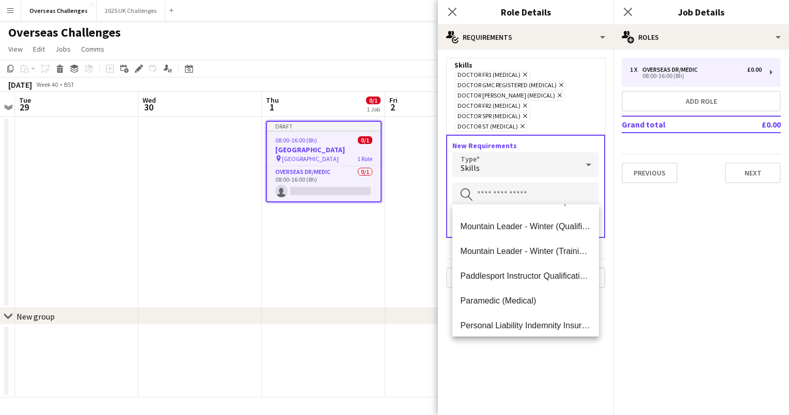
scroll to position [520, 0]
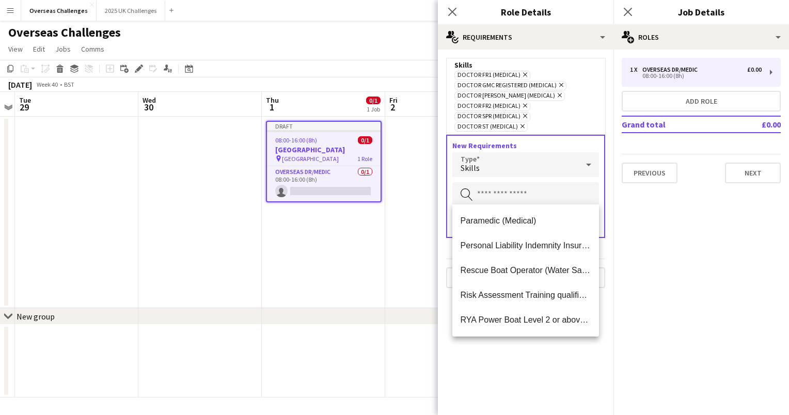
click at [622, 266] on mat-expansion-panel "pencil3 General details 1 x Overseas Dr/Medic £0.00 08:00-16:00 (8h) Add role G…" at bounding box center [701, 233] width 176 height 366
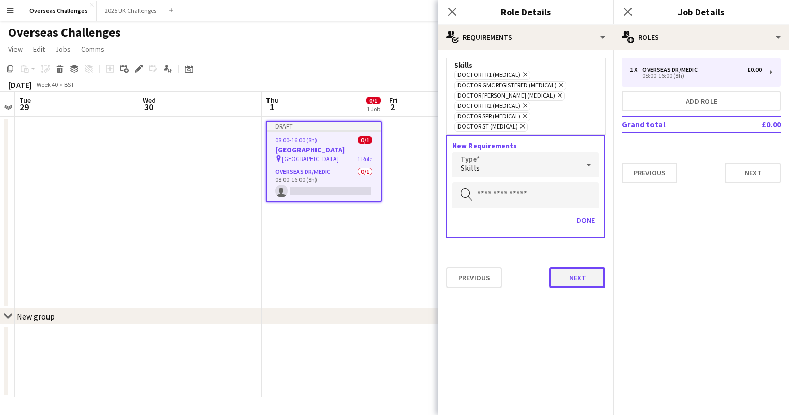
click at [581, 268] on button "Next" at bounding box center [577, 277] width 56 height 21
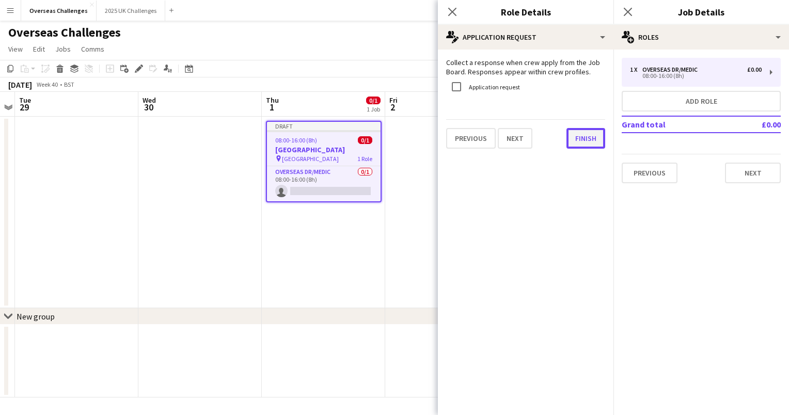
click at [579, 140] on button "Finish" at bounding box center [585, 138] width 39 height 21
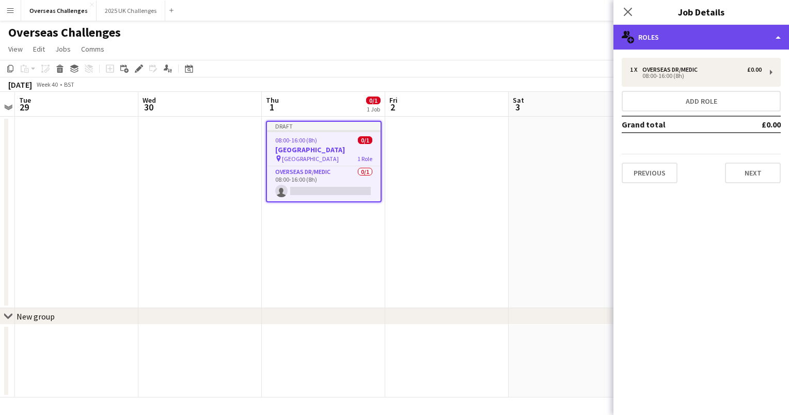
click at [689, 41] on div "multiple-users-add Roles" at bounding box center [701, 37] width 176 height 25
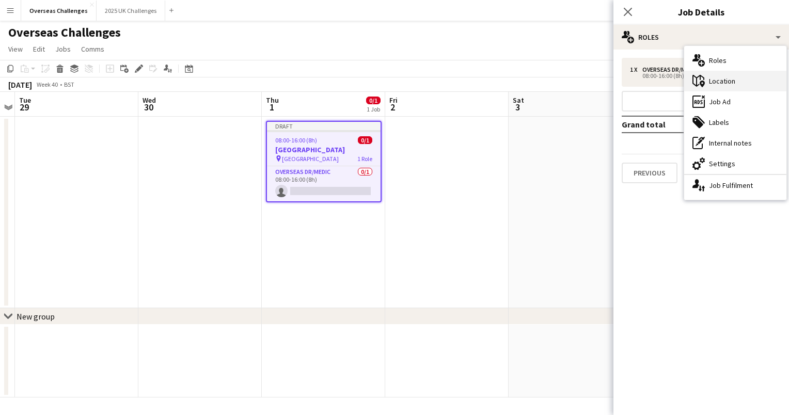
click at [710, 76] on div "maps-pin-1 Location" at bounding box center [735, 81] width 102 height 21
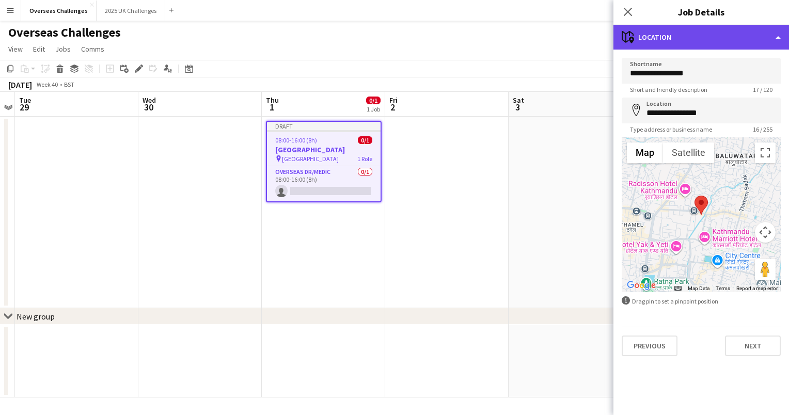
click at [711, 45] on div "maps-pin-1 Location" at bounding box center [701, 37] width 176 height 25
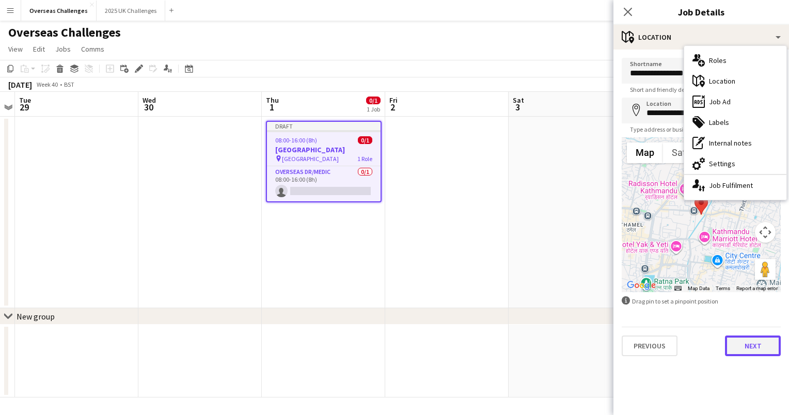
click at [748, 345] on button "Next" at bounding box center [753, 346] width 56 height 21
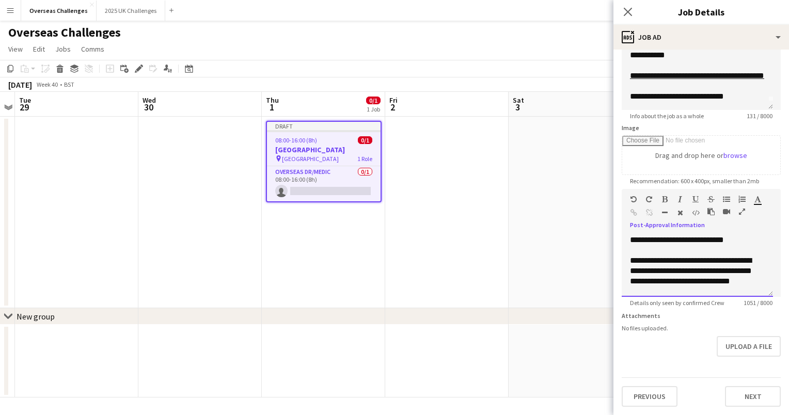
scroll to position [102, 0]
click at [757, 394] on button "Next" at bounding box center [753, 396] width 56 height 21
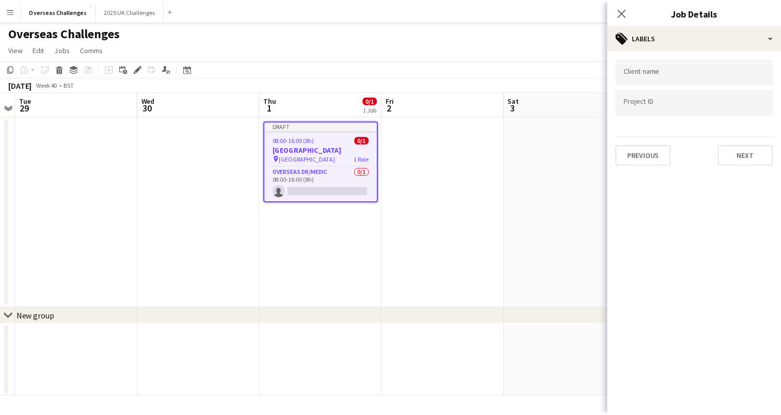
scroll to position [0, 0]
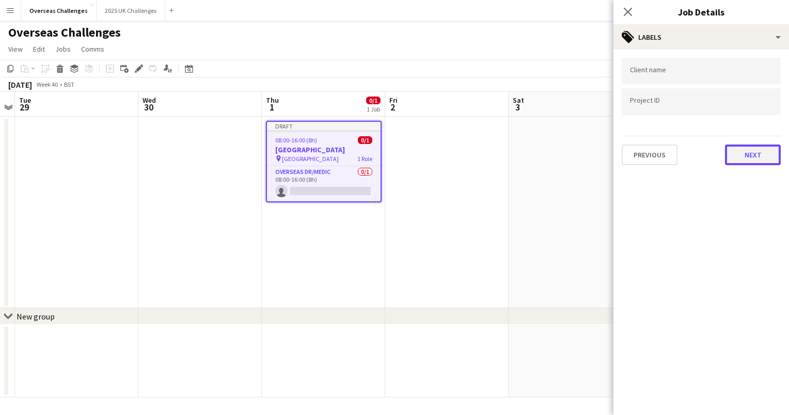
click at [745, 152] on button "Next" at bounding box center [753, 155] width 56 height 21
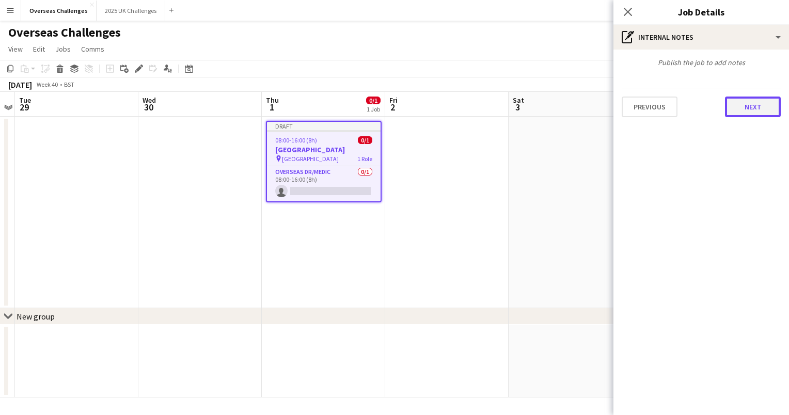
click at [746, 105] on button "Next" at bounding box center [753, 107] width 56 height 21
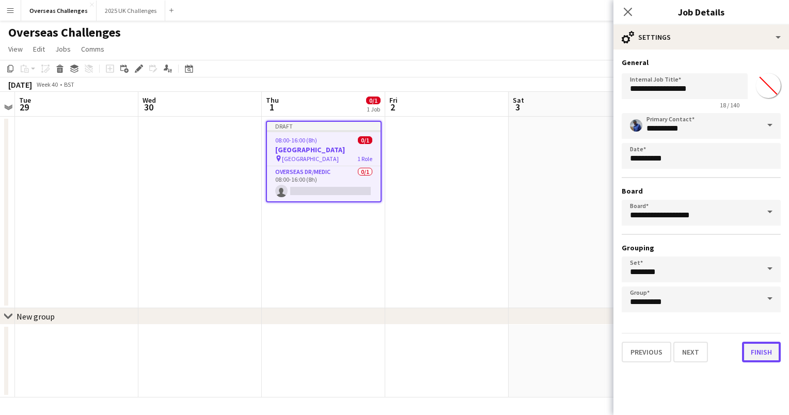
click at [765, 353] on button "Finish" at bounding box center [761, 352] width 39 height 21
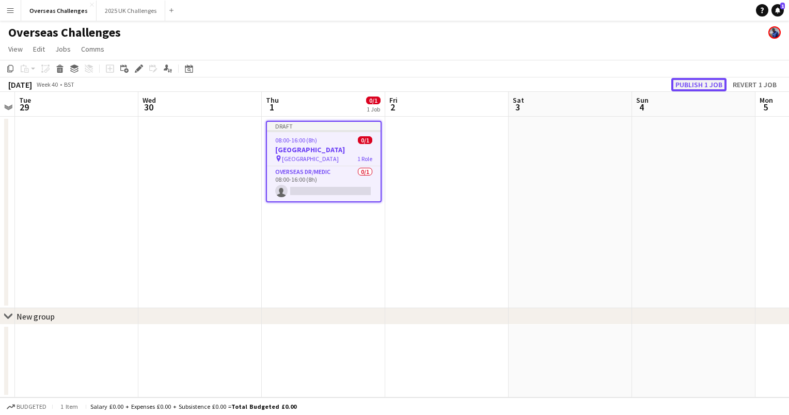
click at [705, 85] on button "Publish 1 job" at bounding box center [698, 84] width 55 height 13
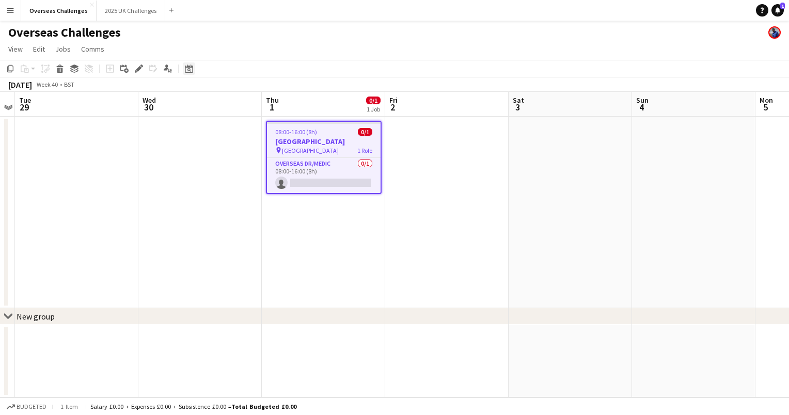
click at [191, 71] on icon "Date picker" at bounding box center [189, 69] width 8 height 8
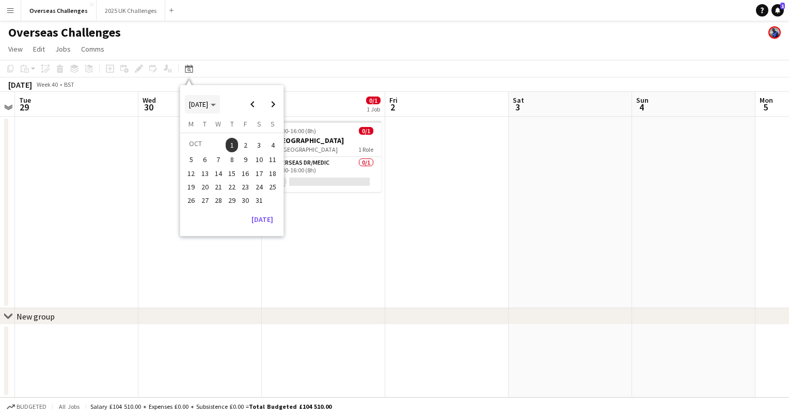
click at [208, 104] on span "[DATE]" at bounding box center [198, 104] width 19 height 9
click at [246, 156] on span "2026" at bounding box center [243, 157] width 21 height 12
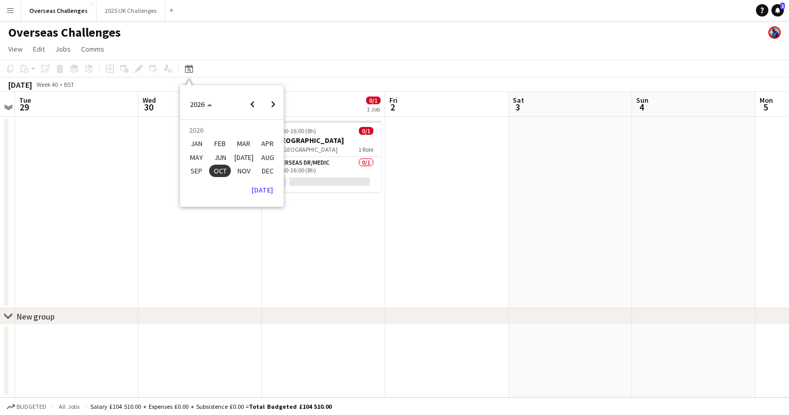
click at [246, 145] on span "MAR" at bounding box center [243, 144] width 21 height 12
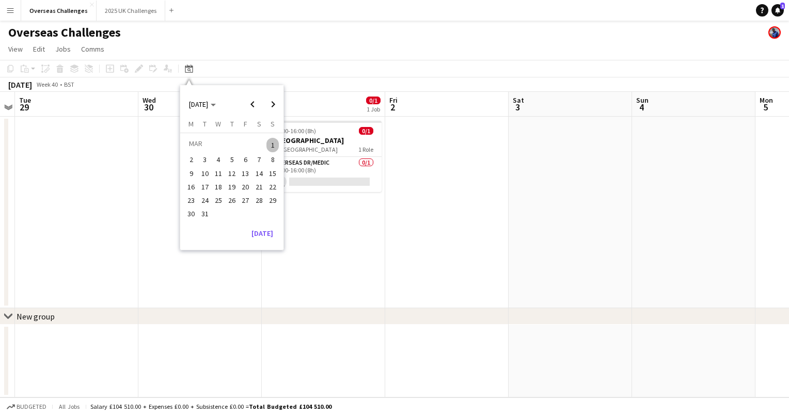
click at [215, 186] on span "18" at bounding box center [218, 187] width 12 height 12
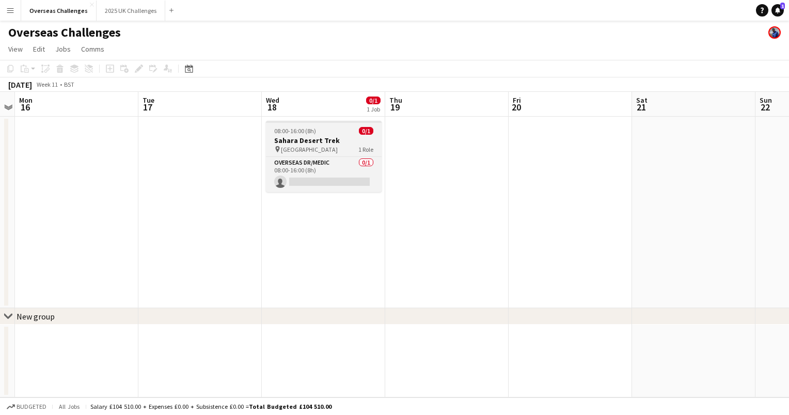
click at [333, 140] on h3 "Sahara Desert Trek" at bounding box center [324, 140] width 116 height 9
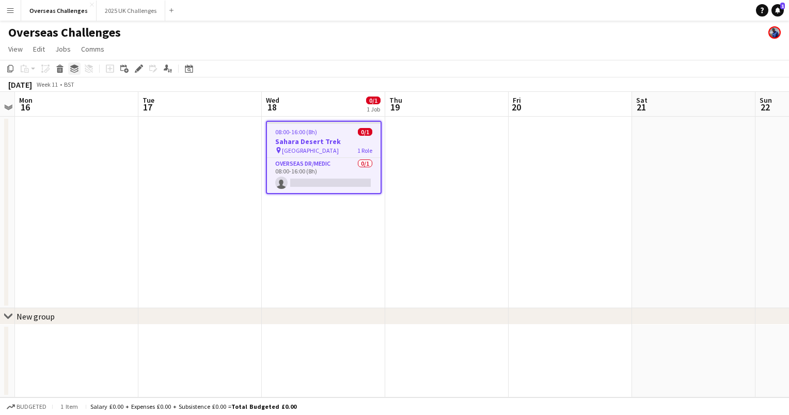
click at [75, 70] on icon at bounding box center [74, 69] width 8 height 3
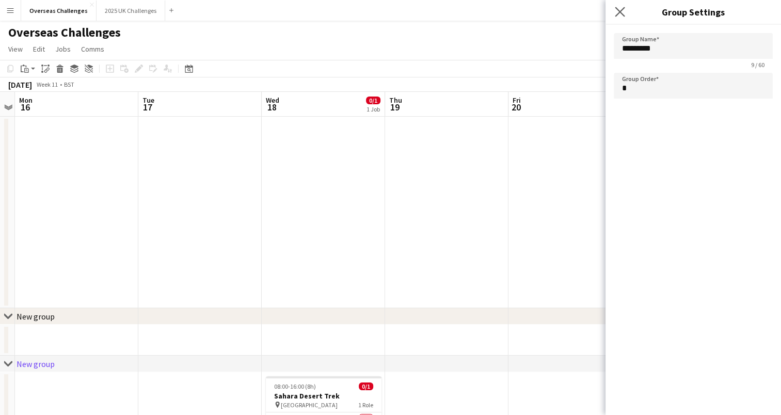
click at [625, 10] on app-icon "Close pop-in" at bounding box center [620, 12] width 15 height 15
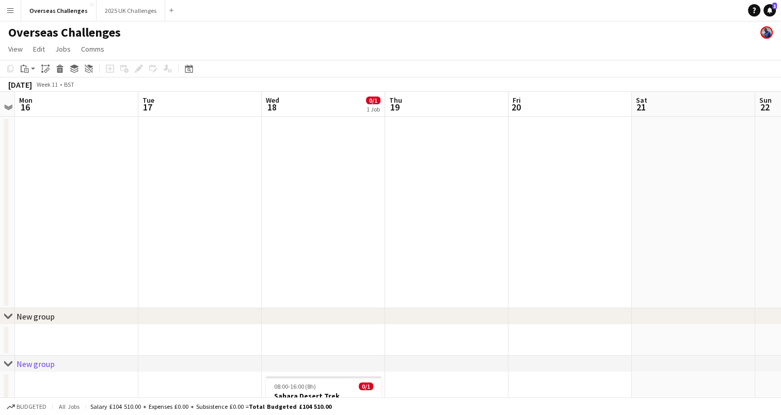
drag, startPoint x: 33, startPoint y: 313, endPoint x: 95, endPoint y: 315, distance: 62.5
click at [95, 315] on div "chevron-right New group" at bounding box center [390, 316] width 781 height 17
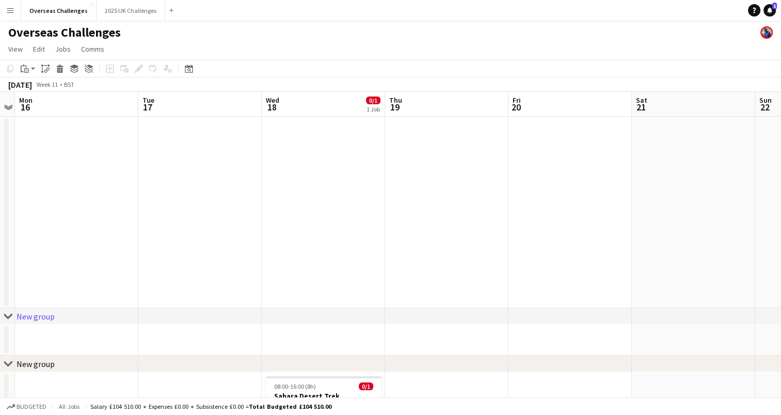
click at [95, 315] on div "chevron-right New group" at bounding box center [390, 316] width 781 height 17
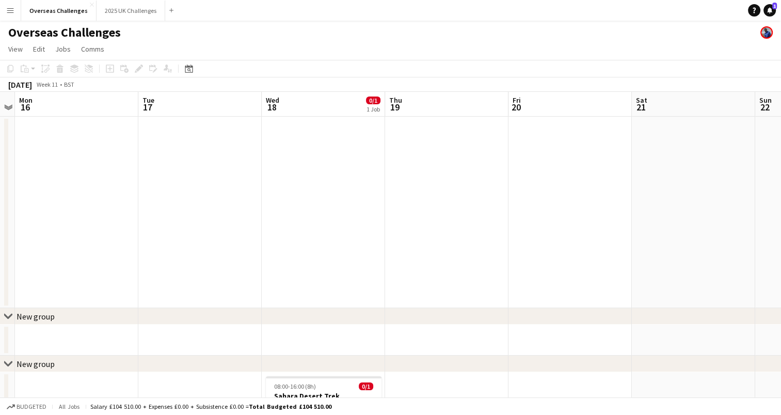
click at [80, 319] on div "chevron-right New group" at bounding box center [390, 316] width 781 height 17
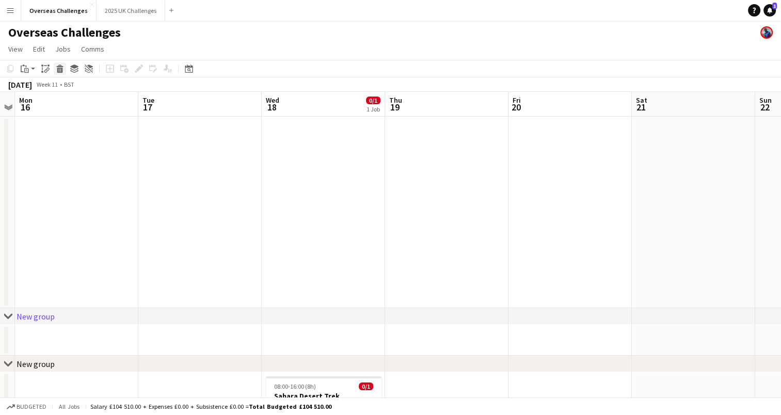
click at [60, 68] on icon at bounding box center [60, 70] width 6 height 5
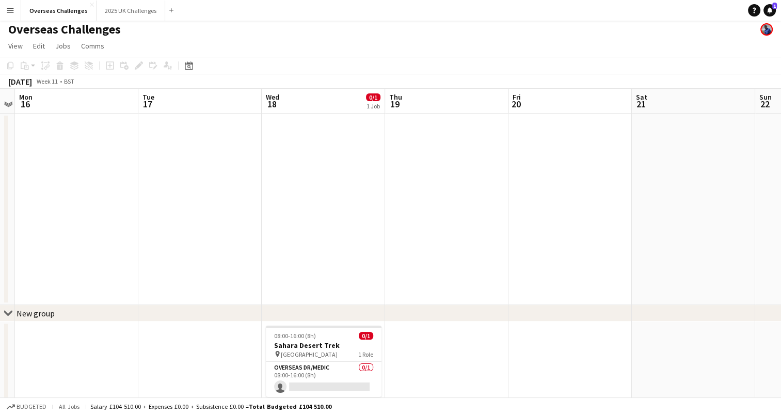
scroll to position [4, 0]
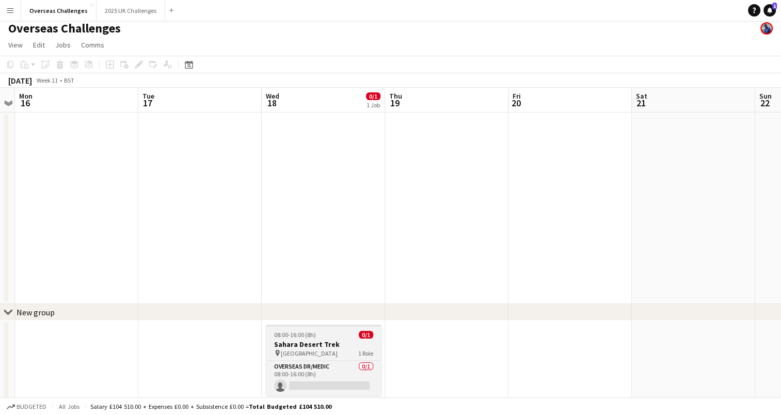
click at [335, 341] on h3 "Sahara Desert Trek" at bounding box center [324, 344] width 116 height 9
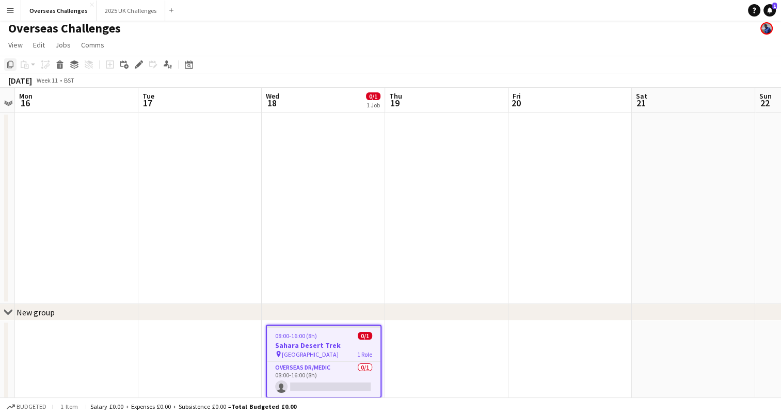
click at [8, 64] on icon "Copy" at bounding box center [10, 64] width 8 height 8
click at [188, 67] on icon at bounding box center [189, 66] width 4 height 4
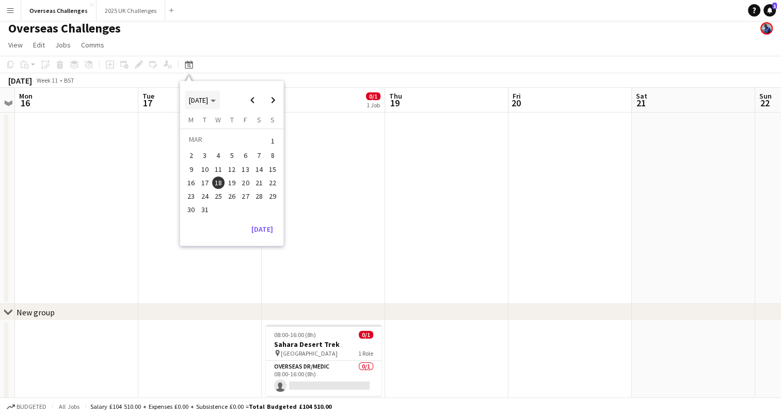
click at [208, 100] on span "[DATE]" at bounding box center [198, 100] width 19 height 9
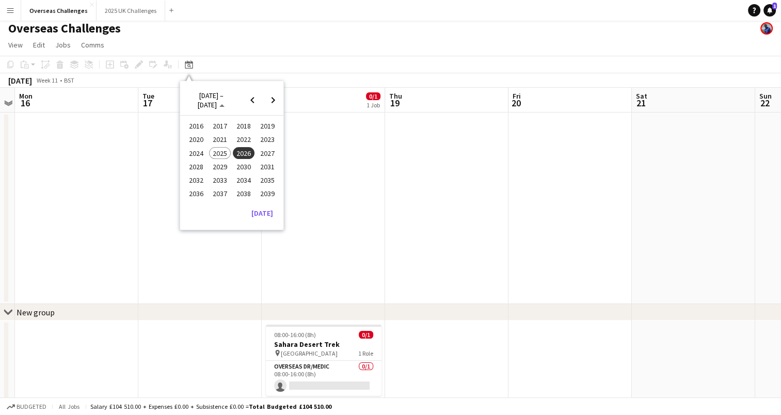
click at [251, 153] on span "2026" at bounding box center [243, 153] width 21 height 12
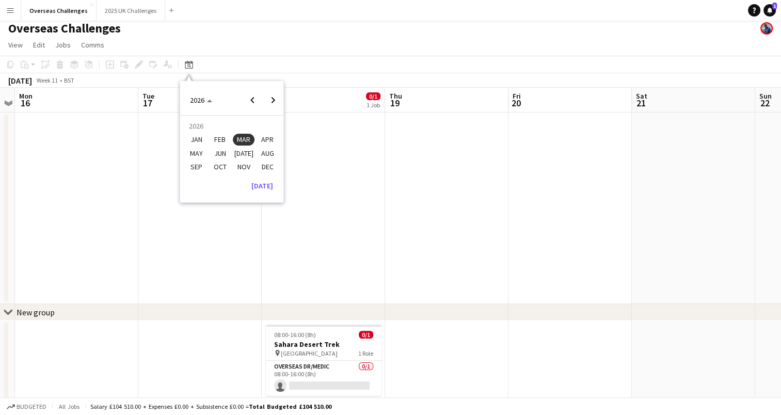
click at [221, 164] on span "OCT" at bounding box center [219, 167] width 21 height 12
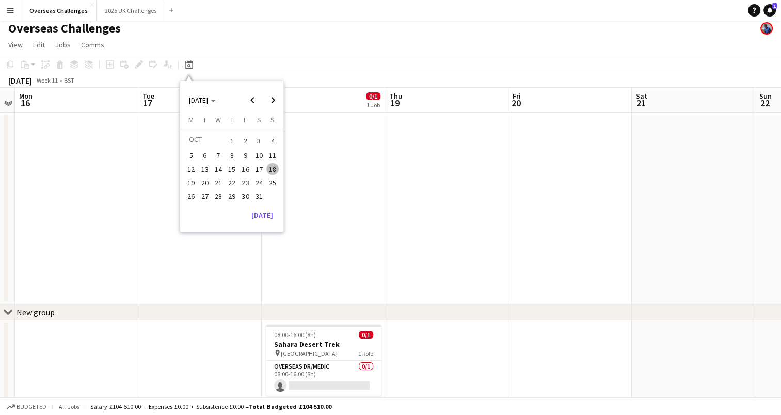
click at [258, 155] on span "10" at bounding box center [259, 156] width 12 height 12
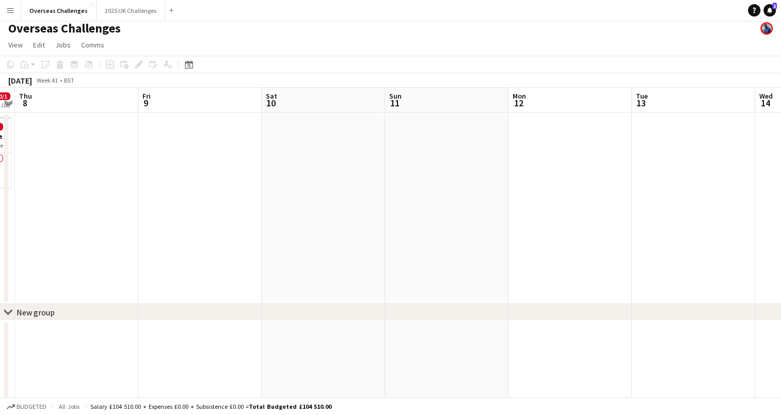
click at [310, 164] on app-date-cell at bounding box center [323, 209] width 123 height 192
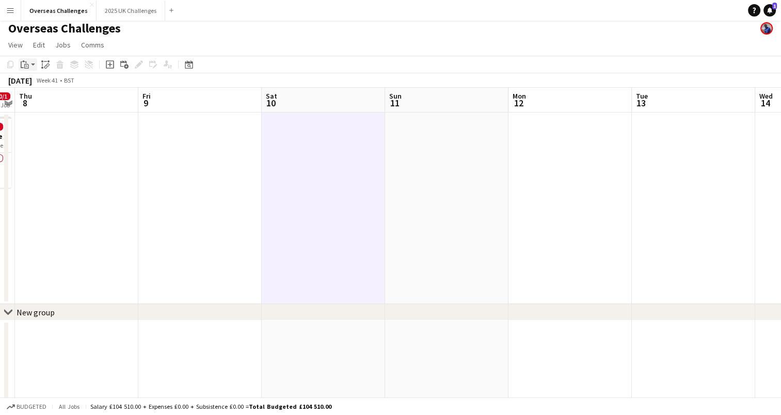
click at [31, 67] on app-action-btn "Paste" at bounding box center [28, 64] width 19 height 12
click at [47, 83] on link "Paste Ctrl+V" at bounding box center [75, 84] width 97 height 9
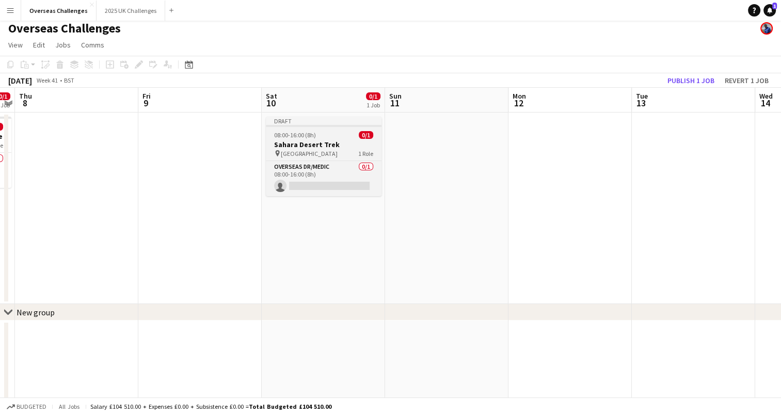
click at [338, 139] on app-job-card "Draft 08:00-16:00 (8h) 0/1 Sahara Desert Trek pin Sahara Desert 1 Role Overseas…" at bounding box center [324, 157] width 116 height 80
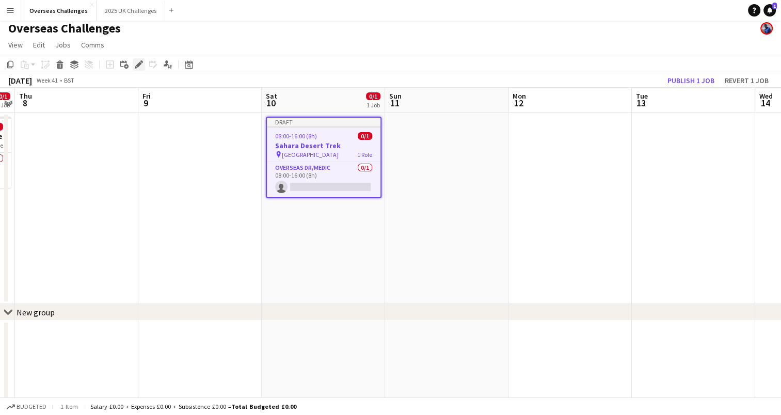
click at [137, 63] on icon "Edit" at bounding box center [139, 64] width 8 height 8
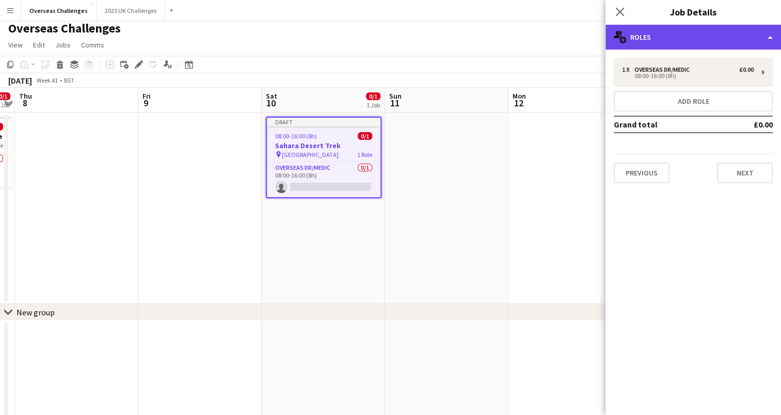
click at [699, 42] on div "multiple-users-add Roles" at bounding box center [694, 37] width 176 height 25
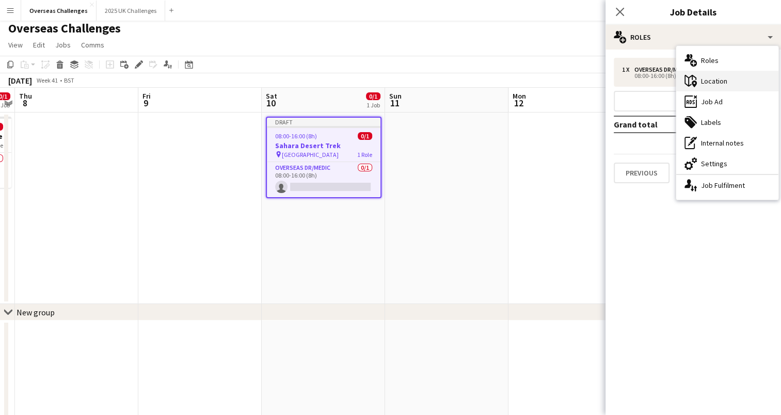
click at [720, 75] on div "maps-pin-1 Location" at bounding box center [727, 81] width 102 height 21
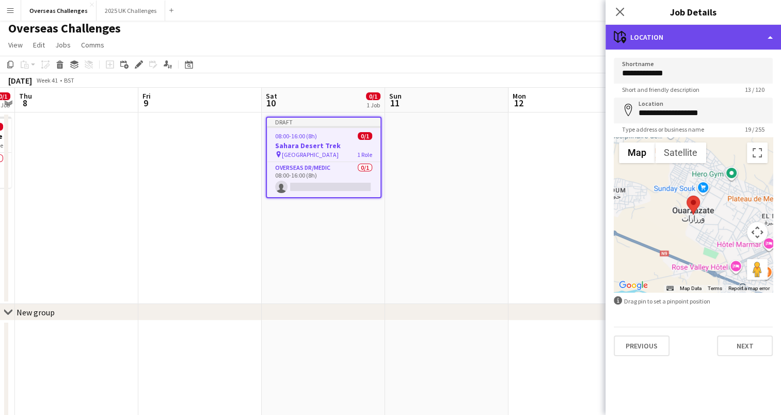
click at [703, 36] on div "maps-pin-1 Location" at bounding box center [694, 37] width 176 height 25
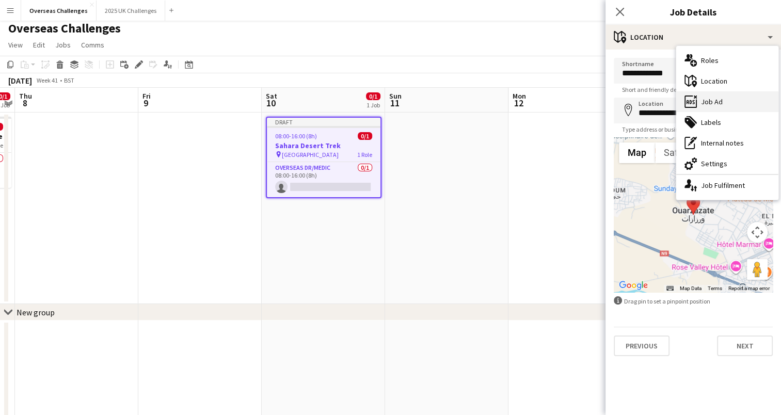
click at [723, 102] on div "ads-window Job Ad" at bounding box center [727, 101] width 102 height 21
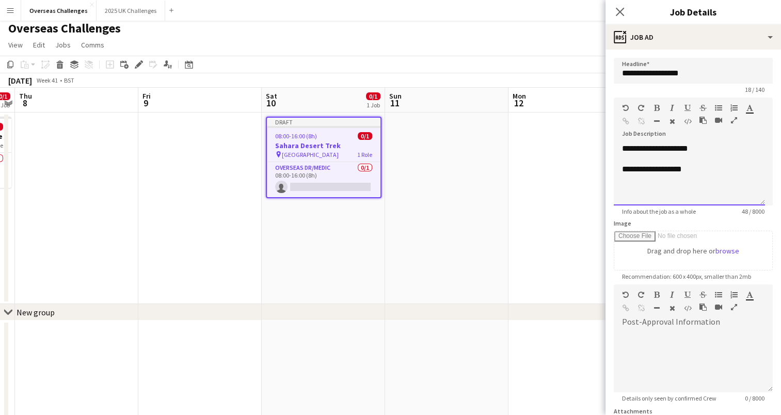
click at [629, 150] on p "**********" at bounding box center [689, 149] width 135 height 10
click at [647, 147] on p "**********" at bounding box center [689, 149] width 135 height 10
click at [665, 149] on p "**********" at bounding box center [689, 149] width 135 height 10
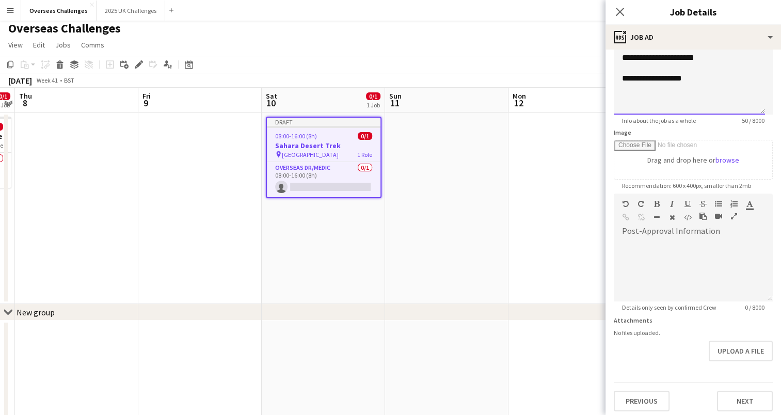
scroll to position [94, 0]
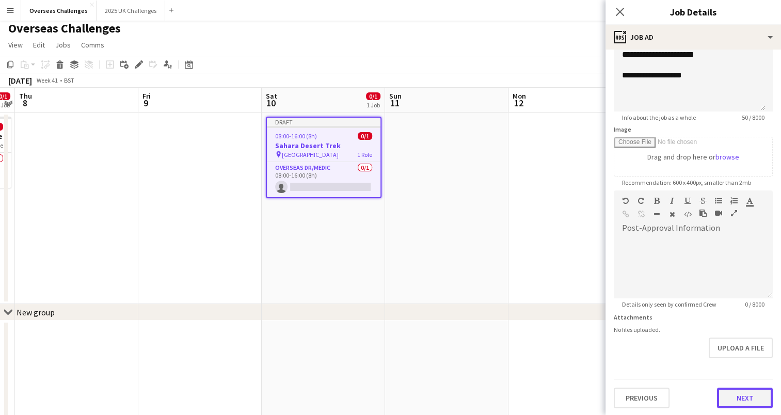
click at [739, 401] on button "Next" at bounding box center [745, 398] width 56 height 21
type input "*******"
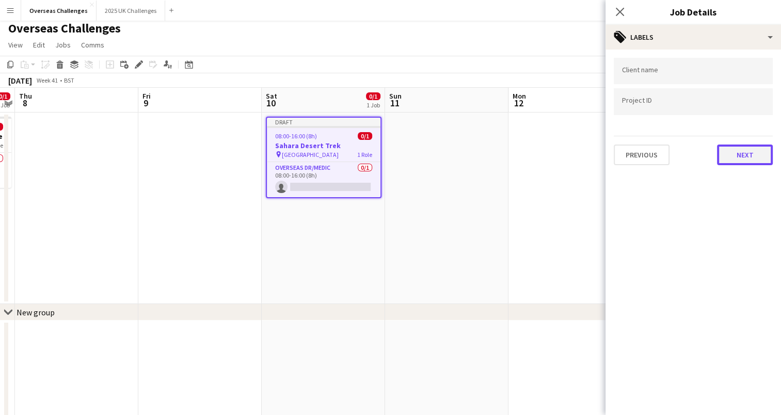
click at [746, 156] on button "Next" at bounding box center [745, 155] width 56 height 21
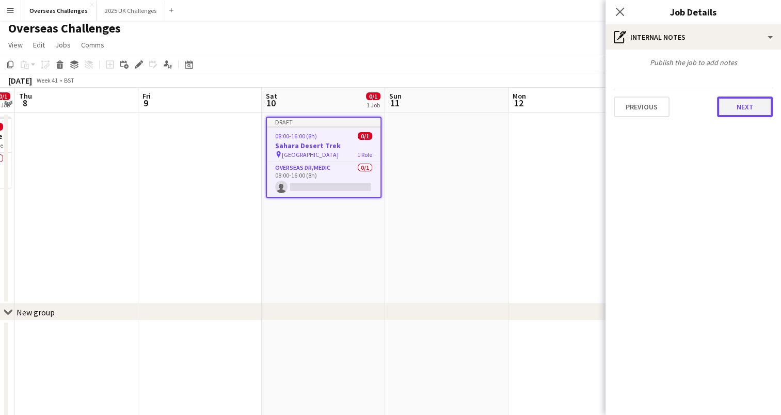
click at [737, 107] on button "Next" at bounding box center [745, 107] width 56 height 21
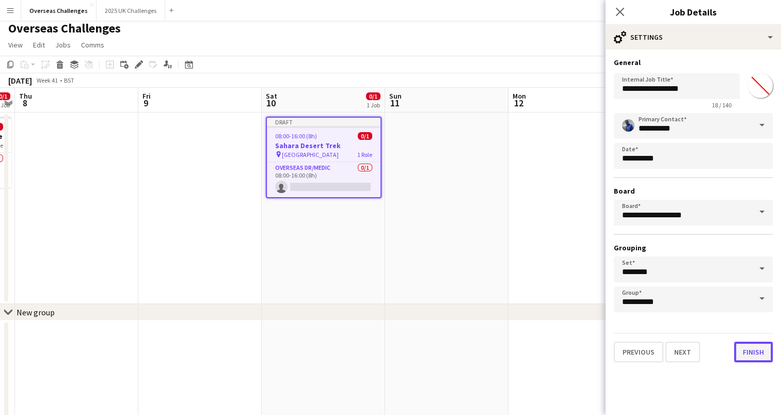
click at [756, 344] on button "Finish" at bounding box center [753, 352] width 39 height 21
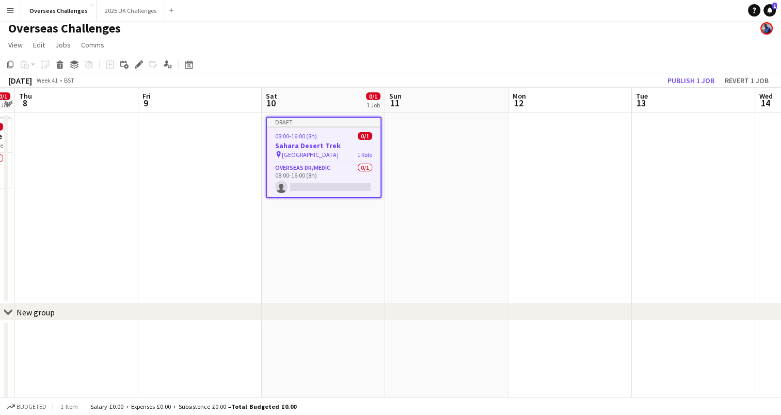
click at [330, 142] on h3 "Sahara Desert Trek" at bounding box center [324, 145] width 114 height 9
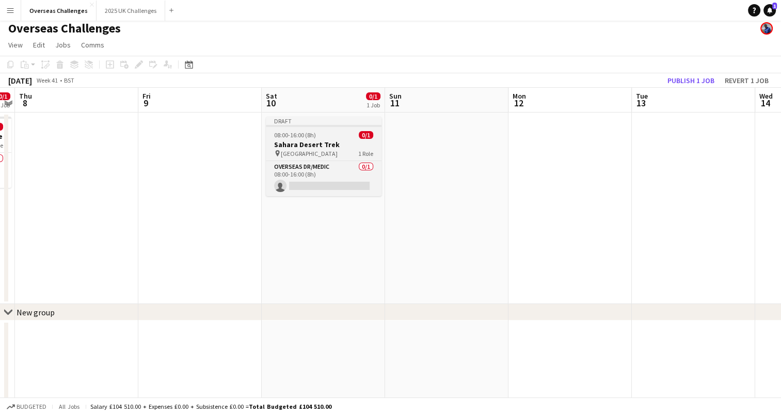
click at [311, 142] on h3 "Sahara Desert Trek" at bounding box center [324, 144] width 116 height 9
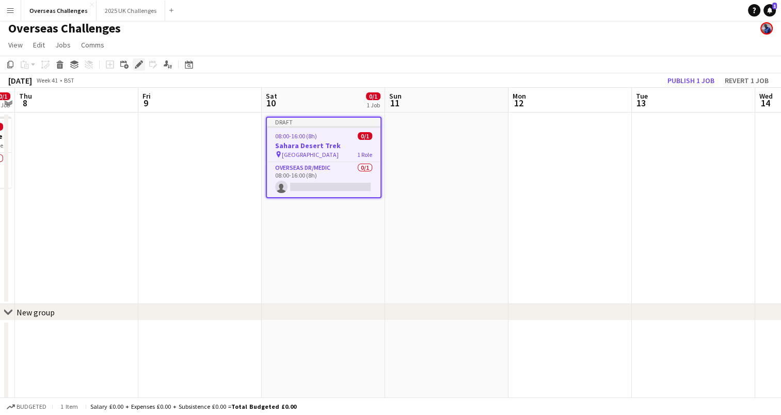
click at [138, 66] on icon at bounding box center [139, 65] width 6 height 6
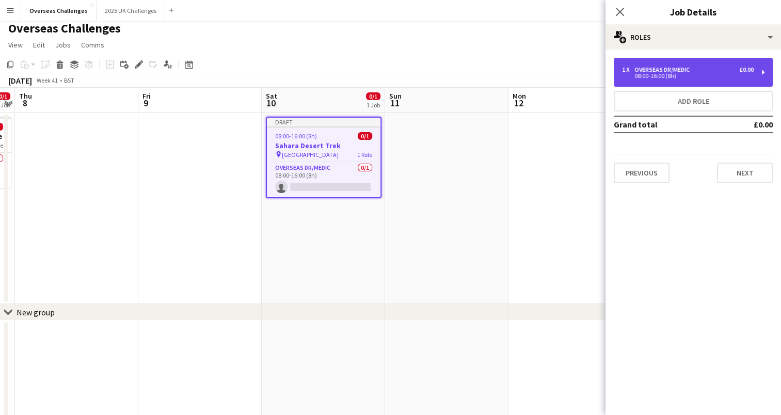
click at [679, 68] on div "Overseas Dr/Medic" at bounding box center [663, 69] width 59 height 7
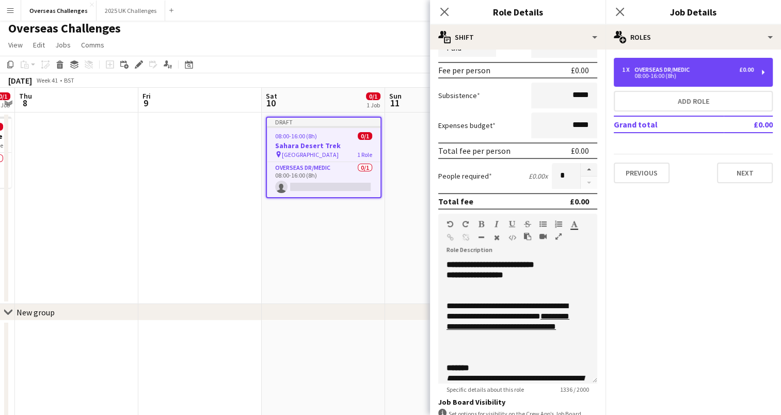
scroll to position [148, 0]
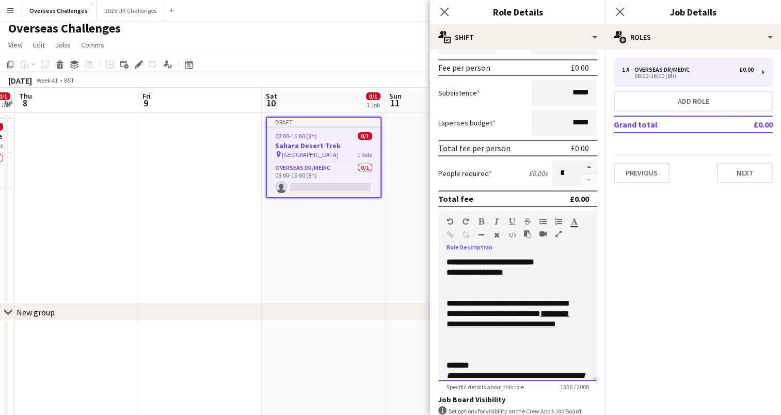
click at [453, 259] on span "**********" at bounding box center [491, 262] width 88 height 8
click at [470, 260] on span "**********" at bounding box center [491, 262] width 88 height 8
click at [475, 260] on span "**********" at bounding box center [481, 262] width 69 height 8
click at [493, 261] on span "**********" at bounding box center [481, 262] width 69 height 8
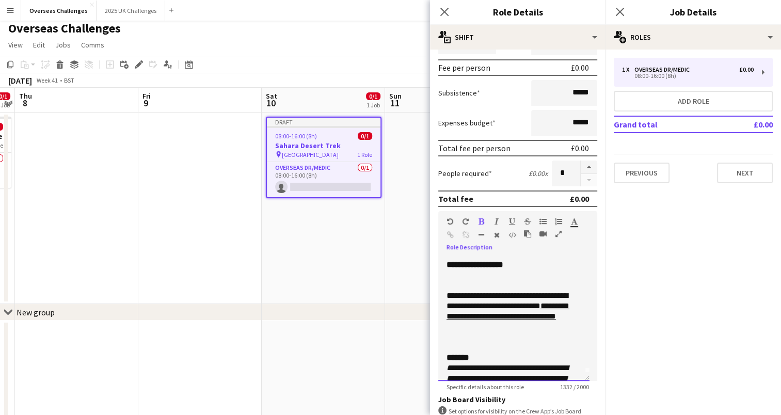
scroll to position [12, 0]
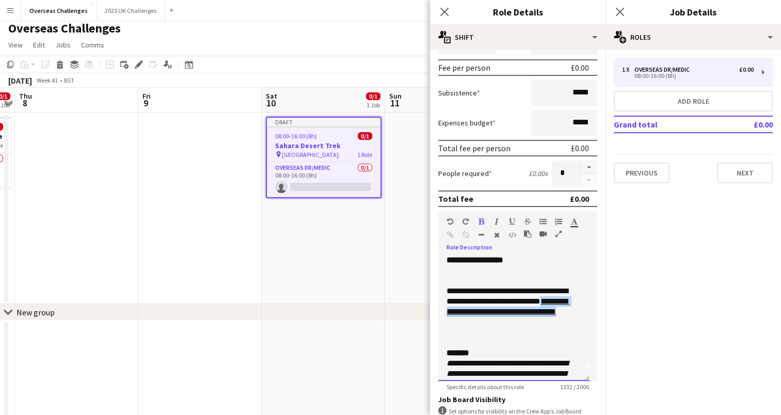
drag, startPoint x: 519, startPoint y: 320, endPoint x: 467, endPoint y: 308, distance: 53.5
click at [467, 308] on link "**********" at bounding box center [508, 306] width 123 height 18
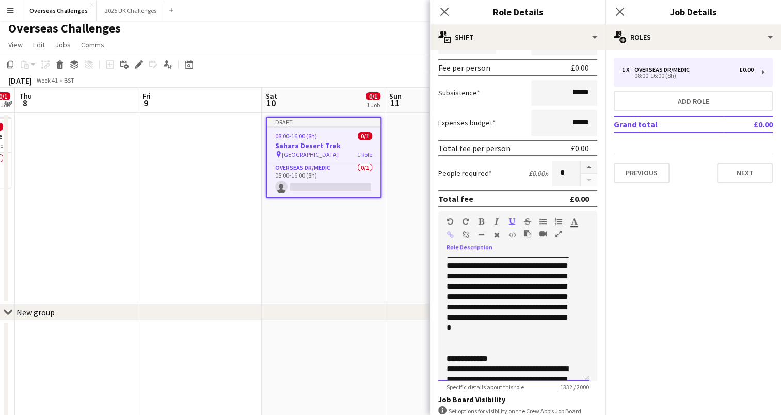
scroll to position [298, 0]
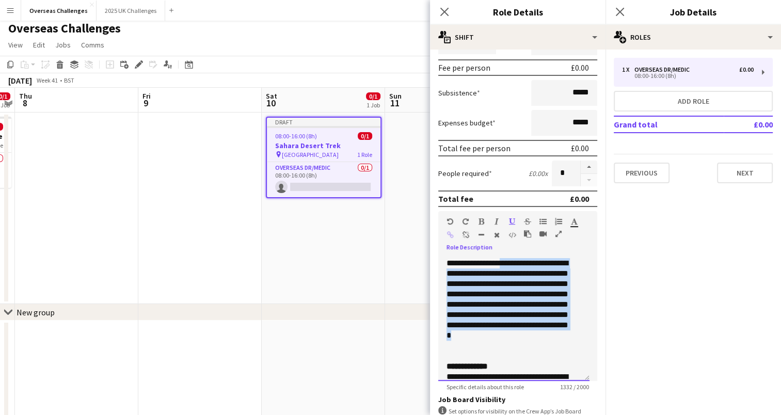
drag, startPoint x: 504, startPoint y: 354, endPoint x: 505, endPoint y: 271, distance: 83.1
click at [505, 271] on p "**********" at bounding box center [510, 304] width 127 height 93
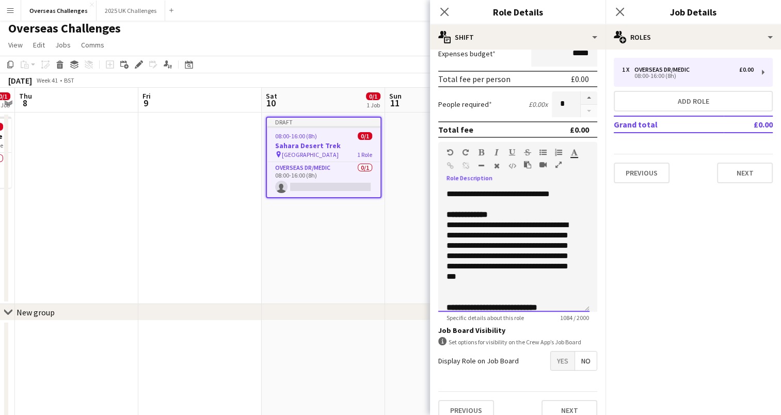
scroll to position [229, 0]
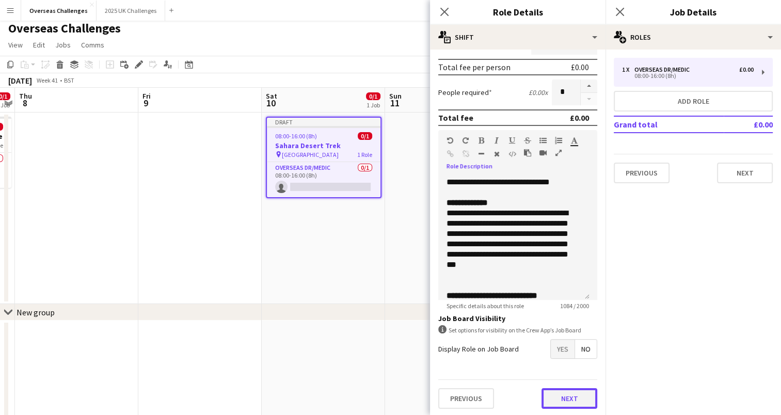
click at [564, 401] on button "Next" at bounding box center [570, 398] width 56 height 21
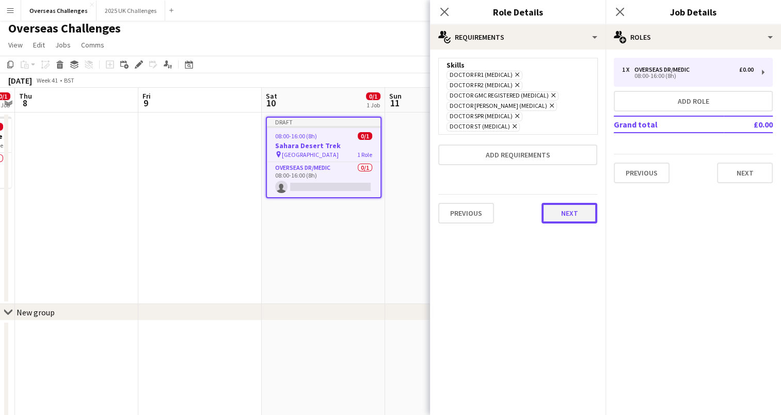
click at [567, 213] on button "Next" at bounding box center [570, 213] width 56 height 21
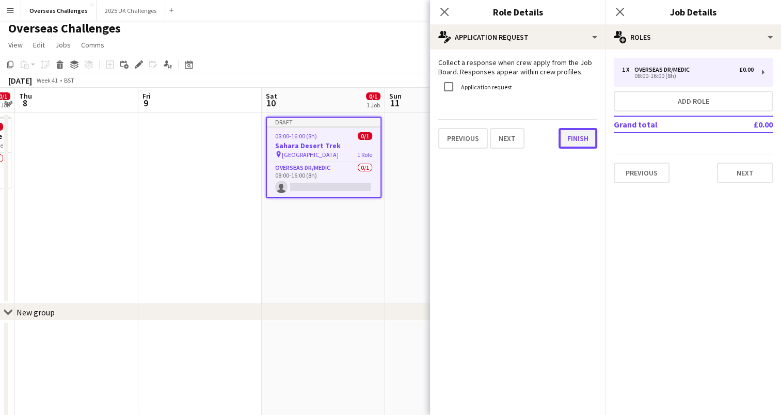
click at [576, 142] on button "Finish" at bounding box center [578, 138] width 39 height 21
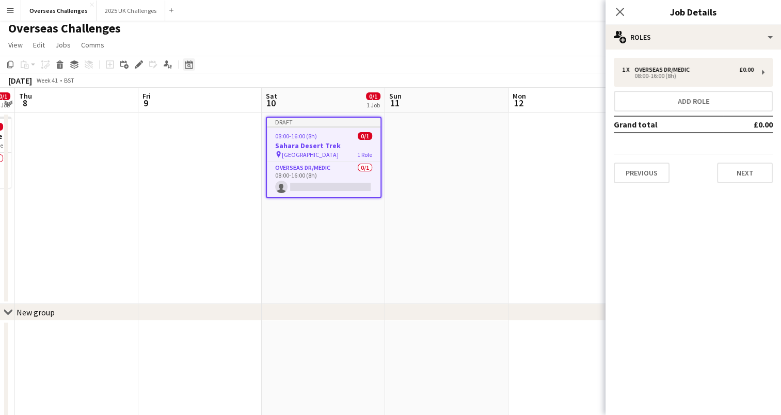
click at [188, 67] on icon "Date picker" at bounding box center [189, 64] width 8 height 8
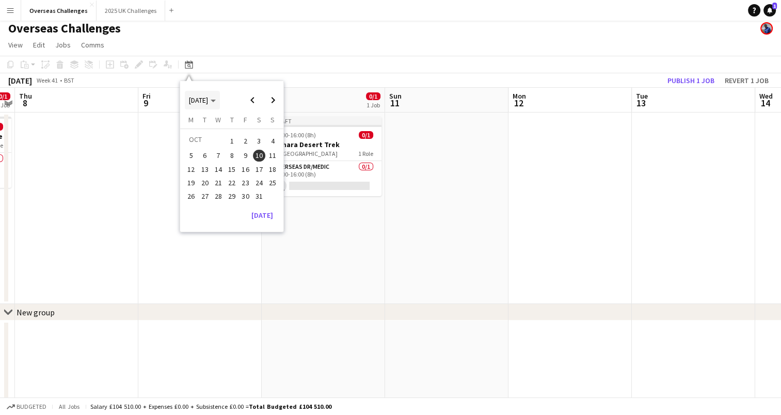
click at [209, 91] on span "Choose month and year" at bounding box center [202, 100] width 35 height 25
click at [234, 149] on span "2026" at bounding box center [243, 153] width 21 height 12
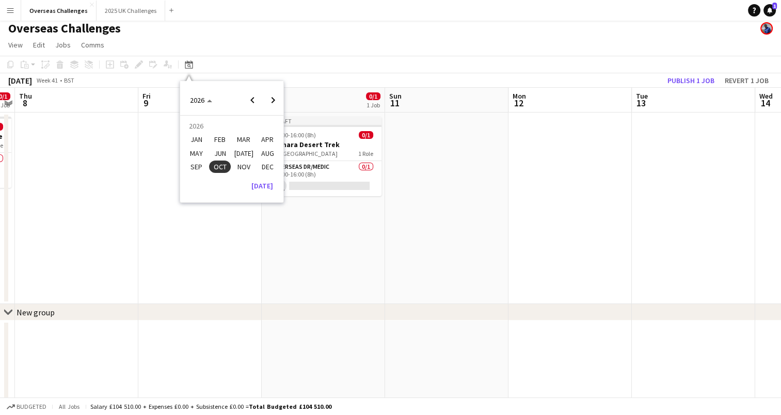
click at [124, 204] on app-date-cell at bounding box center [76, 209] width 123 height 192
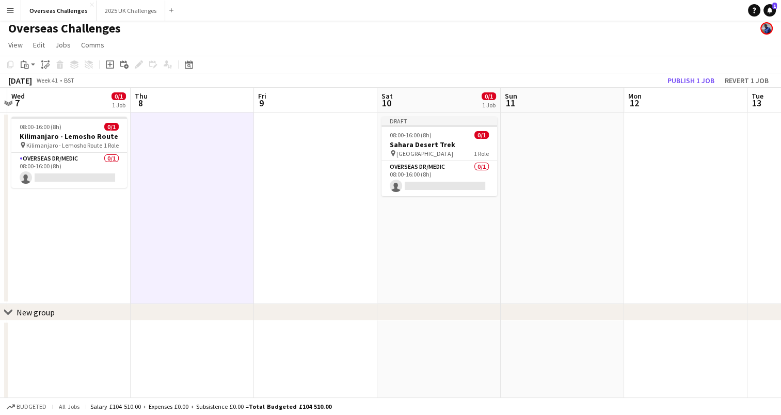
scroll to position [0, 211]
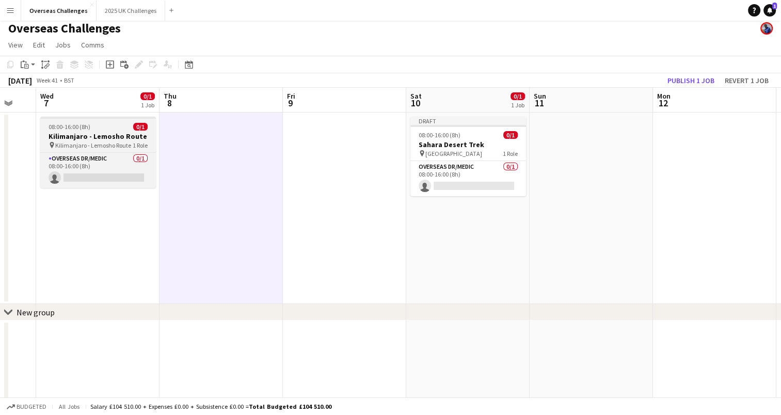
click at [118, 132] on h3 "Kilimanjaro - Lemosho Route" at bounding box center [98, 136] width 116 height 9
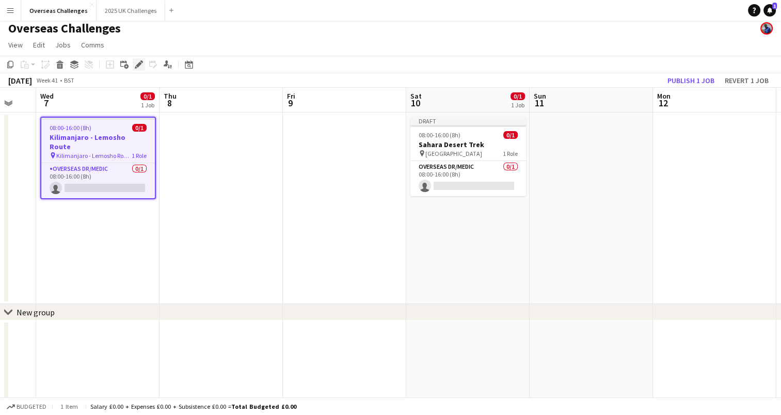
click at [144, 62] on div "Edit" at bounding box center [139, 64] width 12 height 12
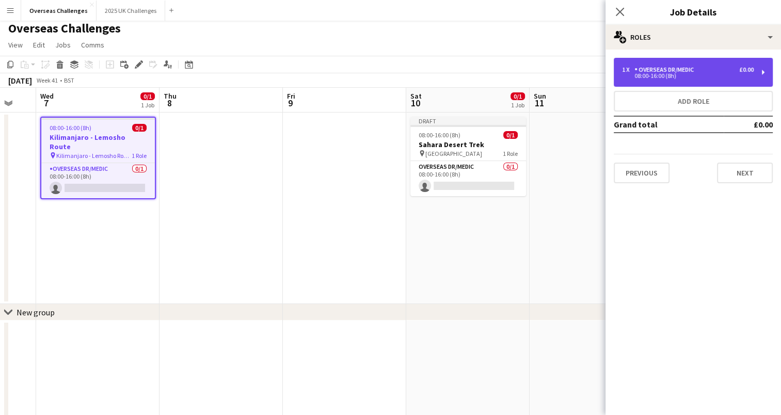
click at [632, 73] on div "08:00-16:00 (8h)" at bounding box center [688, 75] width 132 height 5
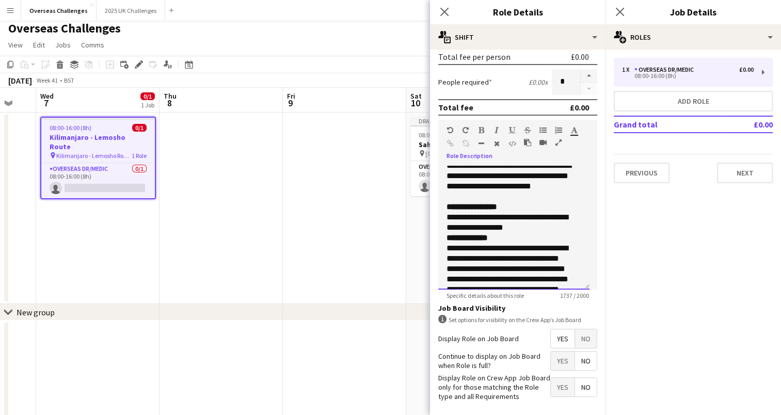
scroll to position [423, 0]
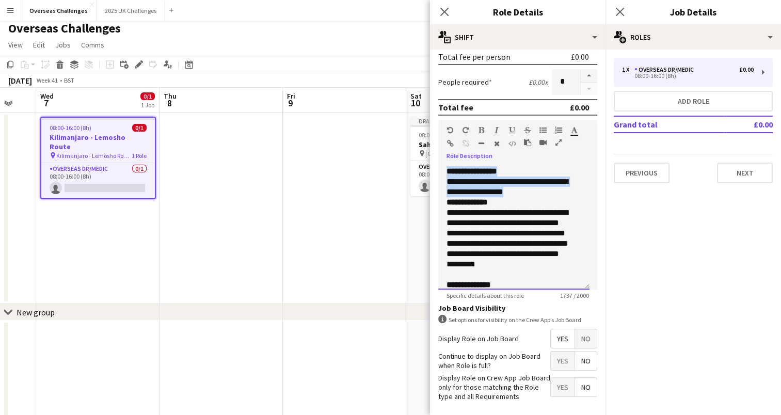
drag, startPoint x: 520, startPoint y: 231, endPoint x: 448, endPoint y: 212, distance: 74.3
click at [448, 212] on div "**********" at bounding box center [510, 114] width 127 height 661
click at [361, 211] on app-date-cell at bounding box center [344, 209] width 123 height 192
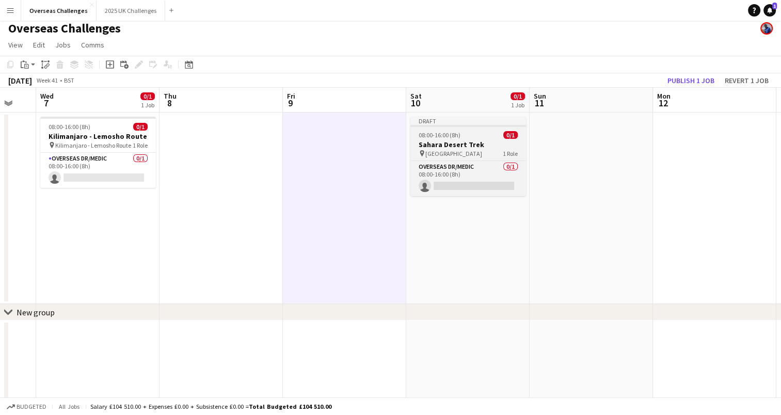
click at [475, 142] on h3 "Sahara Desert Trek" at bounding box center [468, 144] width 116 height 9
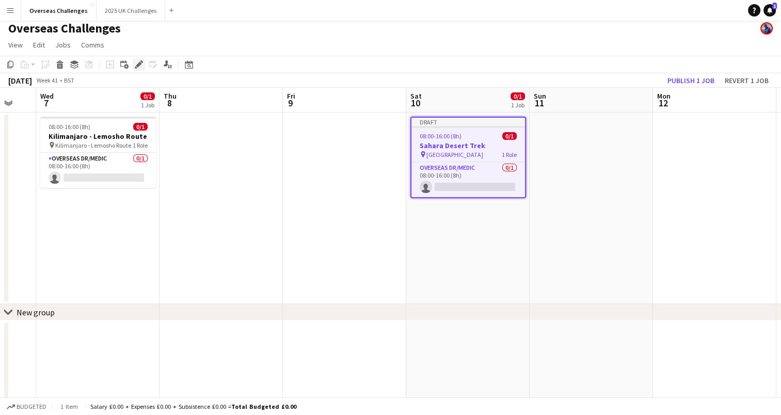
click at [138, 64] on icon at bounding box center [139, 65] width 6 height 6
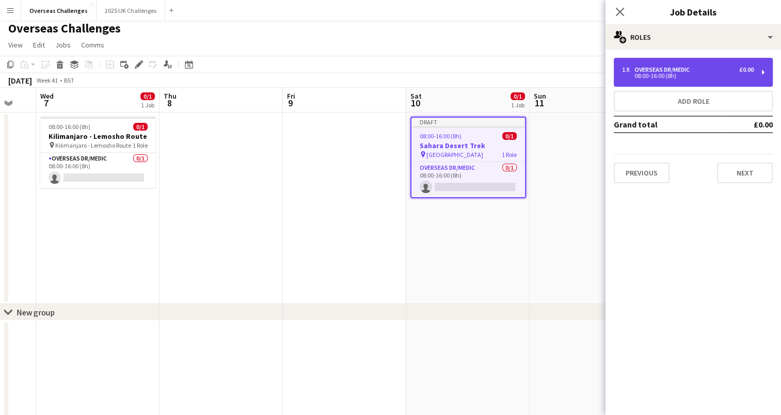
click at [676, 64] on div "1 x Overseas Dr/Medic £0.00 08:00-16:00 (8h)" at bounding box center [693, 72] width 159 height 29
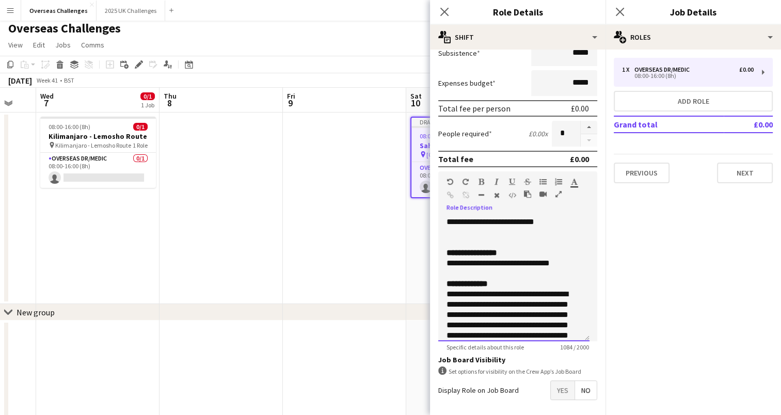
scroll to position [272, 0]
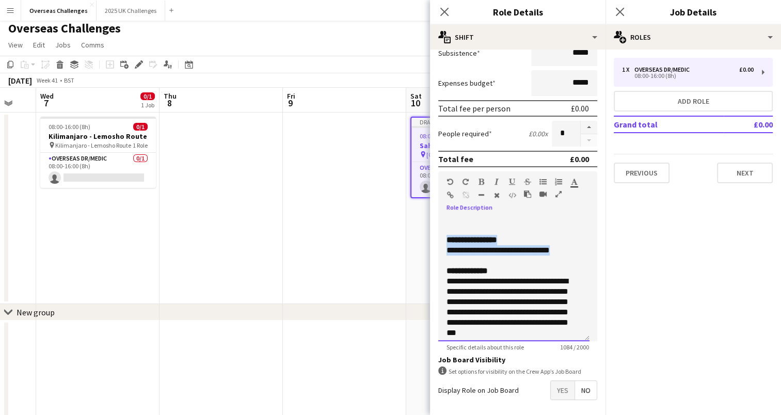
drag, startPoint x: 567, startPoint y: 261, endPoint x: 446, endPoint y: 248, distance: 122.1
click at [446, 248] on div "**********" at bounding box center [513, 279] width 151 height 124
paste div
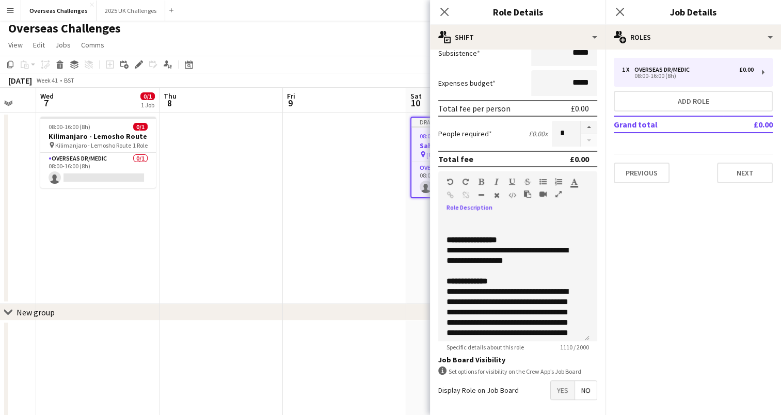
click at [444, 367] on icon at bounding box center [442, 371] width 8 height 8
click at [751, 172] on button "Next" at bounding box center [745, 173] width 56 height 21
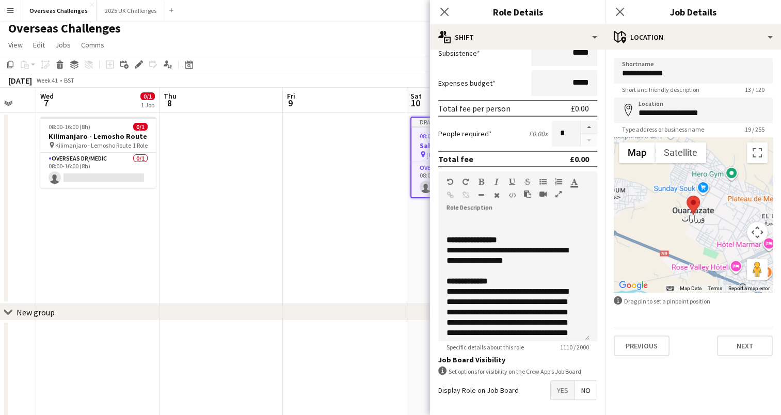
scroll to position [229, 0]
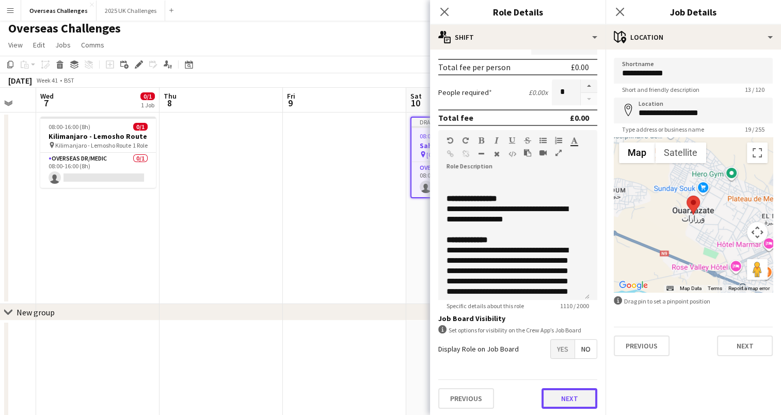
click at [566, 392] on button "Next" at bounding box center [570, 398] width 56 height 21
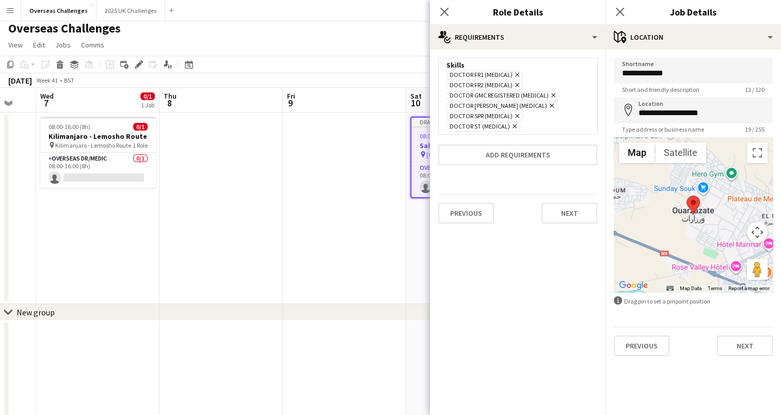
scroll to position [0, 0]
click at [576, 216] on button "Next" at bounding box center [570, 213] width 56 height 21
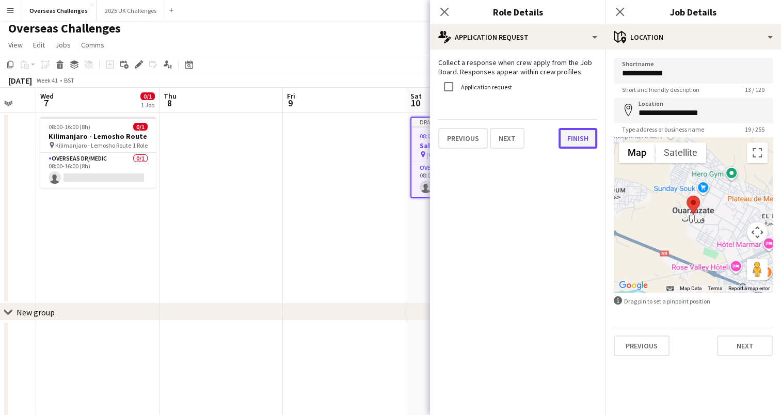
click at [577, 135] on button "Finish" at bounding box center [578, 138] width 39 height 21
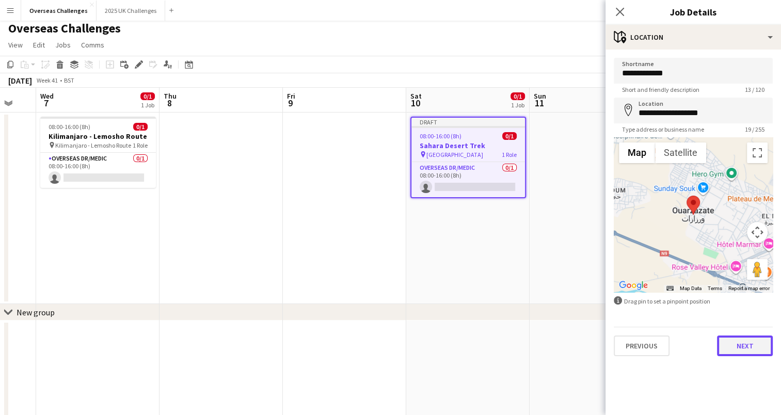
click at [734, 341] on button "Next" at bounding box center [745, 346] width 56 height 21
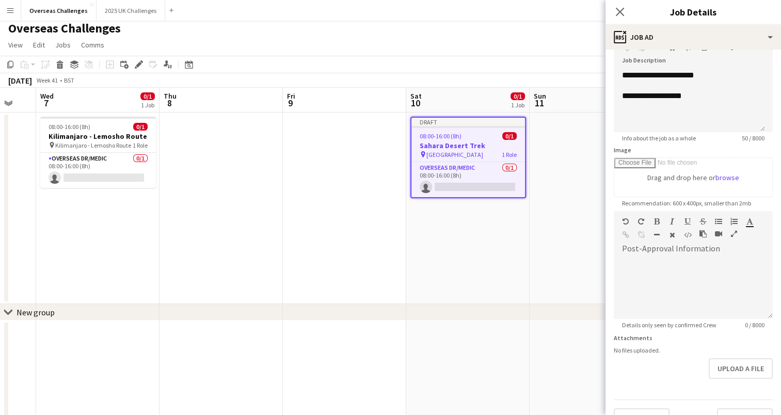
scroll to position [94, 0]
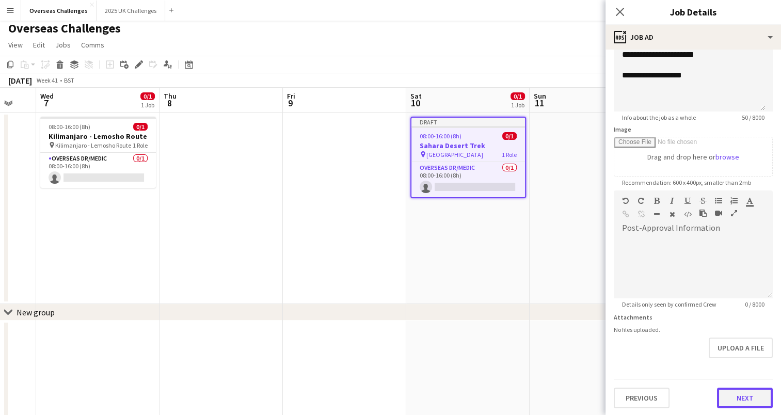
click at [731, 399] on button "Next" at bounding box center [745, 398] width 56 height 21
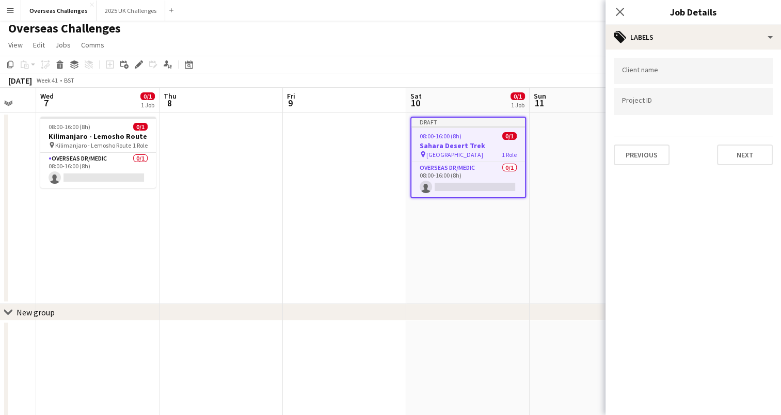
scroll to position [0, 0]
click at [753, 152] on button "Next" at bounding box center [745, 155] width 56 height 21
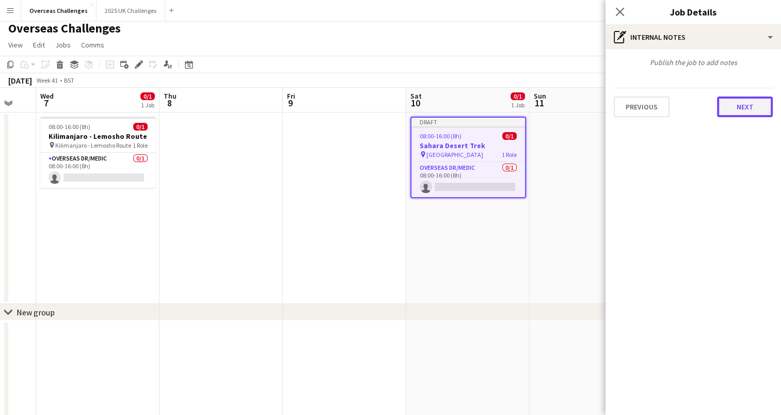
click at [739, 114] on button "Next" at bounding box center [745, 107] width 56 height 21
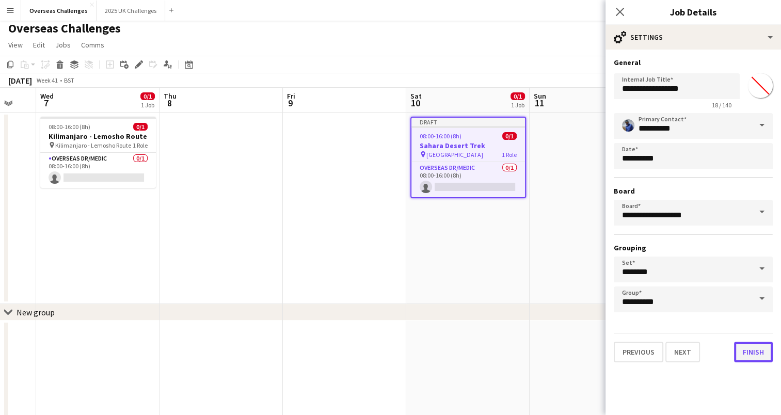
click at [741, 350] on button "Finish" at bounding box center [753, 352] width 39 height 21
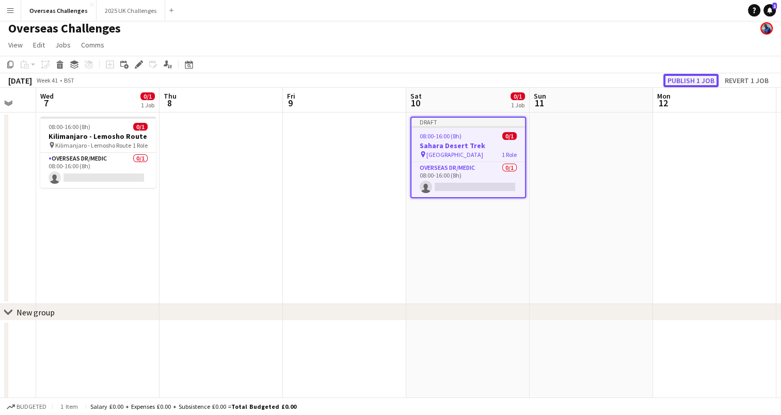
click at [695, 77] on button "Publish 1 job" at bounding box center [690, 80] width 55 height 13
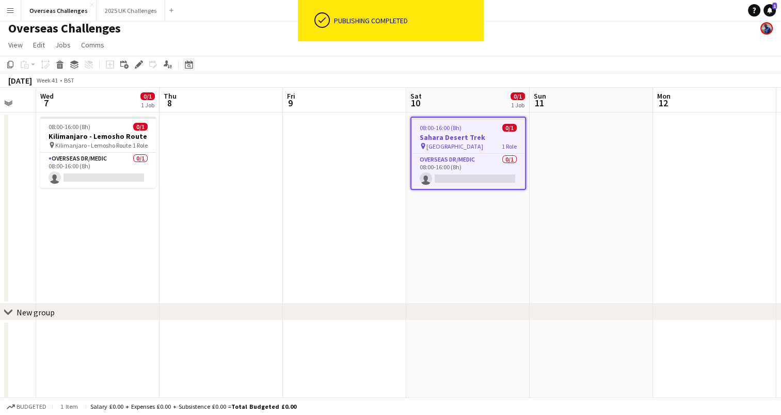
click at [186, 64] on icon "Date picker" at bounding box center [189, 64] width 8 height 8
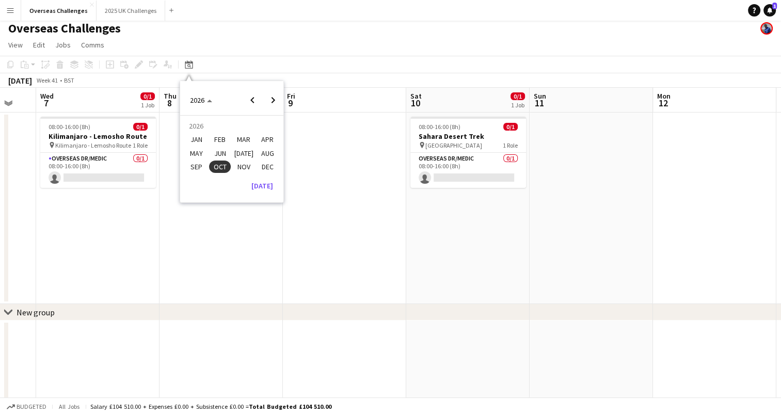
click at [240, 140] on span "MAR" at bounding box center [243, 140] width 21 height 12
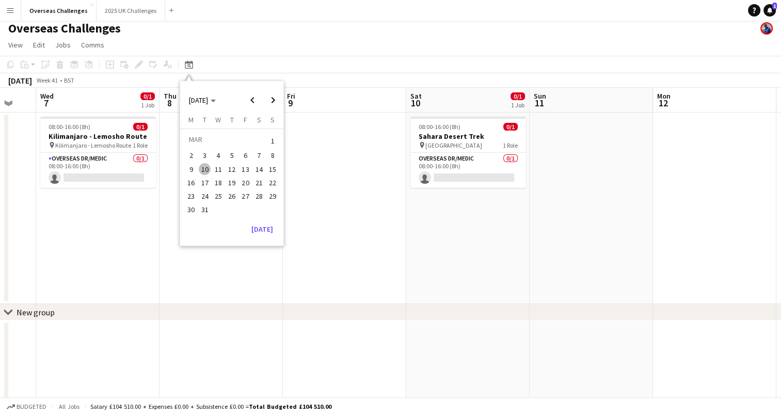
click at [228, 169] on span "12" at bounding box center [232, 169] width 12 height 12
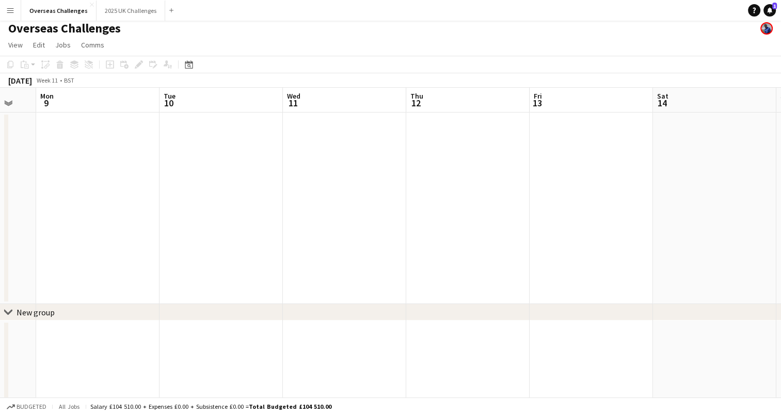
scroll to position [0, 355]
click at [228, 169] on app-date-cell at bounding box center [199, 209] width 123 height 192
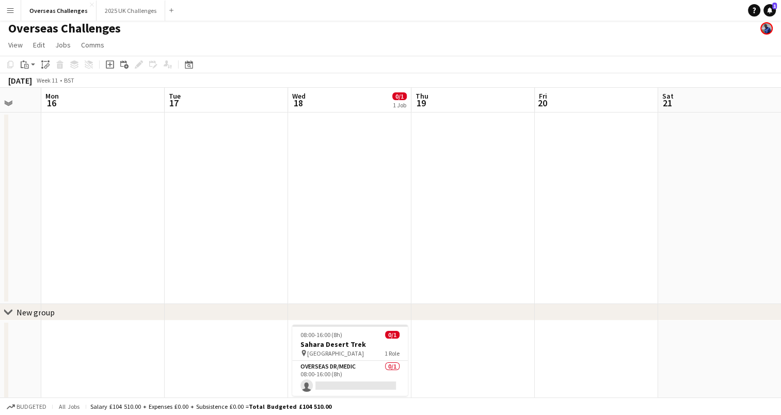
scroll to position [0, 481]
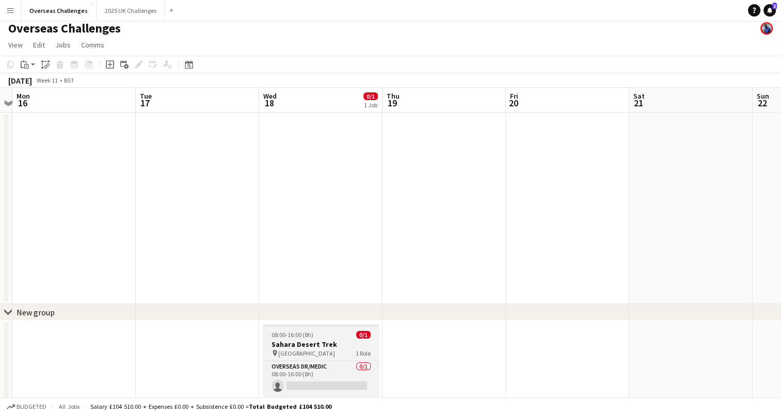
click at [321, 342] on h3 "Sahara Desert Trek" at bounding box center [321, 344] width 116 height 9
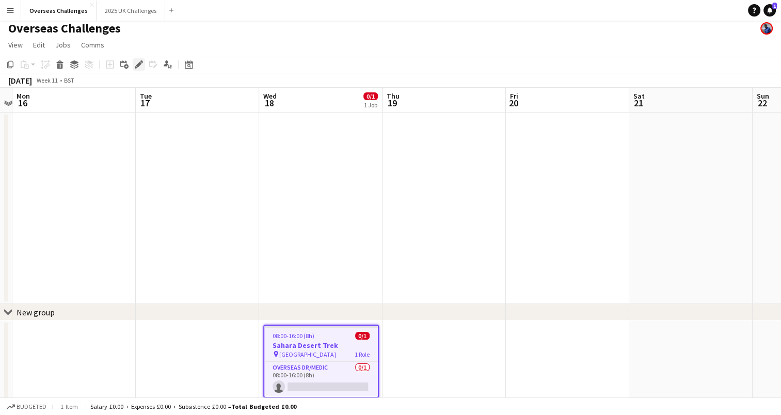
click at [140, 66] on icon "Edit" at bounding box center [139, 64] width 8 height 8
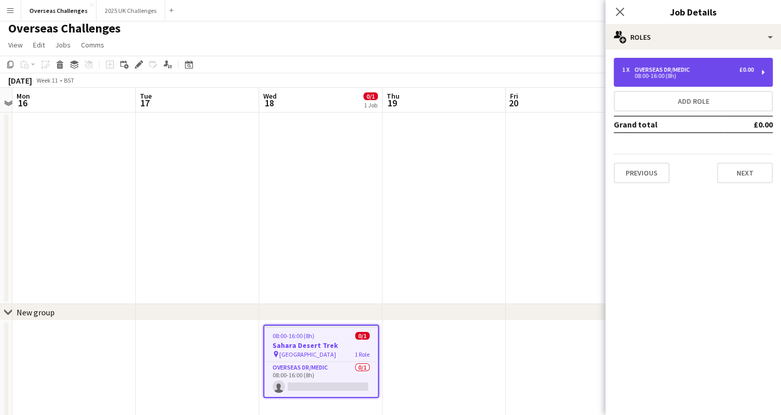
click at [665, 75] on div "08:00-16:00 (8h)" at bounding box center [688, 75] width 132 height 5
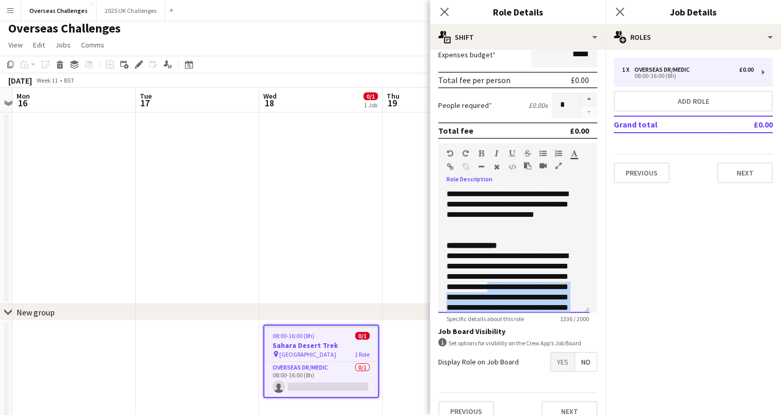
scroll to position [240, 0]
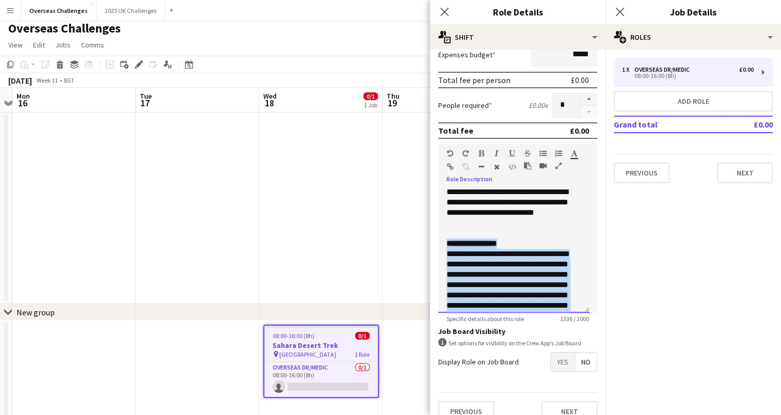
drag, startPoint x: 507, startPoint y: 284, endPoint x: 446, endPoint y: 253, distance: 68.3
click at [447, 253] on div "**********" at bounding box center [514, 264] width 135 height 465
paste div
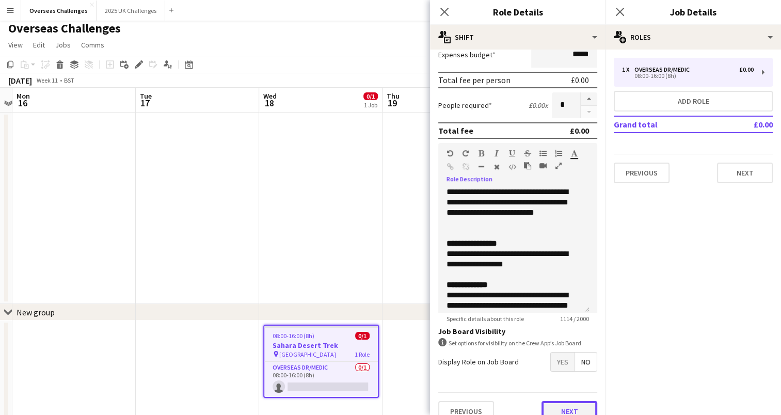
click at [566, 403] on button "Next" at bounding box center [570, 411] width 56 height 21
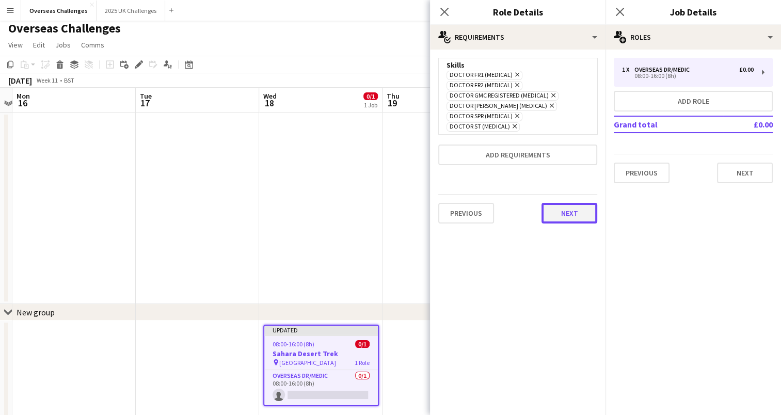
click at [573, 206] on button "Next" at bounding box center [570, 213] width 56 height 21
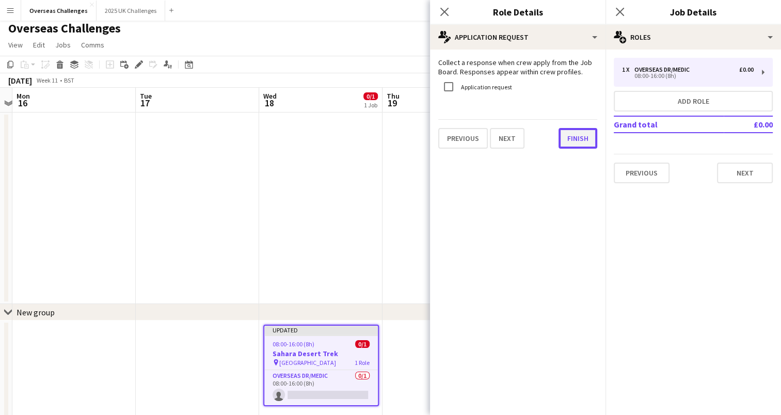
click at [584, 142] on button "Finish" at bounding box center [578, 138] width 39 height 21
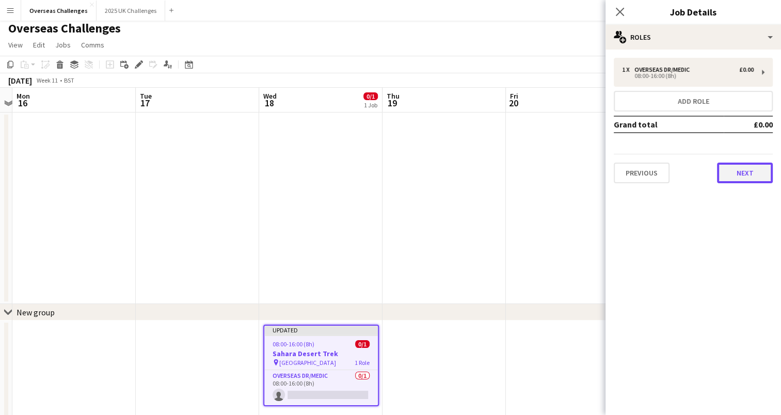
click at [745, 167] on button "Next" at bounding box center [745, 173] width 56 height 21
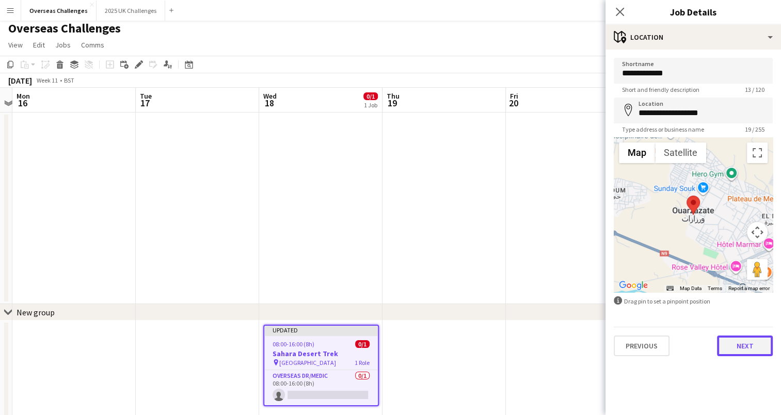
click at [751, 346] on button "Next" at bounding box center [745, 346] width 56 height 21
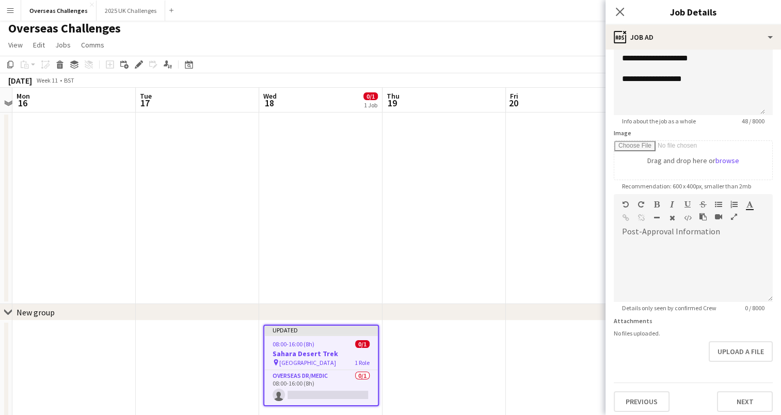
scroll to position [93, 0]
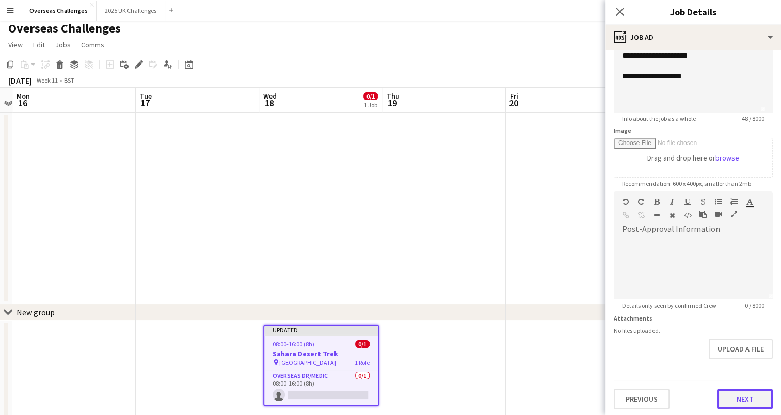
click at [735, 396] on button "Next" at bounding box center [745, 399] width 56 height 21
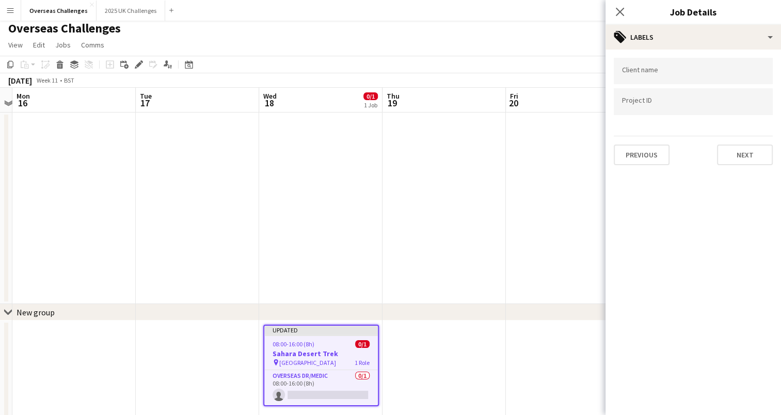
scroll to position [0, 0]
click at [733, 148] on button "Next" at bounding box center [745, 155] width 56 height 21
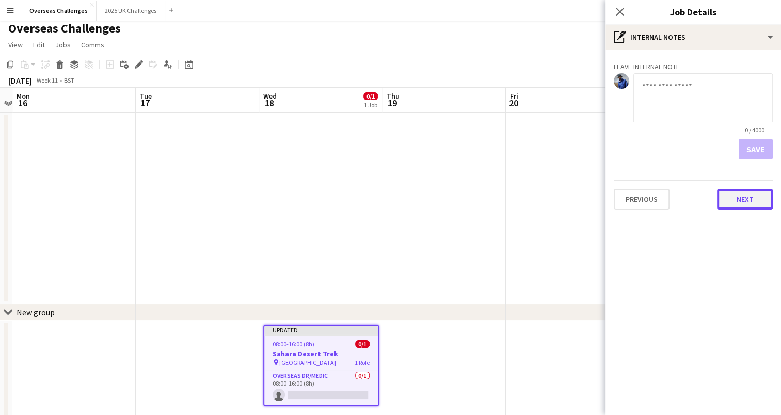
click at [750, 204] on button "Next" at bounding box center [745, 199] width 56 height 21
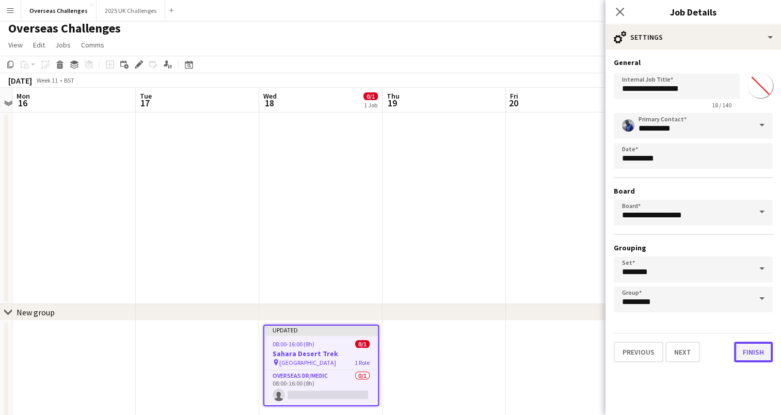
click at [752, 345] on button "Finish" at bounding box center [753, 352] width 39 height 21
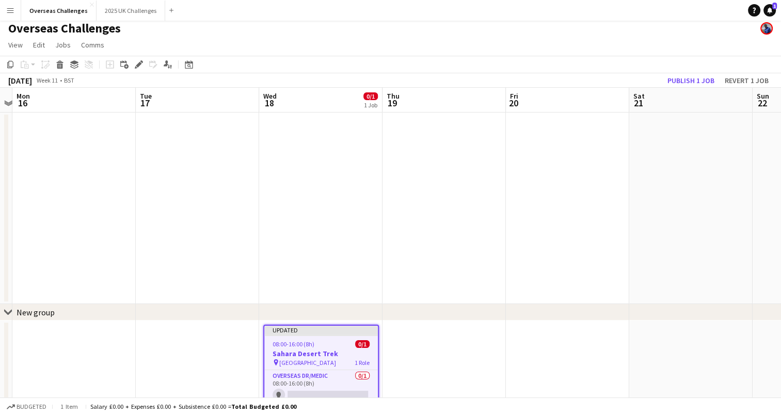
click at [3, 62] on app-toolbar "Copy Paste Paste Ctrl+V Paste with crew Ctrl+Shift+V Paste linked Job [GEOGRAPH…" at bounding box center [390, 65] width 781 height 18
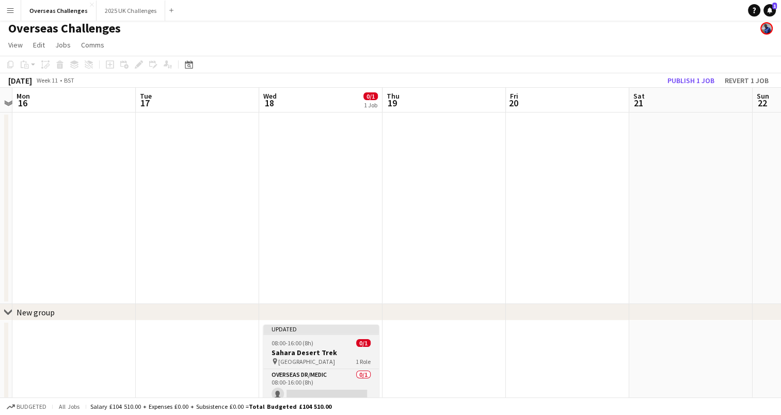
click at [316, 339] on div "08:00-16:00 (8h) 0/1" at bounding box center [321, 343] width 116 height 8
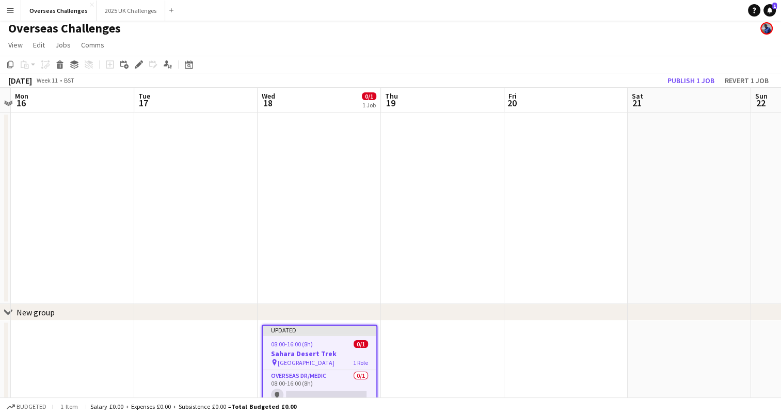
drag, startPoint x: 323, startPoint y: 339, endPoint x: 322, endPoint y: 203, distance: 135.3
click at [322, 203] on app-calendar-viewport "Fri 13 Sat 14 Sun 15 Mon 16 Tue 17 Wed 18 0/1 1 Job Thu 19 Fri 20 Sat 21 Sun 22…" at bounding box center [390, 253] width 781 height 330
click at [310, 339] on app-job-card "Updated 08:00-16:00 (8h) 0/1 Sahara Desert Trek pin Sahara Desert 1 Role Overse…" at bounding box center [320, 366] width 116 height 82
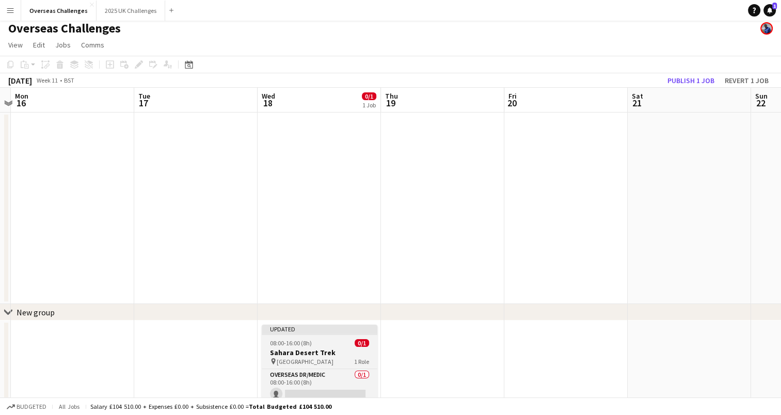
click at [325, 331] on div "Updated" at bounding box center [320, 329] width 116 height 8
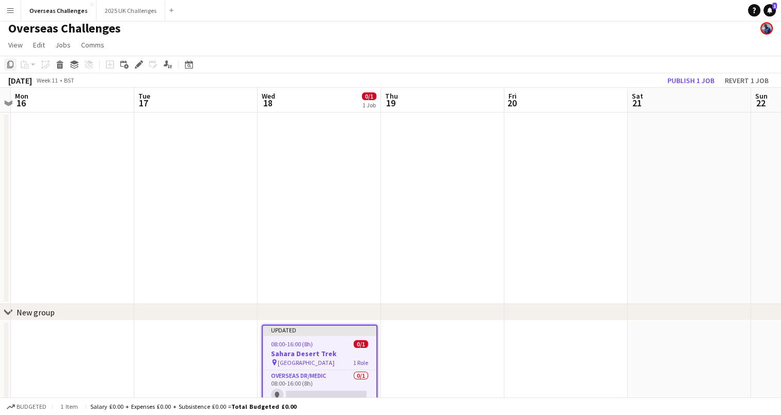
click at [12, 68] on icon at bounding box center [10, 64] width 6 height 7
click at [301, 149] on app-date-cell at bounding box center [319, 209] width 123 height 192
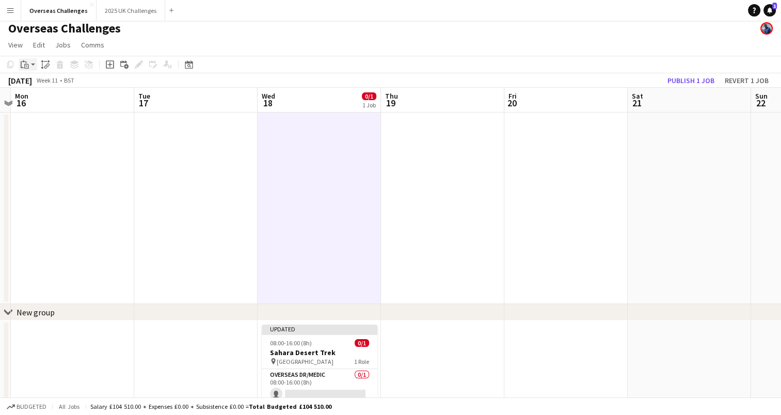
click at [31, 68] on app-action-btn "Paste" at bounding box center [28, 64] width 19 height 12
click at [44, 82] on link "Paste Ctrl+V" at bounding box center [75, 84] width 97 height 9
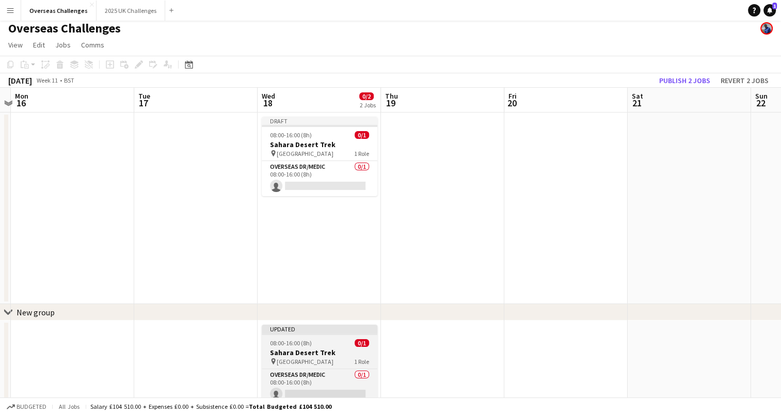
click at [322, 329] on div "Updated" at bounding box center [320, 329] width 116 height 8
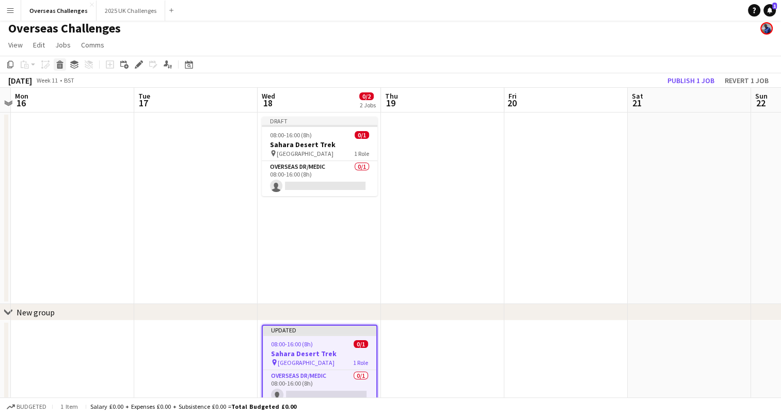
click at [58, 62] on icon at bounding box center [59, 61] width 7 height 3
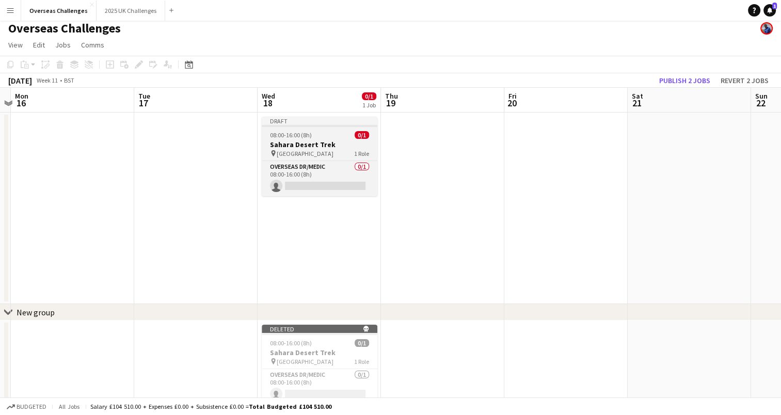
click at [321, 124] on div "Draft" at bounding box center [320, 121] width 116 height 8
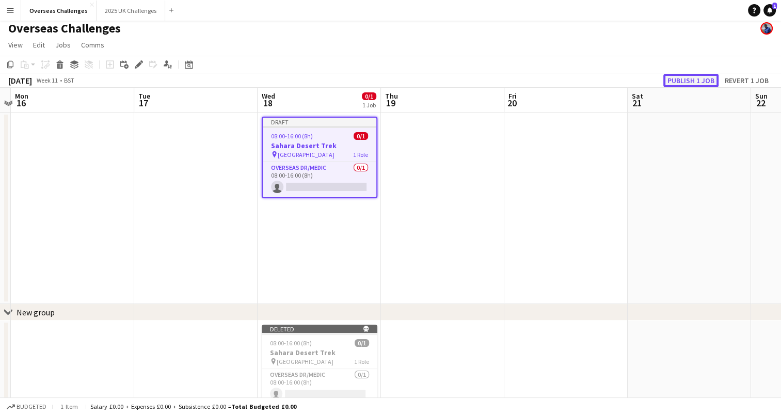
click at [685, 78] on button "Publish 1 job" at bounding box center [690, 80] width 55 height 13
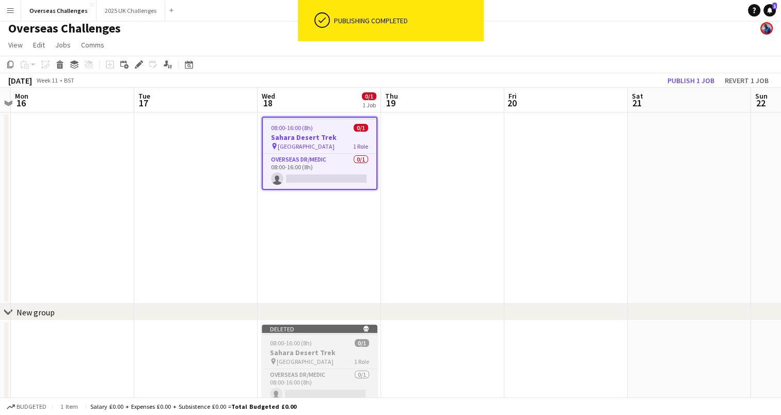
click at [328, 339] on app-job-card "Deleted skull 08:00-16:00 (8h) 0/1 Sahara Desert Trek pin Sahara Desert 1 Role …" at bounding box center [320, 365] width 116 height 80
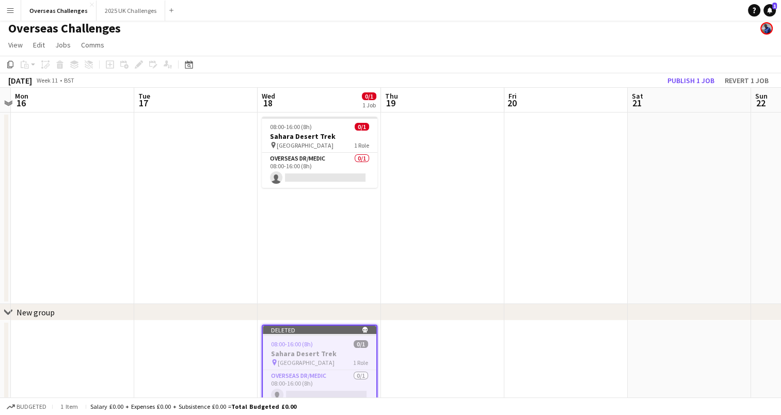
drag, startPoint x: 328, startPoint y: 339, endPoint x: 570, endPoint y: 260, distance: 254.0
click at [570, 260] on app-date-cell at bounding box center [565, 209] width 123 height 192
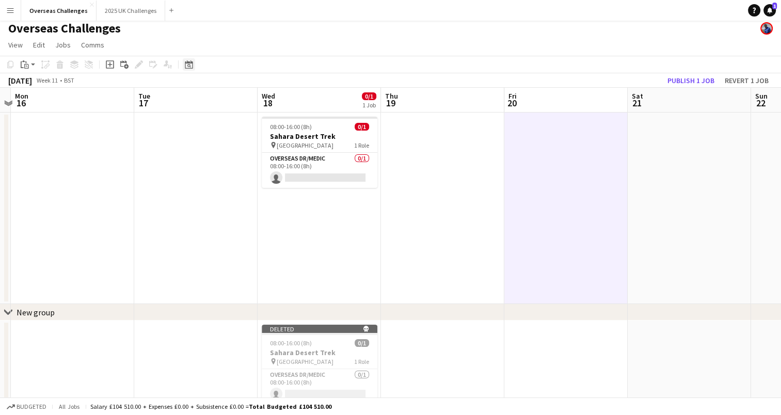
click at [189, 65] on icon at bounding box center [189, 66] width 4 height 4
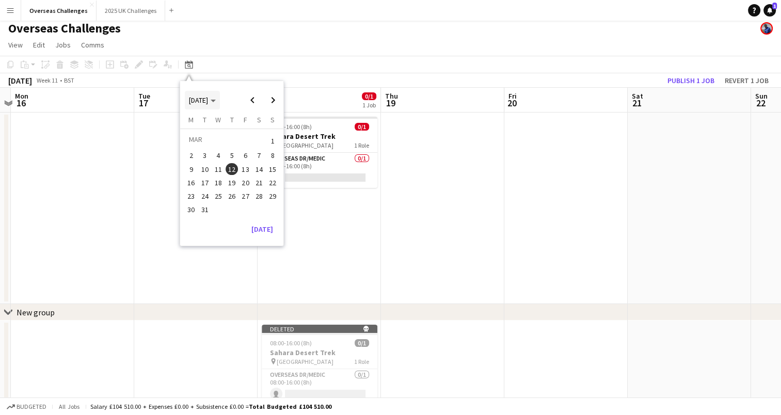
click at [220, 93] on span "Choose month and year" at bounding box center [202, 100] width 35 height 25
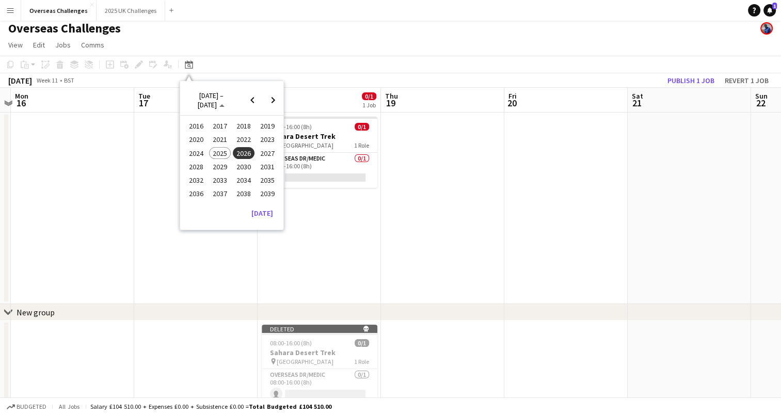
click at [244, 153] on span "2026" at bounding box center [243, 153] width 21 height 12
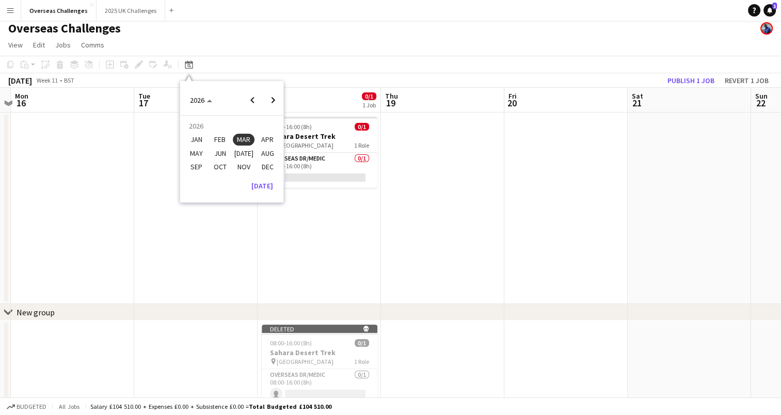
click at [223, 168] on span "OCT" at bounding box center [219, 167] width 21 height 12
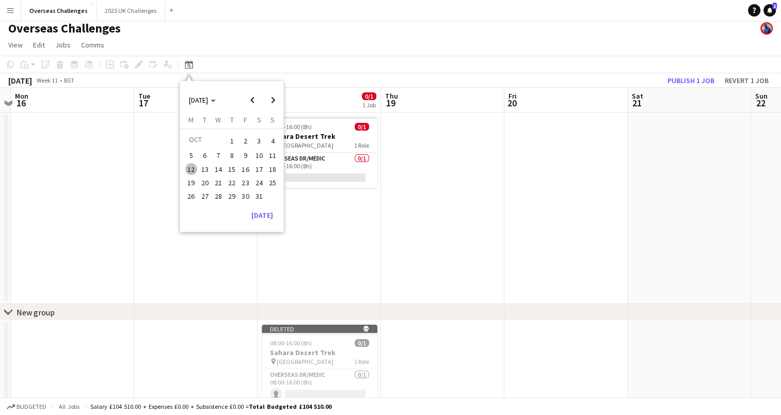
click at [260, 155] on span "10" at bounding box center [259, 156] width 12 height 12
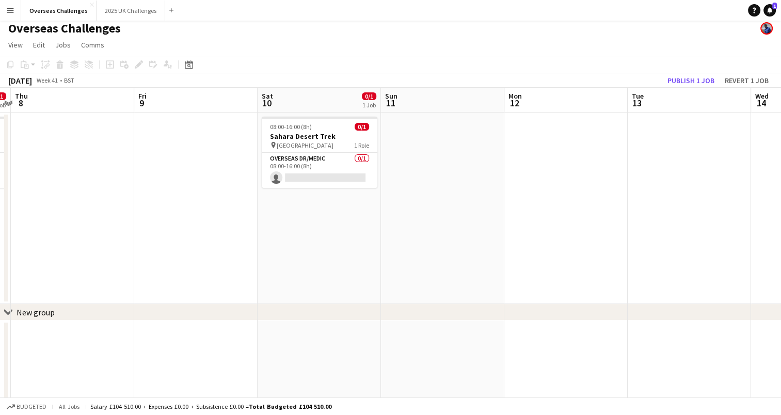
scroll to position [0, 355]
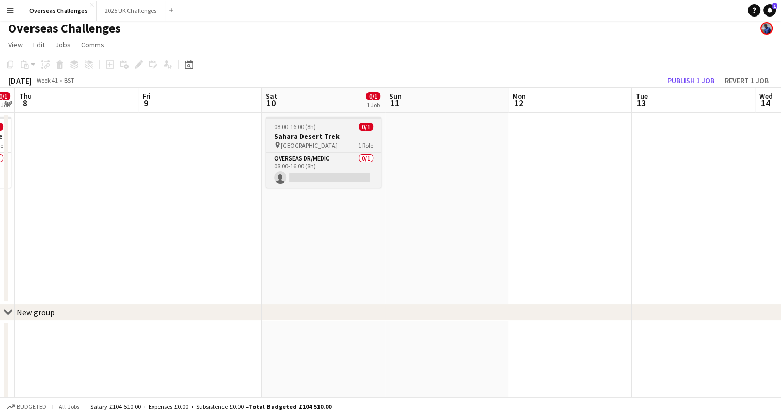
click at [324, 142] on div "pin Sahara Desert 1 Role" at bounding box center [324, 145] width 116 height 8
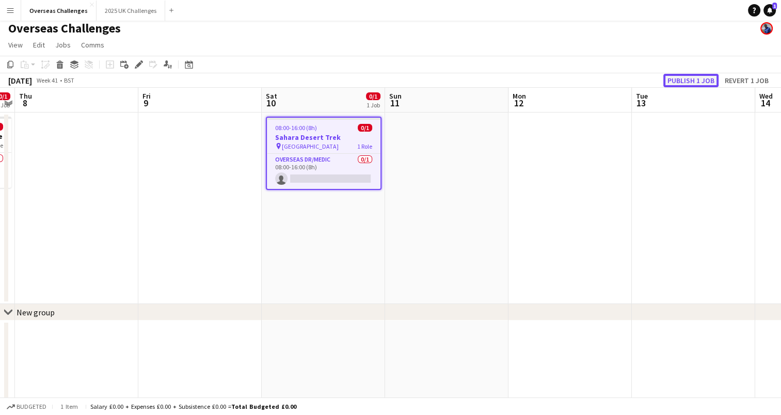
click at [677, 81] on button "Publish 1 job" at bounding box center [690, 80] width 55 height 13
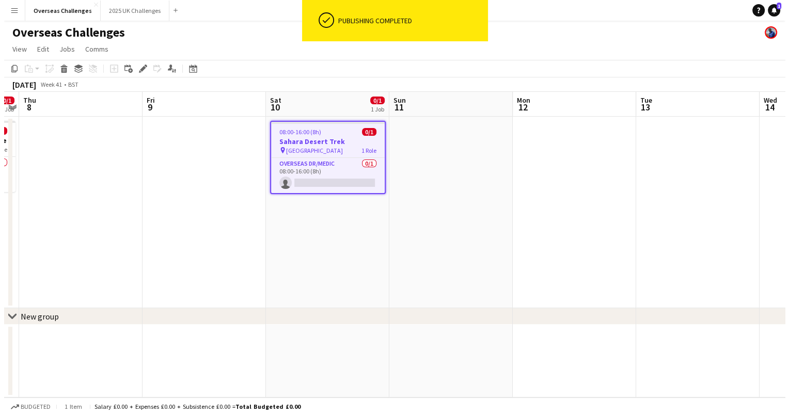
scroll to position [0, 0]
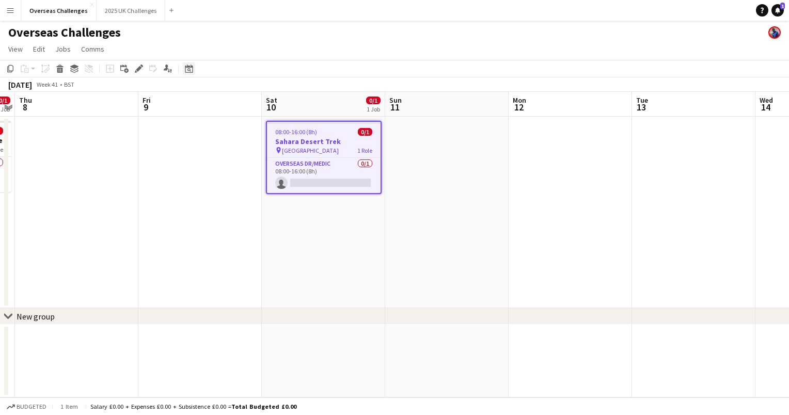
click at [187, 68] on icon at bounding box center [189, 69] width 8 height 8
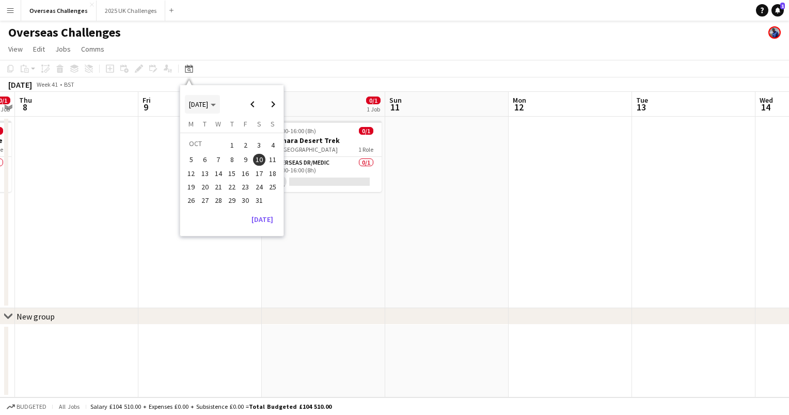
click at [213, 99] on span "Choose month and year" at bounding box center [202, 104] width 35 height 25
click at [221, 154] on span "2025" at bounding box center [219, 157] width 21 height 12
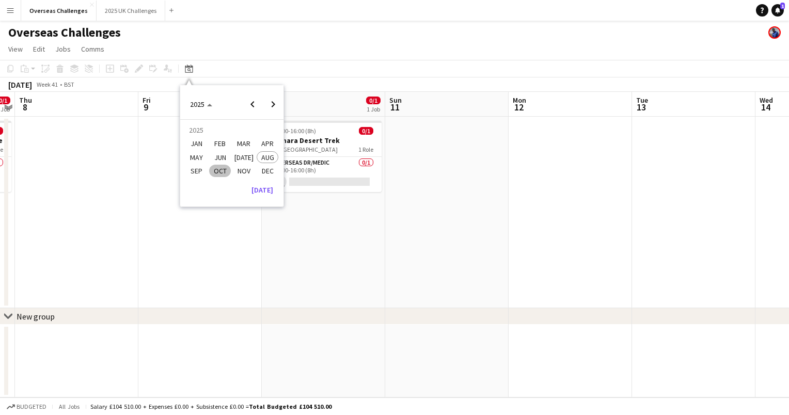
click at [194, 168] on span "SEP" at bounding box center [195, 171] width 21 height 12
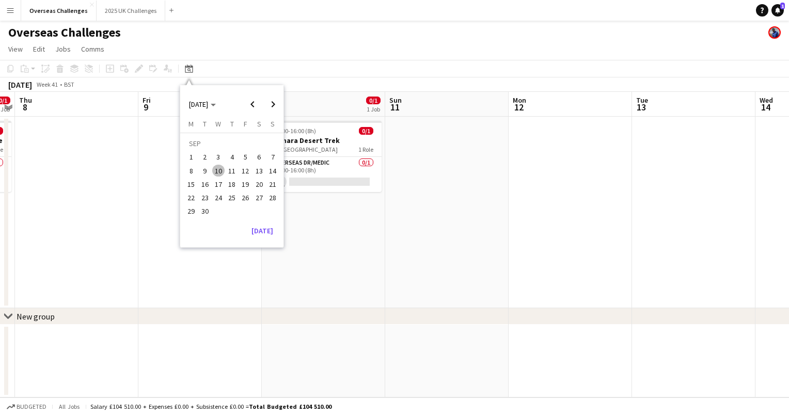
click at [256, 169] on span "13" at bounding box center [259, 171] width 12 height 12
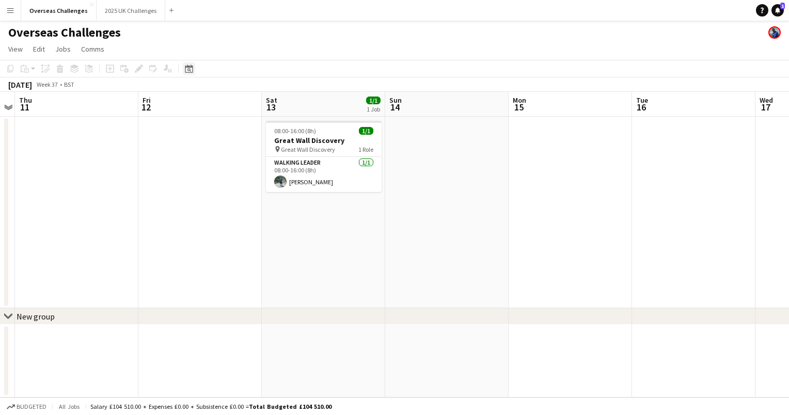
click at [190, 68] on icon "Date picker" at bounding box center [189, 69] width 8 height 8
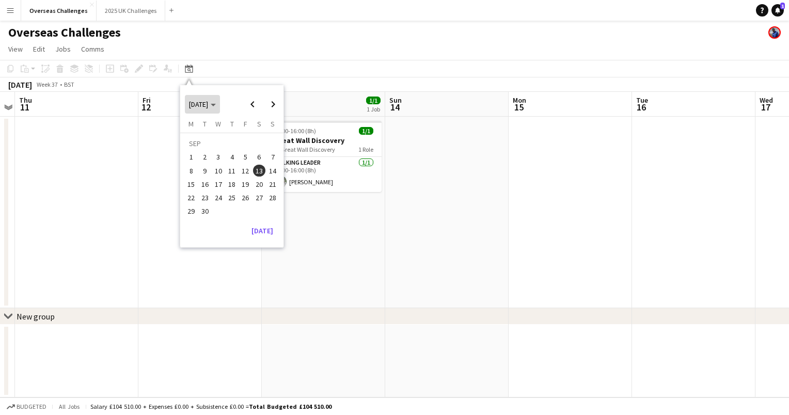
click at [216, 103] on span "[DATE]" at bounding box center [202, 104] width 27 height 9
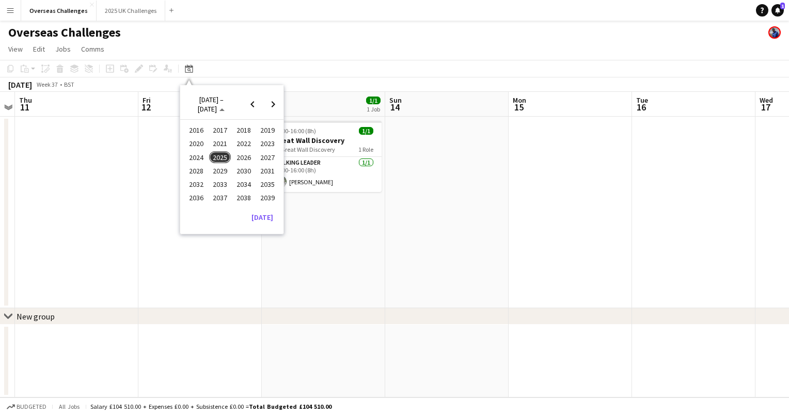
click at [219, 153] on span "2025" at bounding box center [219, 157] width 21 height 12
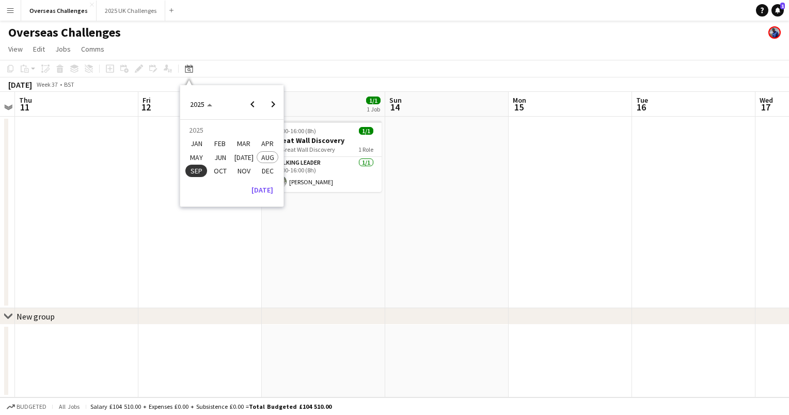
click at [219, 155] on span "JUN" at bounding box center [219, 157] width 21 height 12
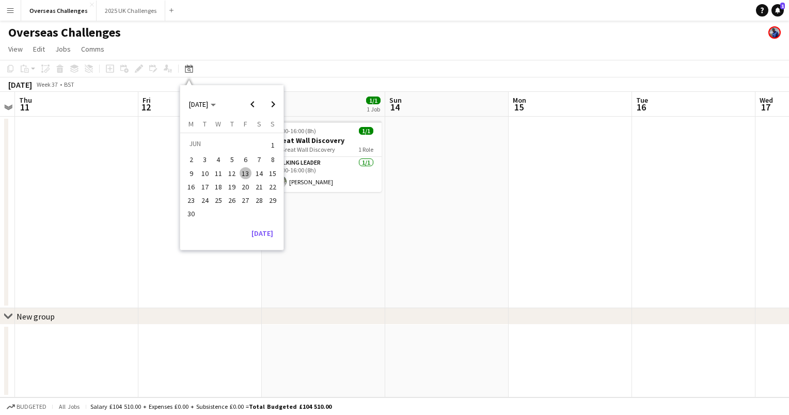
click at [186, 163] on span "2" at bounding box center [191, 160] width 12 height 12
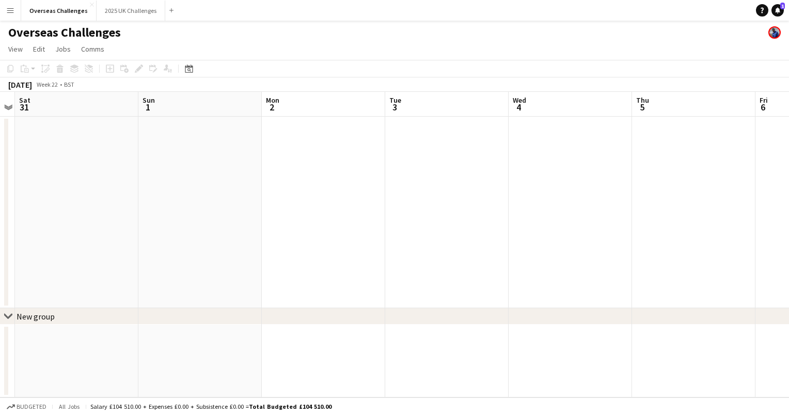
click at [297, 195] on app-date-cell at bounding box center [323, 213] width 123 height 192
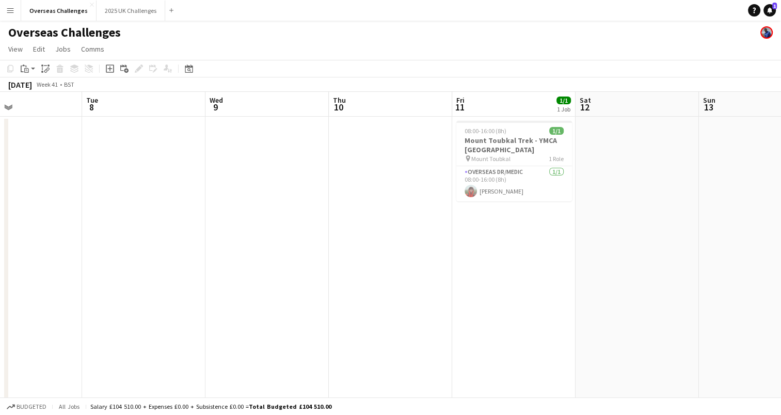
scroll to position [0, 267]
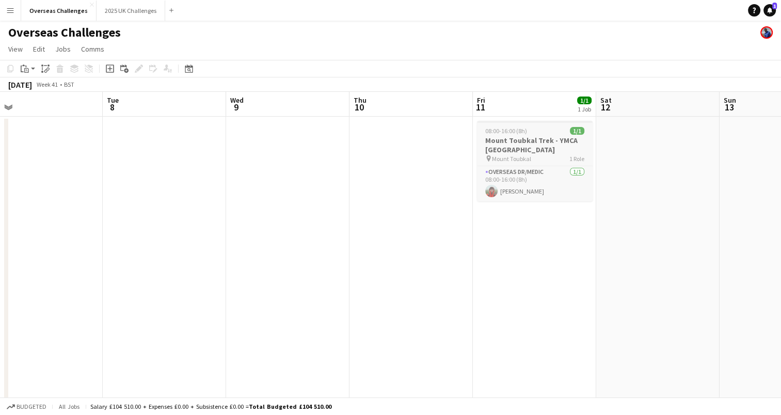
click at [506, 152] on h3 "Mount Toubkal Trek - YMCA [GEOGRAPHIC_DATA]" at bounding box center [535, 145] width 116 height 19
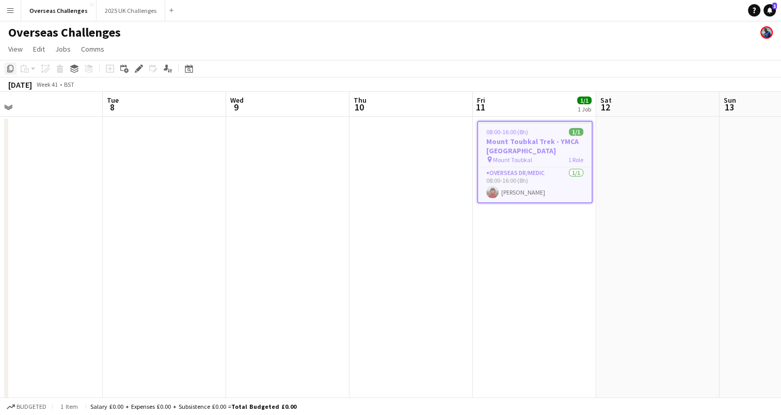
click at [11, 68] on icon "Copy" at bounding box center [10, 69] width 8 height 8
